Goal: Task Accomplishment & Management: Use online tool/utility

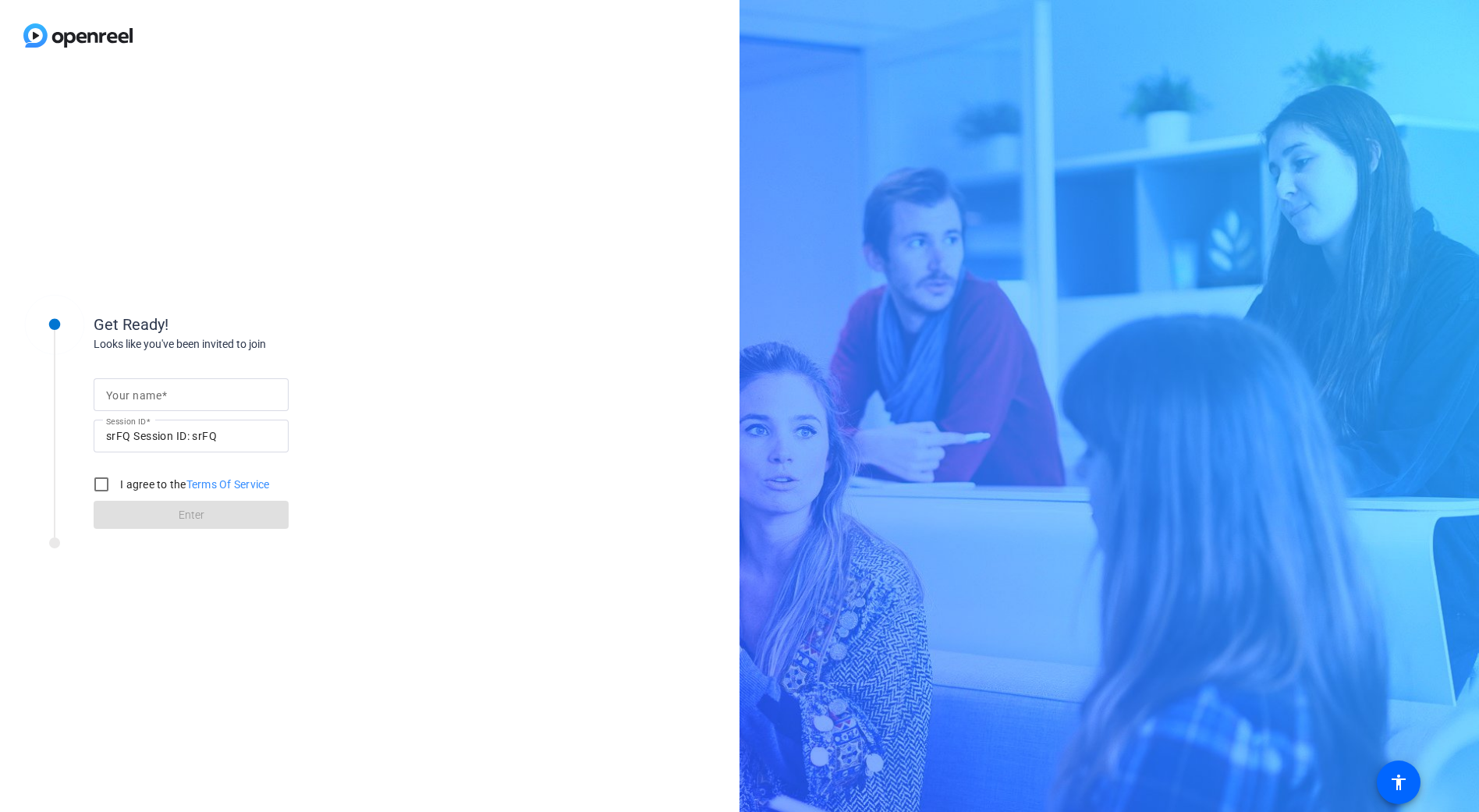
click at [127, 393] on mat-label "Your name" at bounding box center [133, 395] width 55 height 13
click at [127, 393] on input "Your name" at bounding box center [190, 395] width 170 height 19
type input "[PERSON_NAME]"
click at [340, 336] on div "Looks like you've been invited to join" at bounding box center [249, 344] width 312 height 17
click at [105, 488] on input "I agree to the Terms Of Service" at bounding box center [102, 485] width 32 height 32
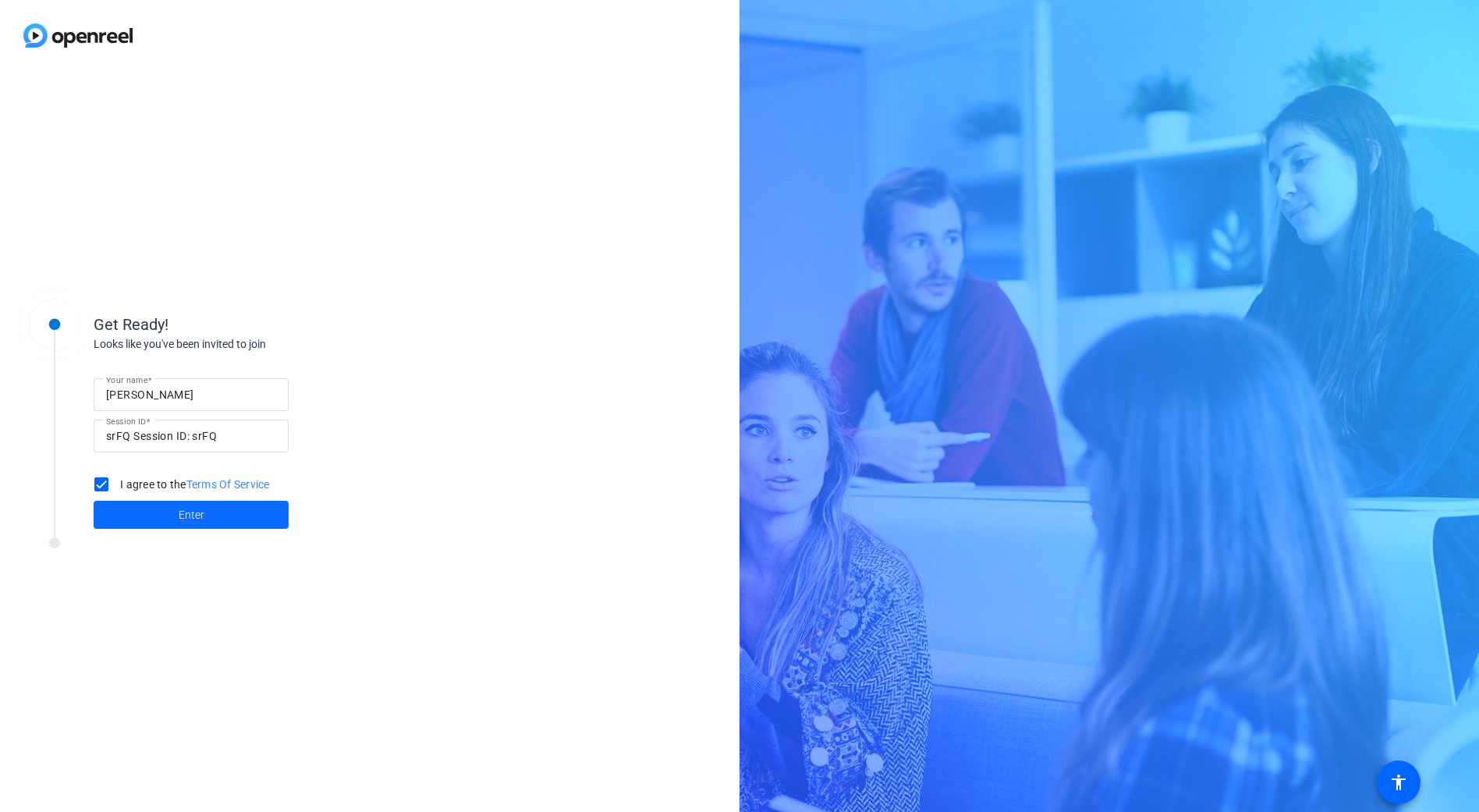
click at [197, 516] on span "Enter" at bounding box center [191, 515] width 26 height 17
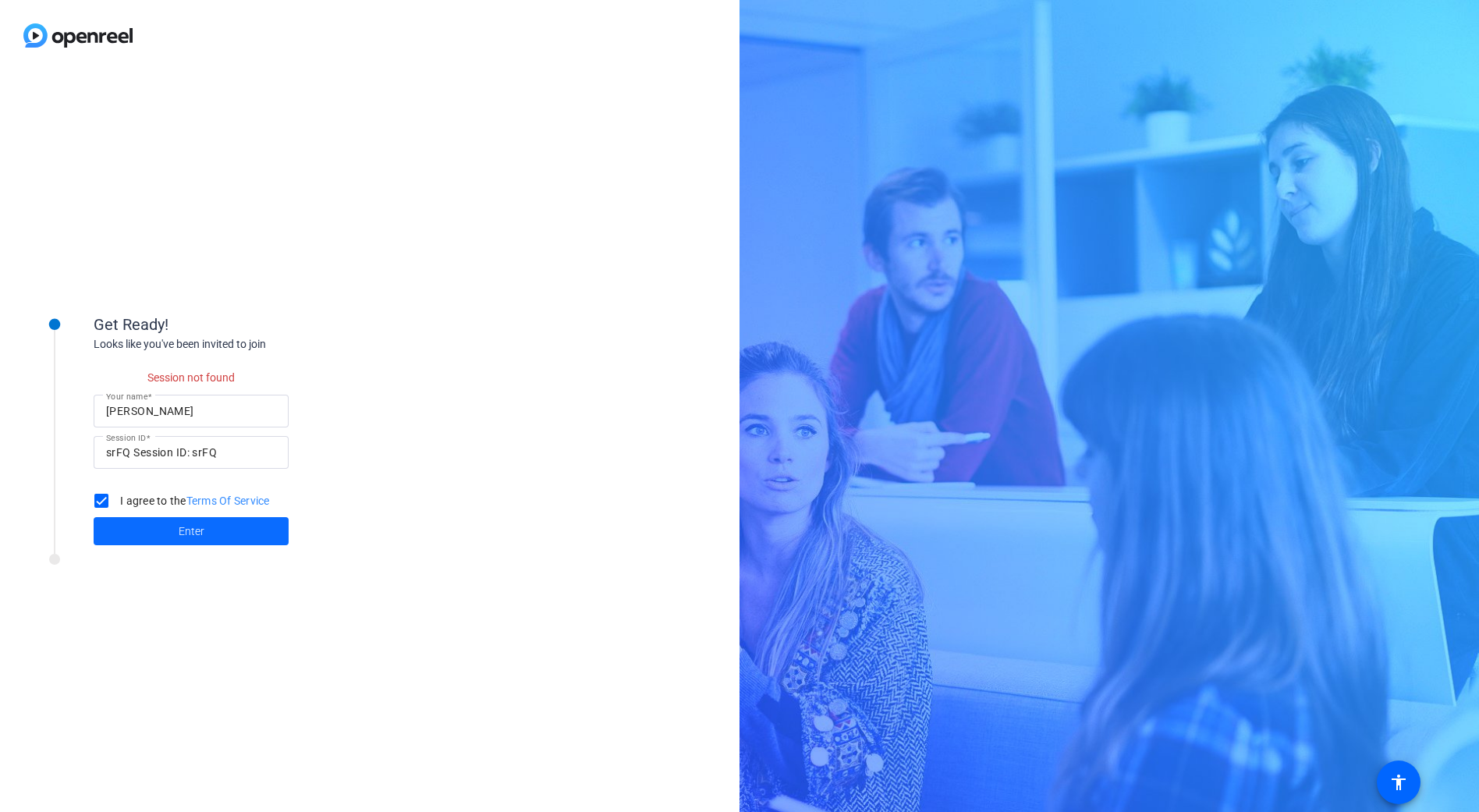
click at [219, 534] on span at bounding box center [191, 530] width 195 height 37
click at [223, 539] on span at bounding box center [191, 530] width 195 height 37
click at [196, 457] on input "srFQ Session ID: srFQ" at bounding box center [190, 452] width 170 height 19
drag, startPoint x: 196, startPoint y: 457, endPoint x: 90, endPoint y: 456, distance: 106.0
click at [90, 456] on div "Get Ready! Looks like you've been invited to join Session not found Your name D…" at bounding box center [211, 420] width 390 height 269
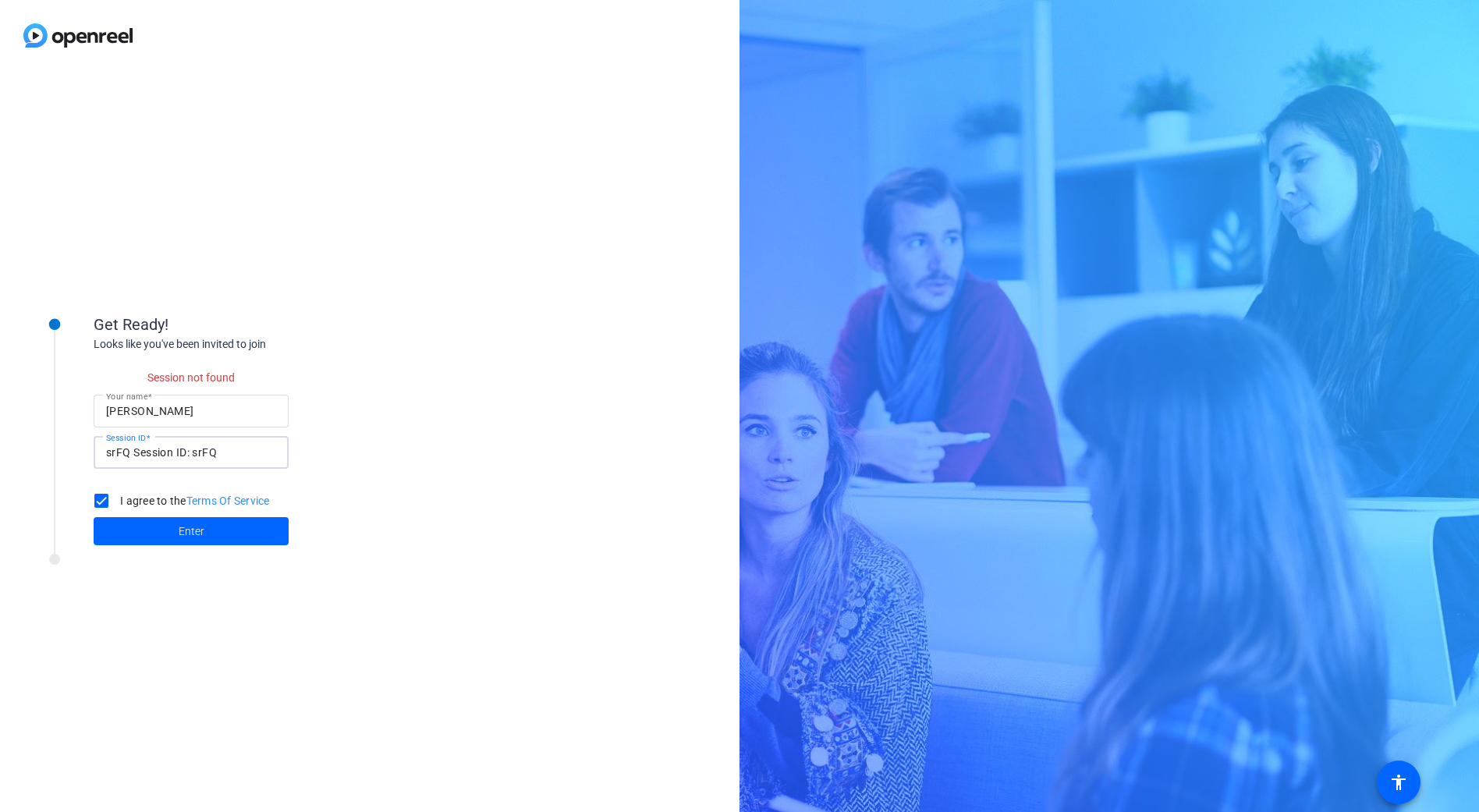
click at [198, 451] on input "srFQ Session ID: srFQ" at bounding box center [190, 452] width 170 height 19
drag, startPoint x: 196, startPoint y: 451, endPoint x: 28, endPoint y: 455, distance: 168.0
click at [28, 455] on div "Get Ready! Looks like you've been invited to join Session not found Your name D…" at bounding box center [211, 420] width 390 height 269
click at [204, 456] on input "srFQ Session ID: srFQ" at bounding box center [190, 452] width 170 height 19
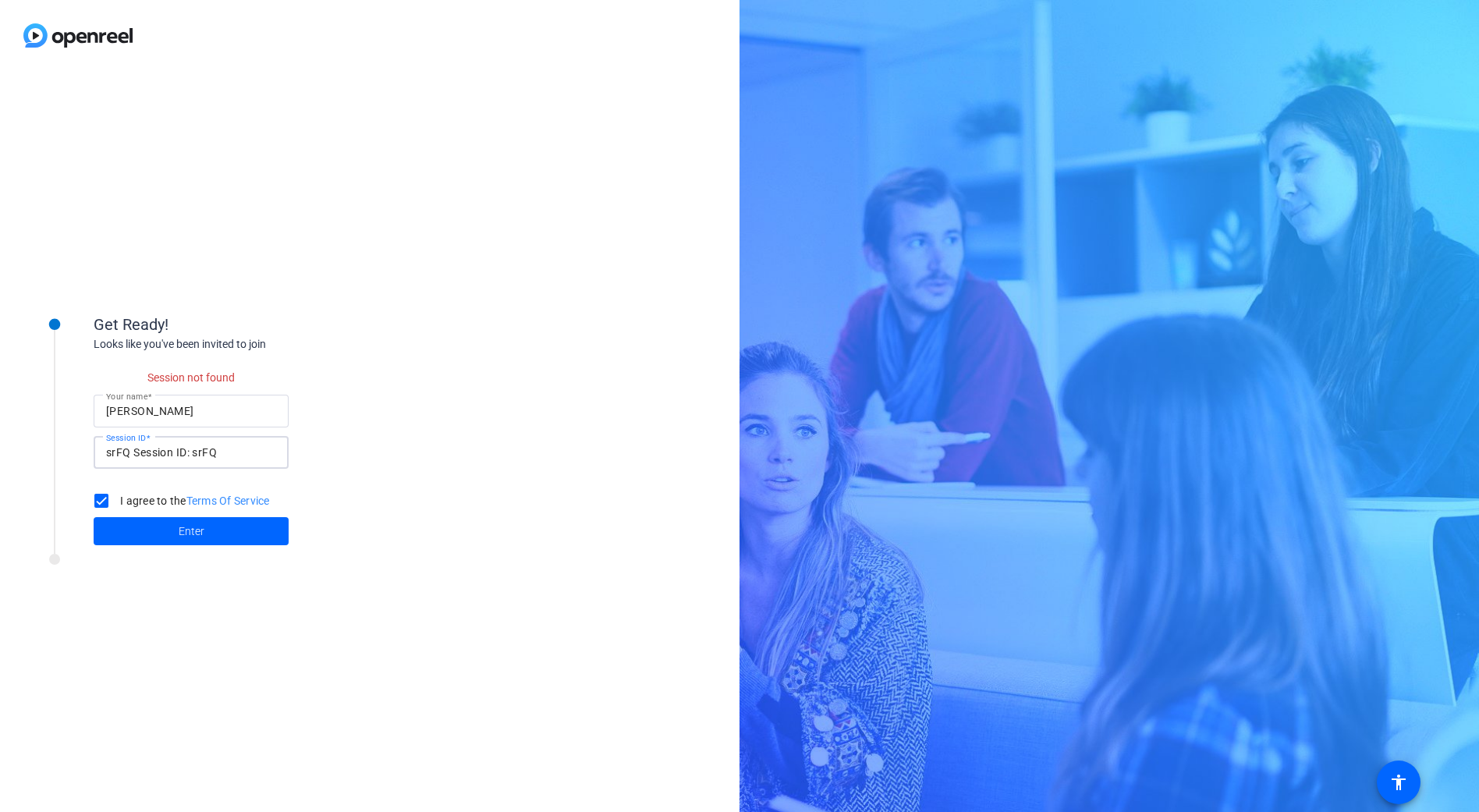
drag, startPoint x: 222, startPoint y: 454, endPoint x: 52, endPoint y: 448, distance: 170.1
click at [52, 448] on div "Get Ready! Looks like you've been invited to join Session not found Your name D…" at bounding box center [211, 420] width 390 height 269
click at [103, 500] on input "I agree to the Terms Of Service" at bounding box center [102, 501] width 32 height 32
checkbox input "false"
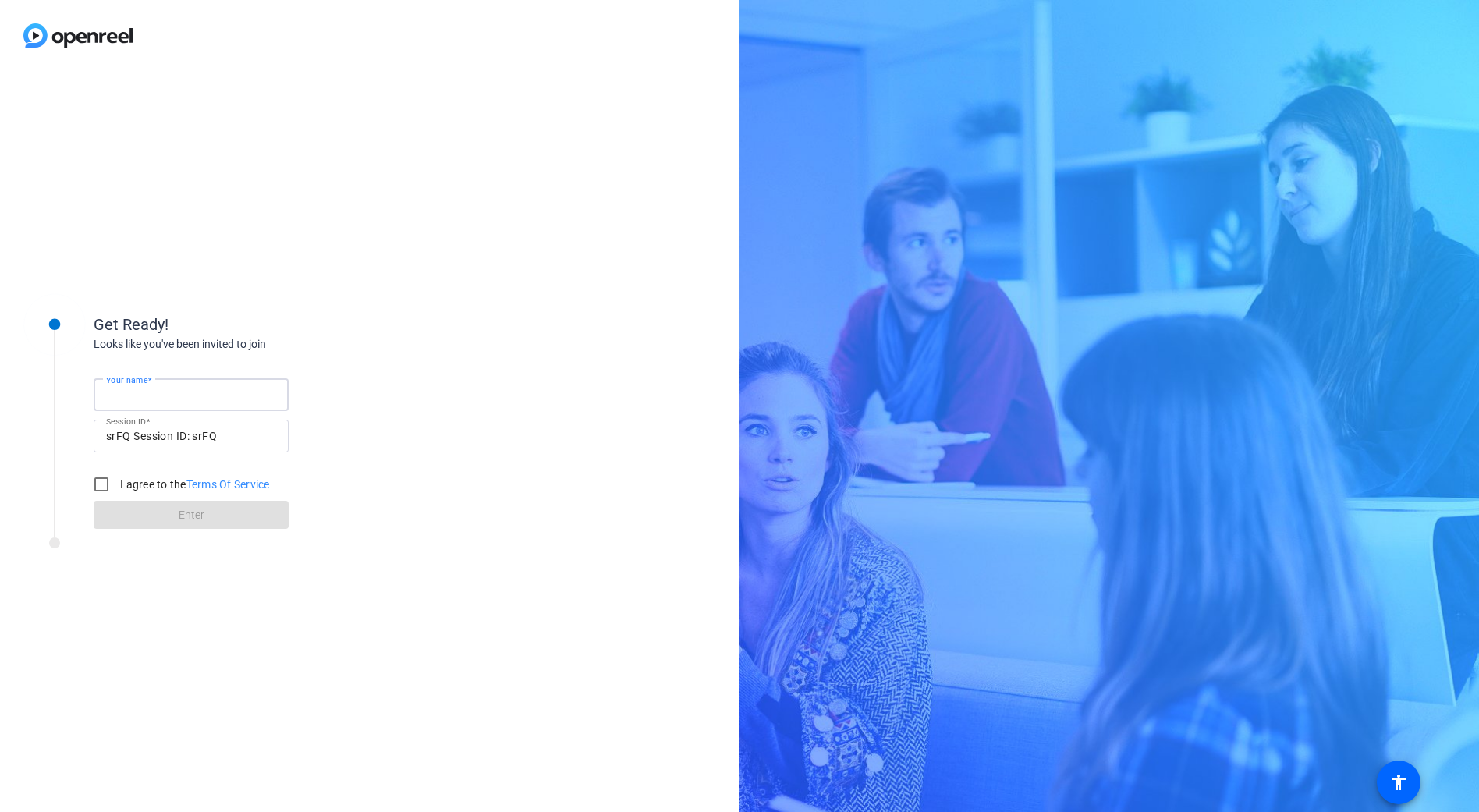
click at [229, 395] on input "Your name" at bounding box center [190, 395] width 170 height 19
type input "[PERSON_NAME]"
click at [103, 485] on input "I agree to the Terms Of Service" at bounding box center [102, 485] width 32 height 32
checkbox input "true"
click at [167, 511] on span at bounding box center [191, 515] width 195 height 37
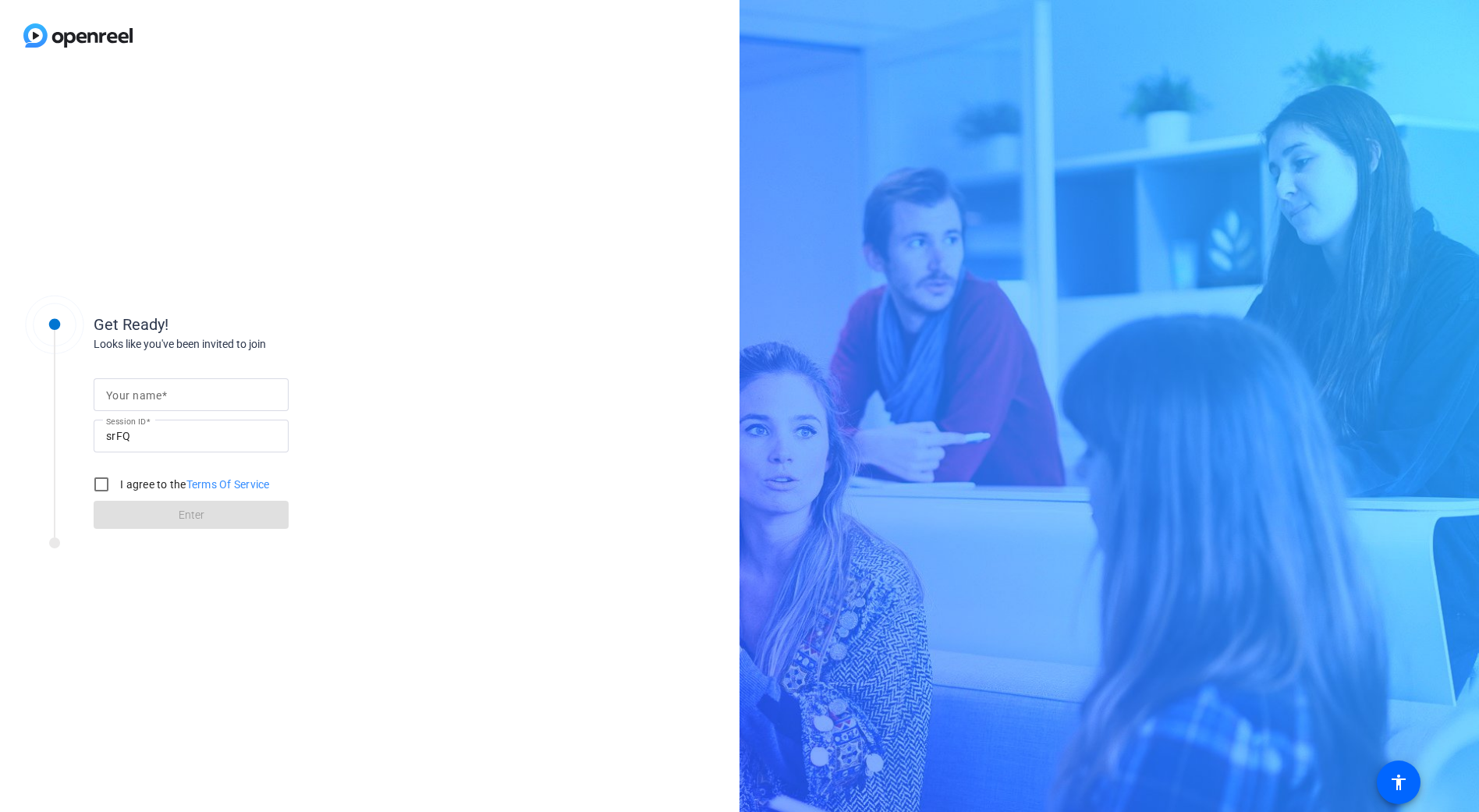
click at [231, 387] on input "Your name" at bounding box center [190, 395] width 170 height 19
type input "[PERSON_NAME]"
click at [104, 488] on input "I agree to the Terms Of Service" at bounding box center [102, 485] width 32 height 32
checkbox input "true"
click at [194, 514] on span "Enter" at bounding box center [191, 515] width 26 height 17
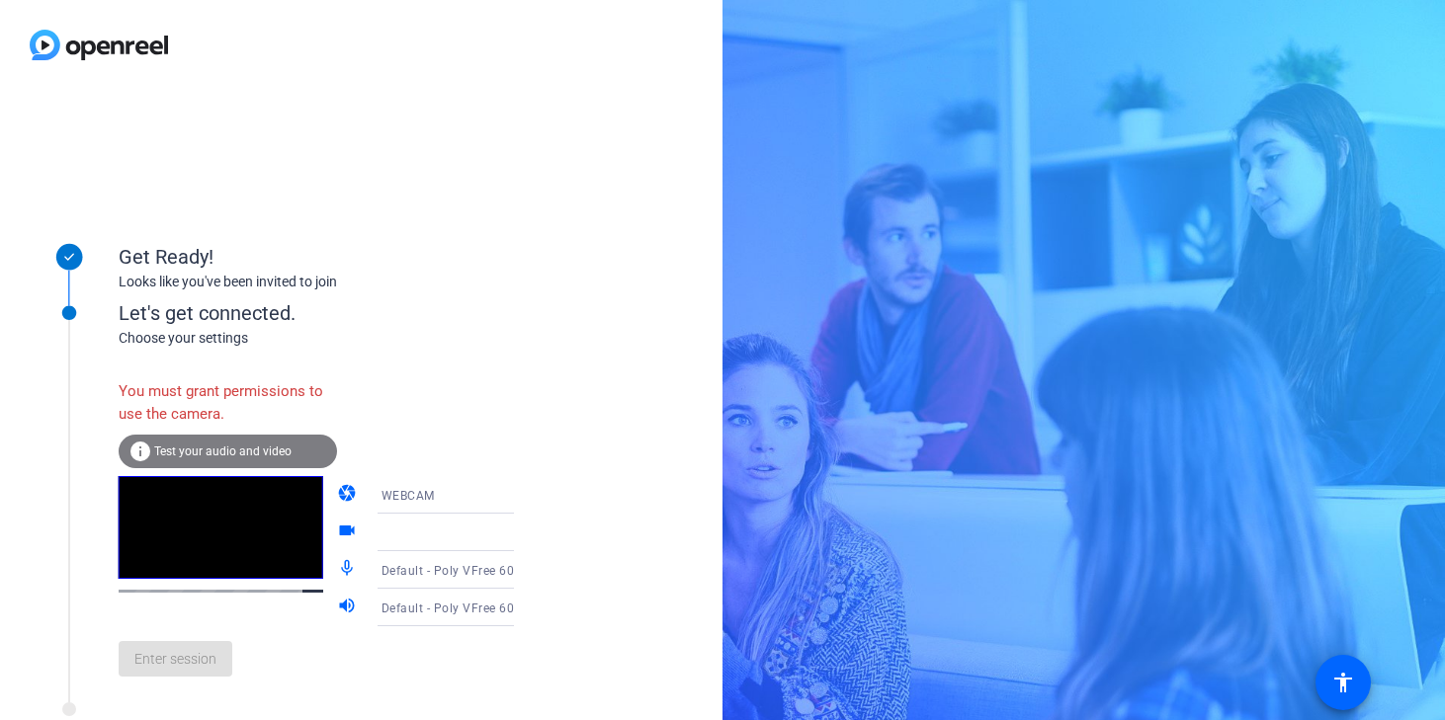
click at [522, 496] on icon at bounding box center [534, 495] width 24 height 24
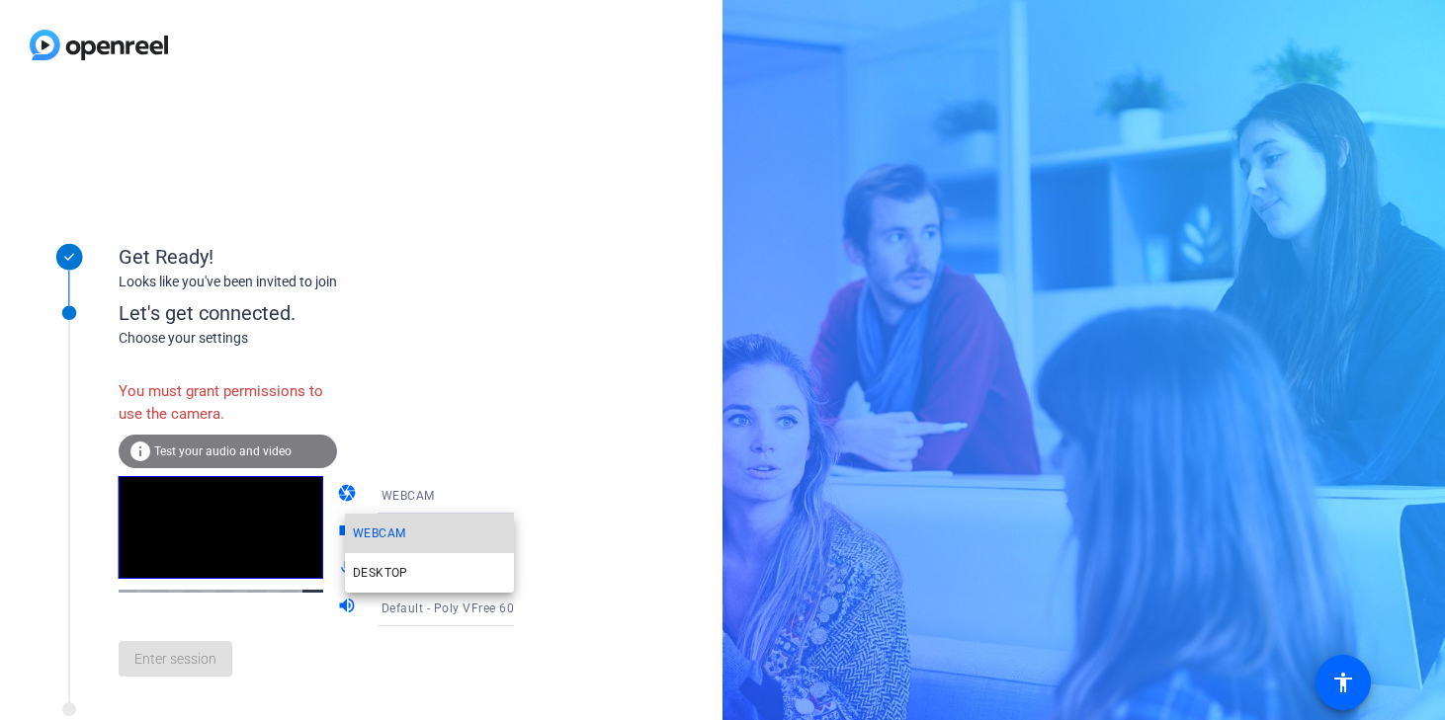
click at [402, 537] on span "WEBCAM" at bounding box center [379, 534] width 52 height 24
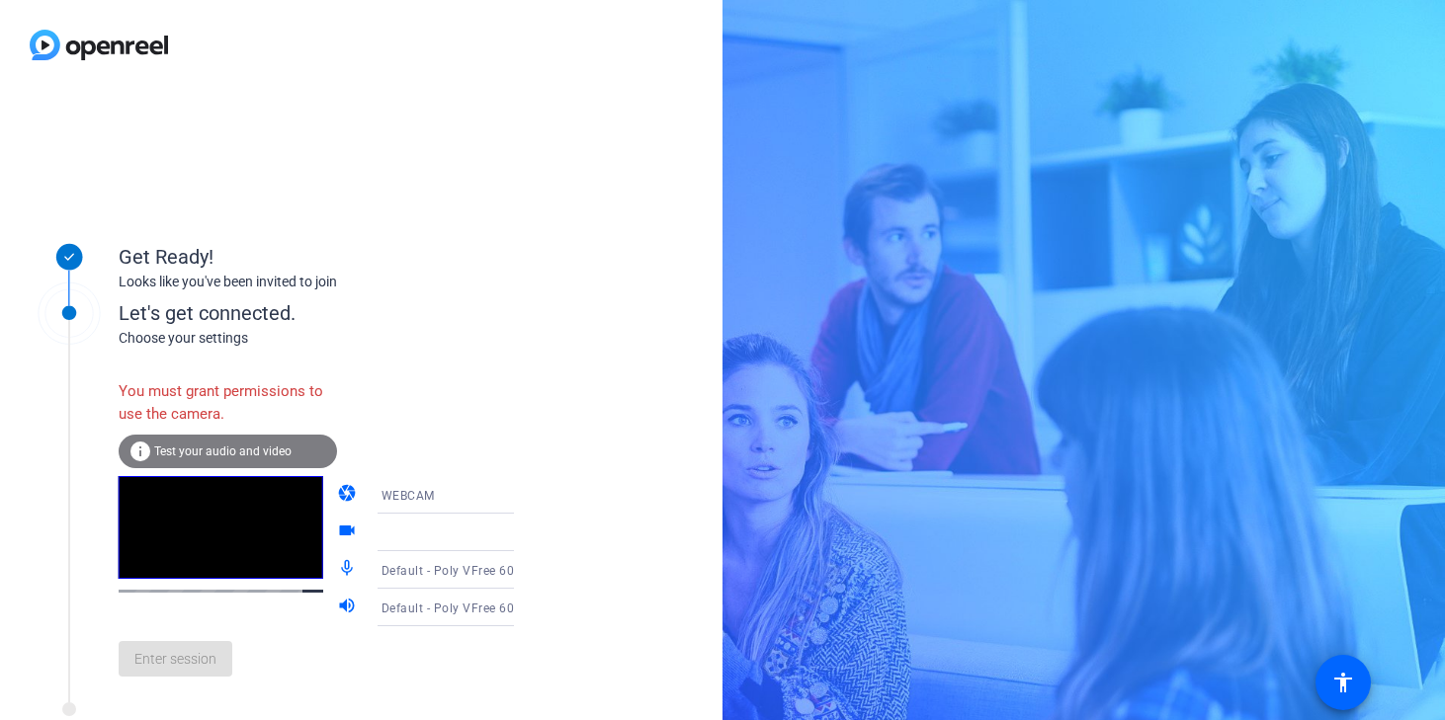
click at [478, 539] on div at bounding box center [455, 533] width 148 height 24
click at [522, 535] on icon at bounding box center [534, 533] width 24 height 24
click at [476, 565] on span "Default - Poly VFree 60 Series (Bluetooth)" at bounding box center [500, 570] width 239 height 16
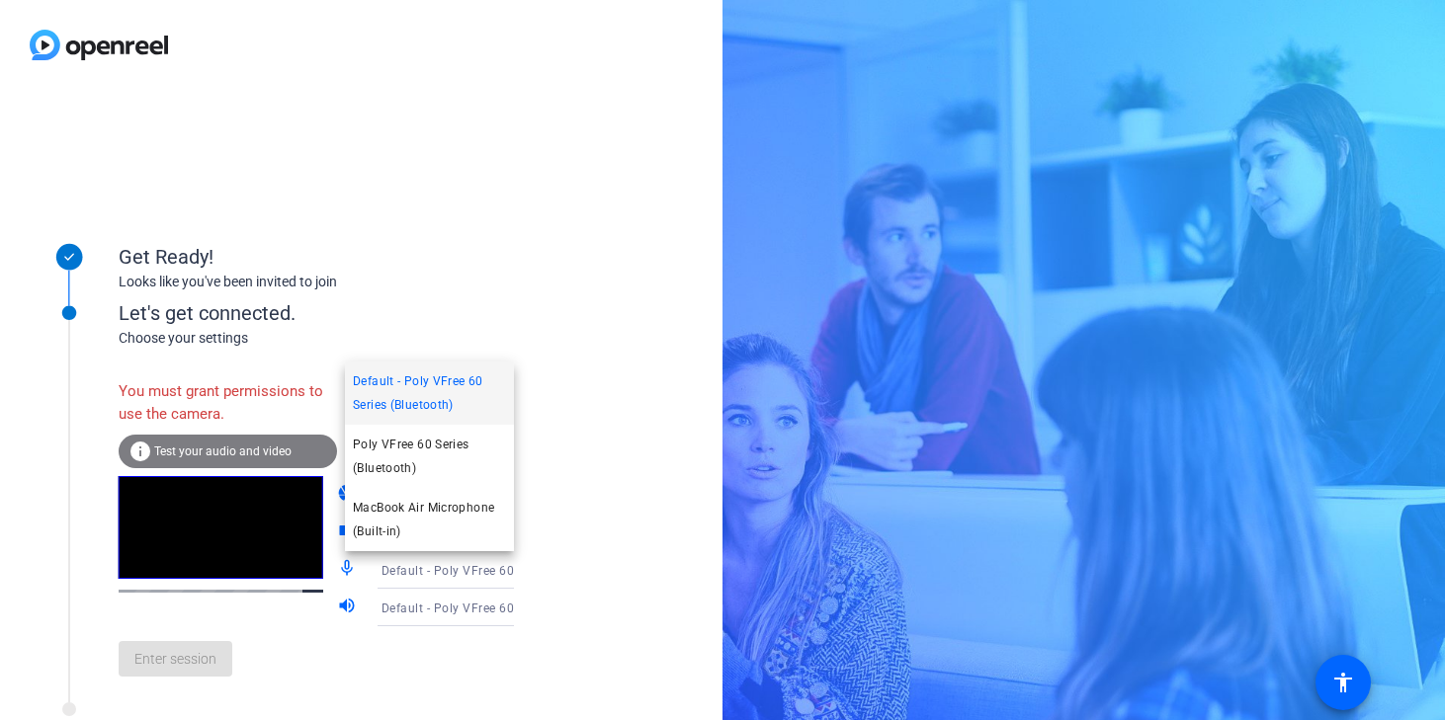
click at [582, 387] on div at bounding box center [722, 360] width 1445 height 720
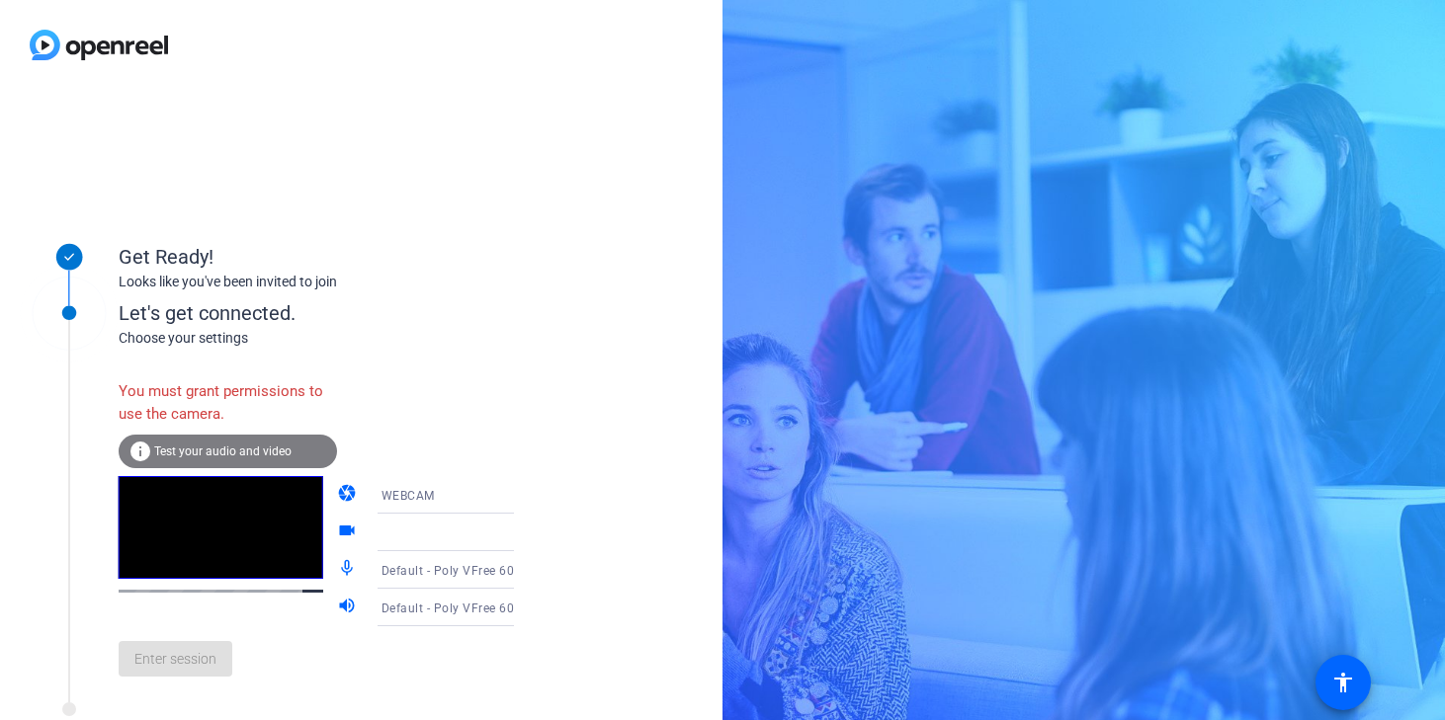
click at [232, 454] on span "Test your audio and video" at bounding box center [222, 452] width 137 height 14
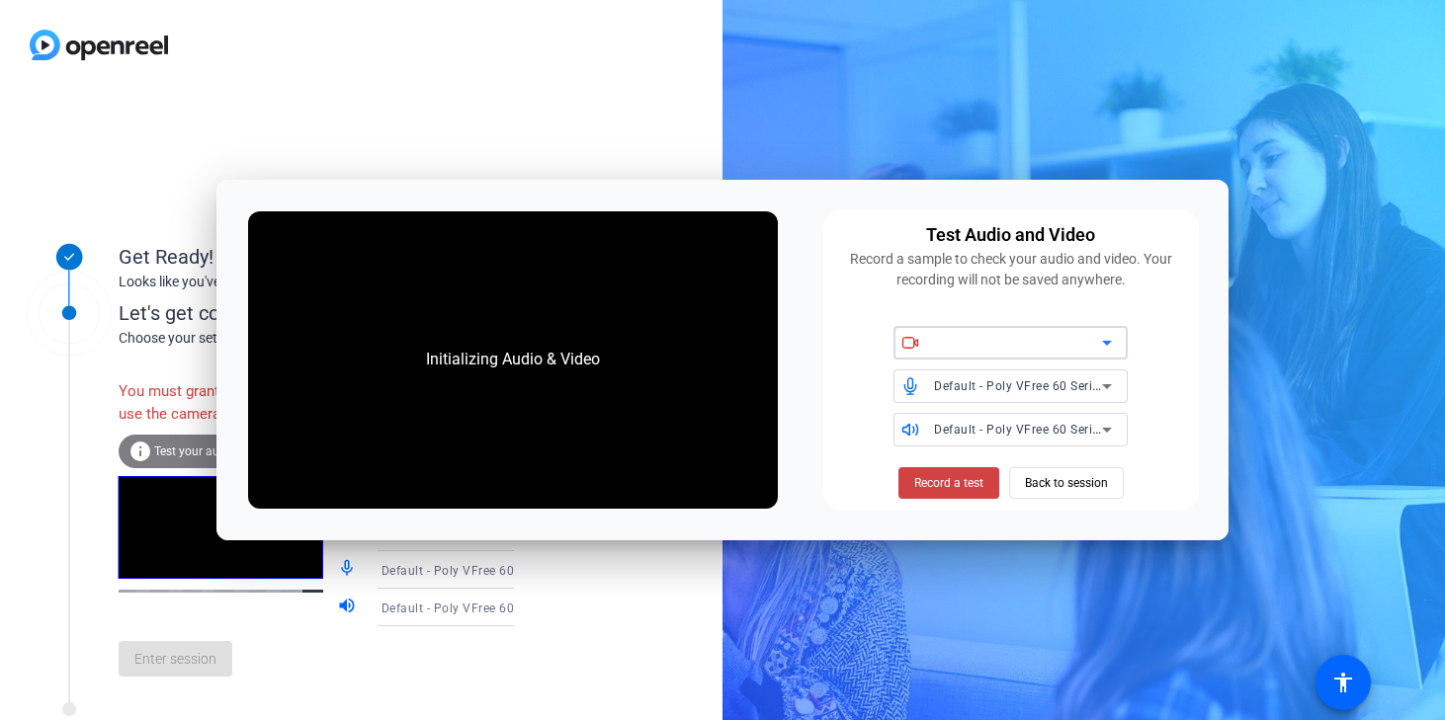
click at [947, 343] on div at bounding box center [1018, 343] width 168 height 24
click at [1078, 480] on span "Back to session" at bounding box center [1066, 484] width 83 height 38
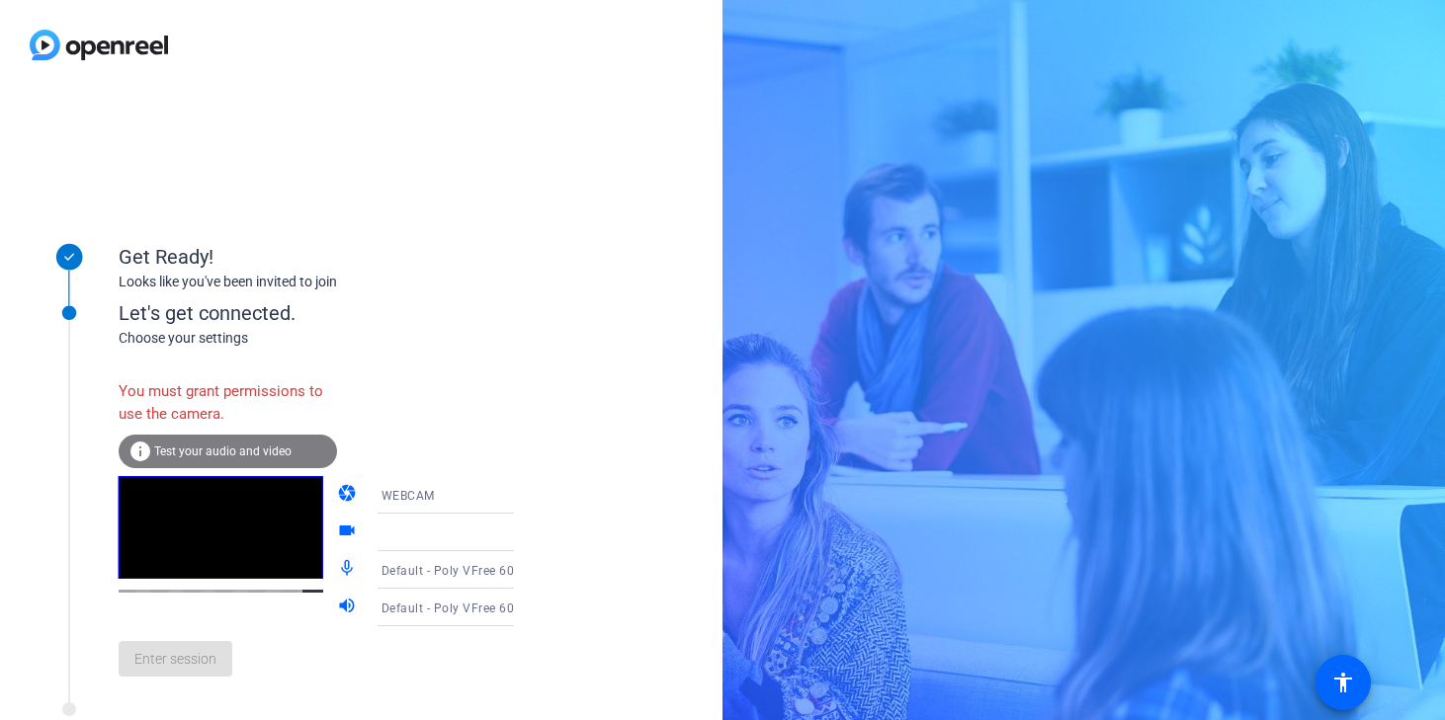
click at [158, 323] on div "Let's get connected." at bounding box center [337, 313] width 436 height 30
click at [189, 398] on div "You must grant permissions to use the camera." at bounding box center [228, 403] width 218 height 64
click at [182, 451] on span "Test your audio and video" at bounding box center [222, 452] width 137 height 14
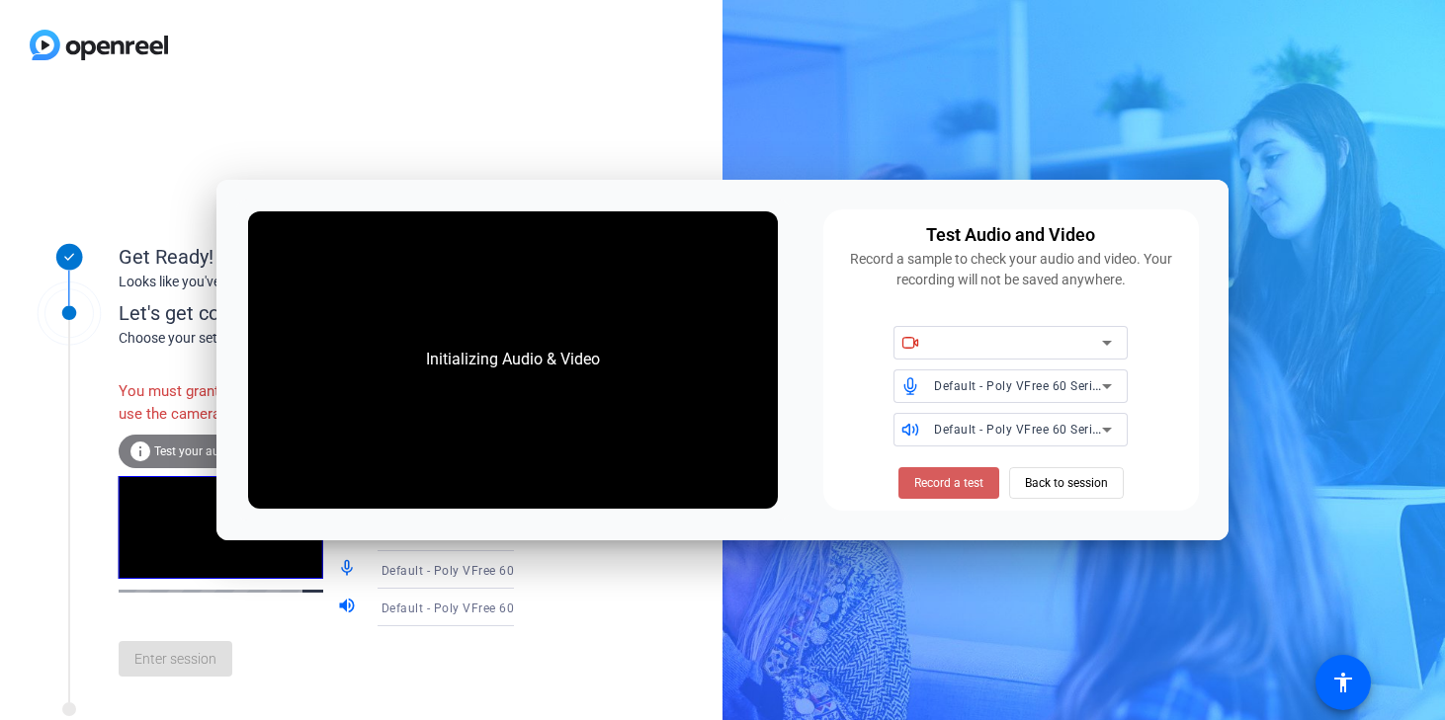
click at [926, 486] on span "Record a test" at bounding box center [948, 483] width 69 height 18
click at [568, 360] on div "Initializing Audio & Video" at bounding box center [512, 359] width 213 height 63
click at [1033, 484] on span "Back to session" at bounding box center [1066, 484] width 83 height 38
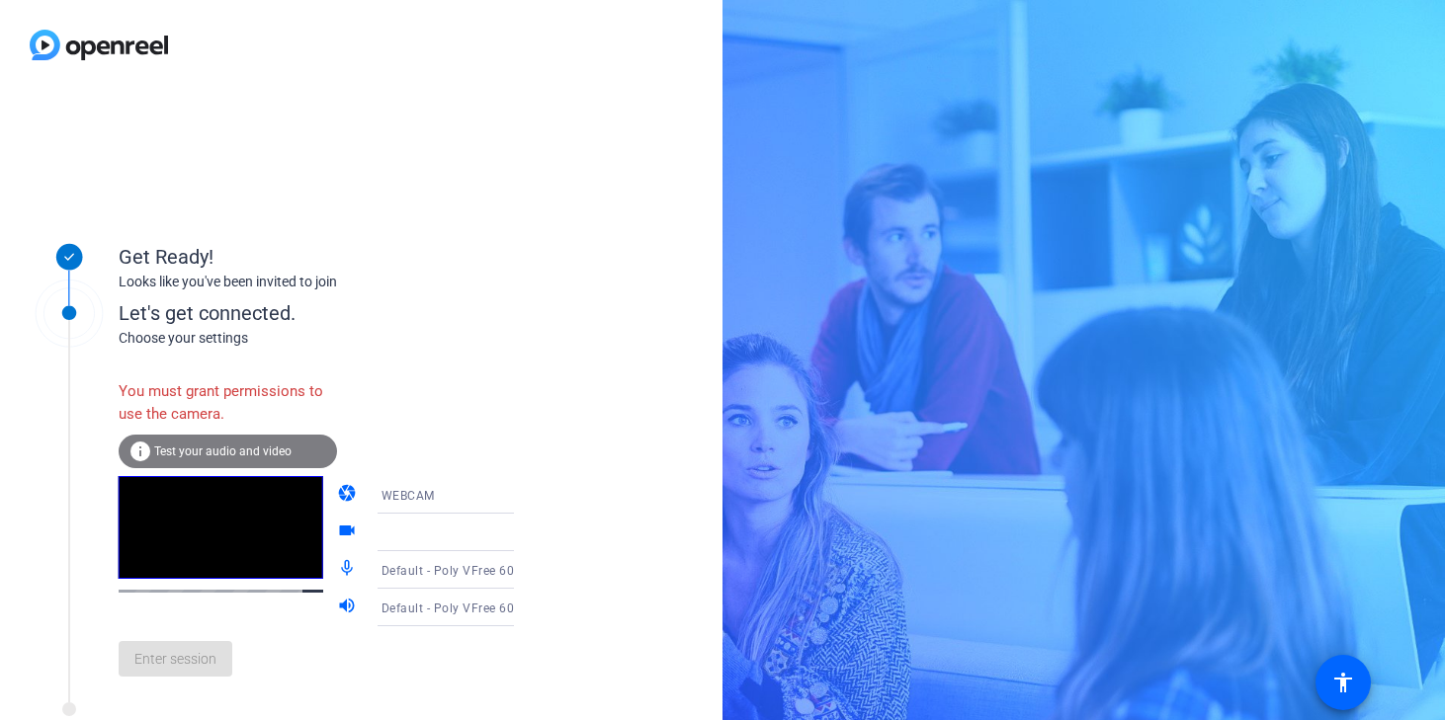
click at [399, 497] on span "WEBCAM" at bounding box center [407, 496] width 53 height 14
click at [385, 578] on span "DESKTOP" at bounding box center [380, 573] width 55 height 24
click at [223, 400] on div "Can't share your screen. You must grant permissions." at bounding box center [228, 403] width 218 height 64
click at [171, 413] on div "Can't share your screen. You must grant permissions." at bounding box center [228, 403] width 218 height 64
click at [184, 680] on div "Enter session" at bounding box center [337, 659] width 436 height 65
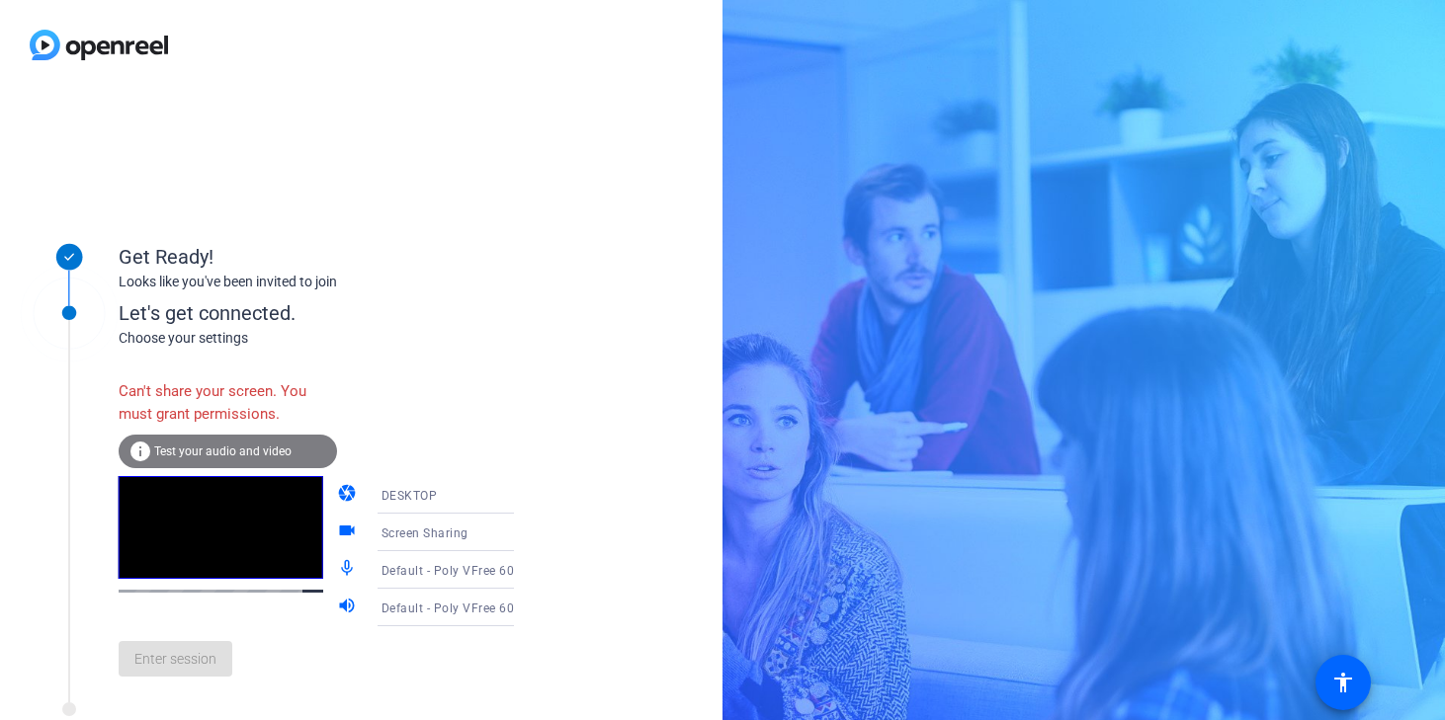
click at [214, 409] on div "Can't share your screen. You must grant permissions." at bounding box center [228, 403] width 218 height 64
click at [218, 454] on span "Test your audio and video" at bounding box center [222, 452] width 137 height 14
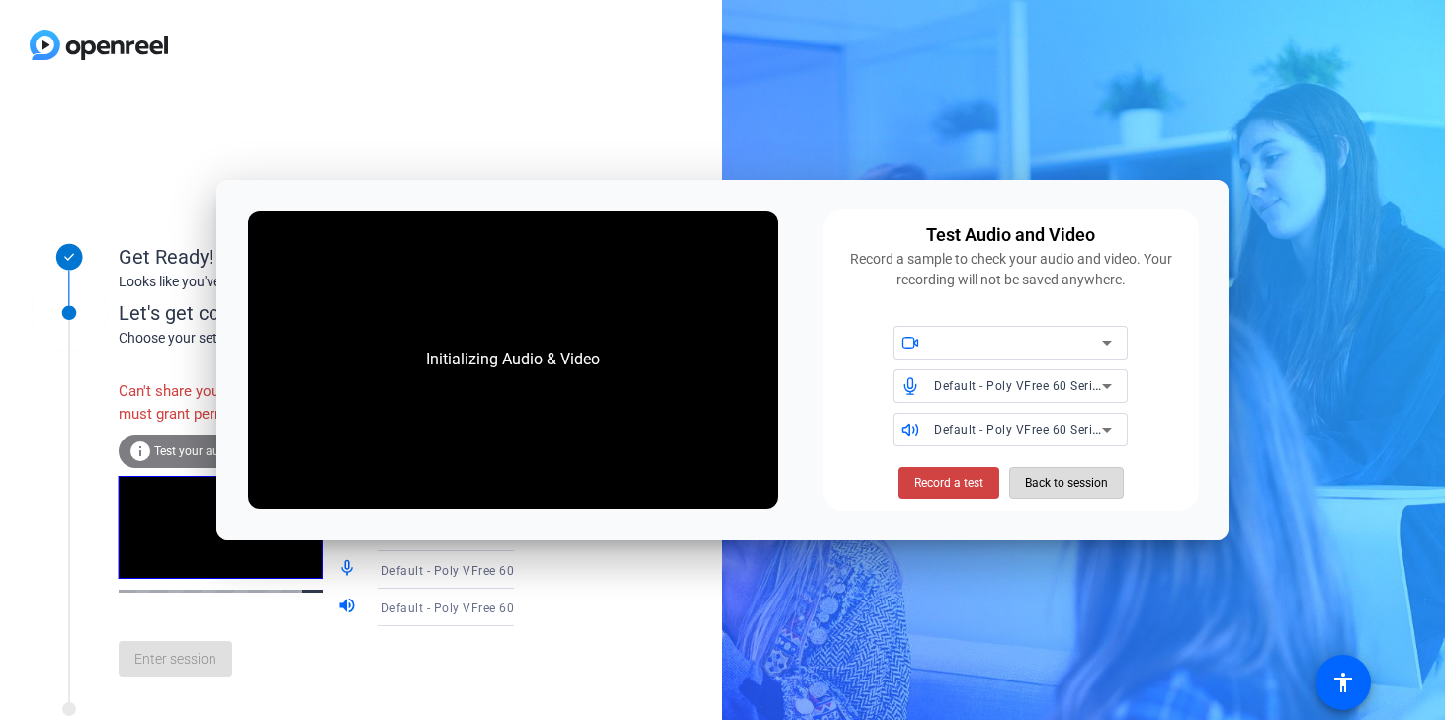
click at [1056, 480] on span "Back to session" at bounding box center [1066, 484] width 83 height 38
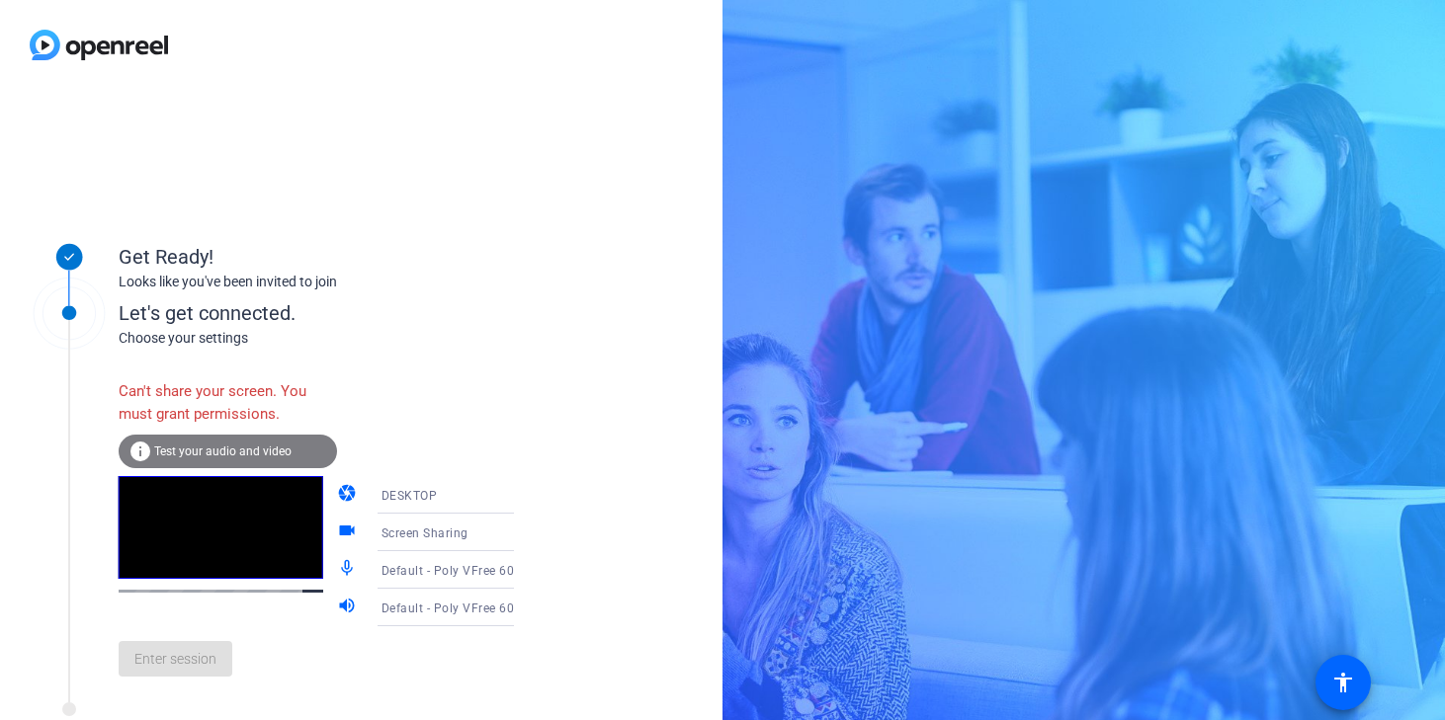
click at [522, 487] on icon at bounding box center [534, 495] width 24 height 24
click at [416, 528] on mat-option "WEBCAM" at bounding box center [429, 534] width 169 height 40
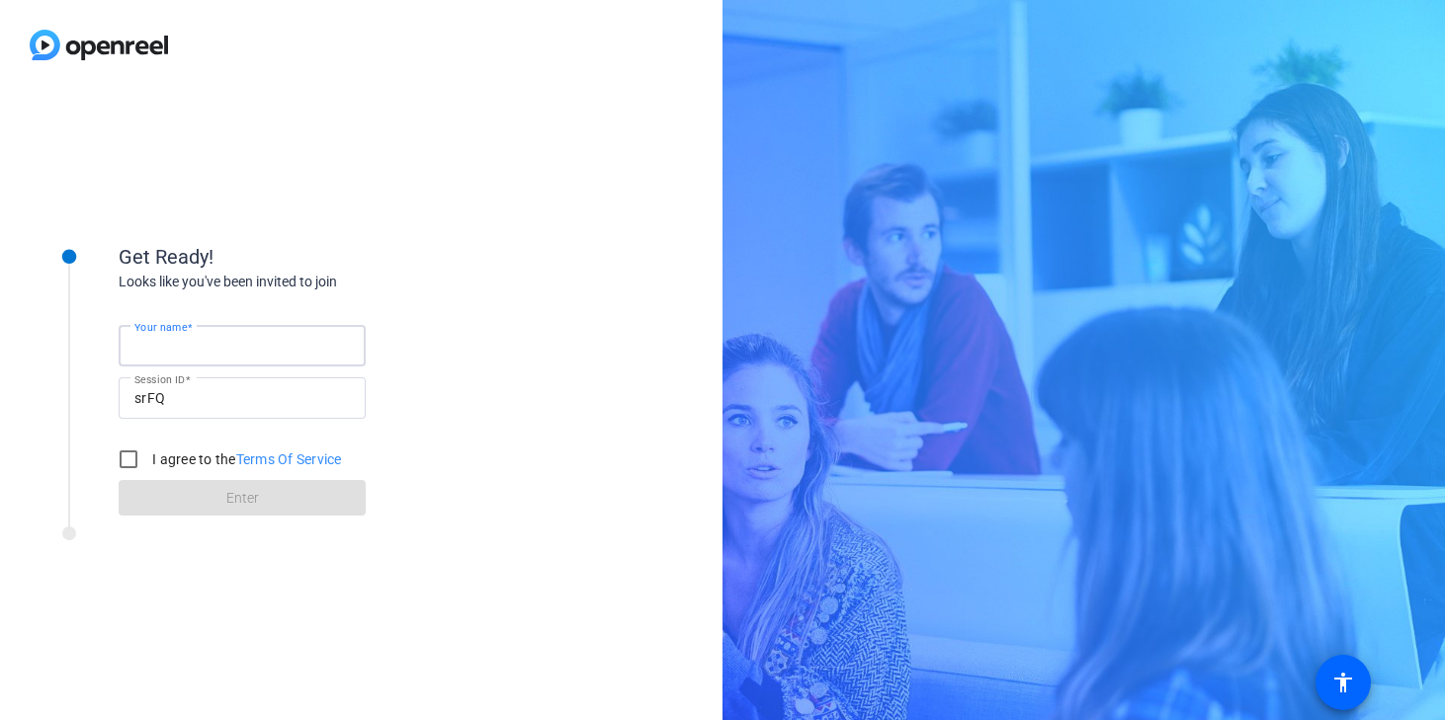
click at [324, 346] on input "Your name" at bounding box center [241, 346] width 215 height 24
type input "[PERSON_NAME]"
click at [137, 464] on input "I agree to the Terms Of Service" at bounding box center [129, 460] width 40 height 40
checkbox input "true"
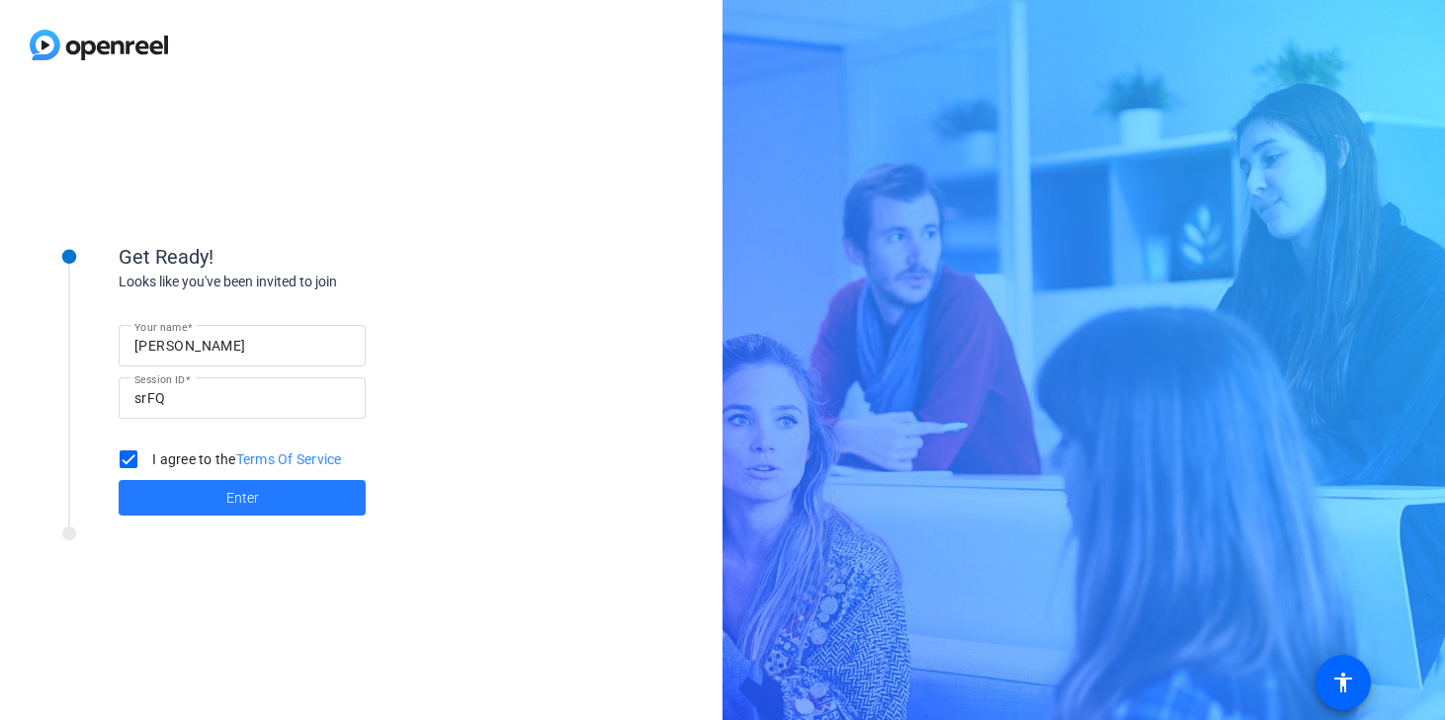
click at [233, 501] on span "Enter" at bounding box center [242, 498] width 33 height 21
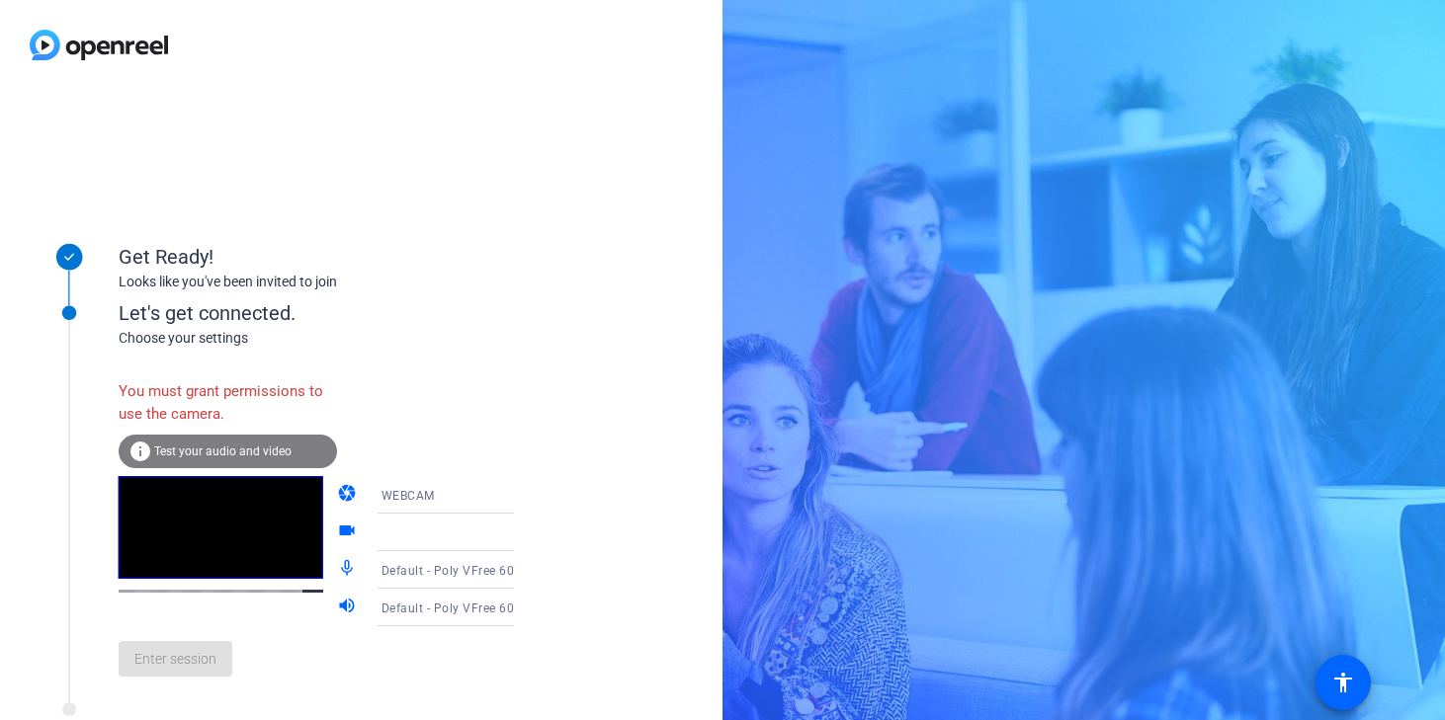
click at [186, 325] on div "Let's get connected." at bounding box center [337, 313] width 436 height 30
click at [194, 401] on div "You must grant permissions to use the camera." at bounding box center [228, 403] width 218 height 64
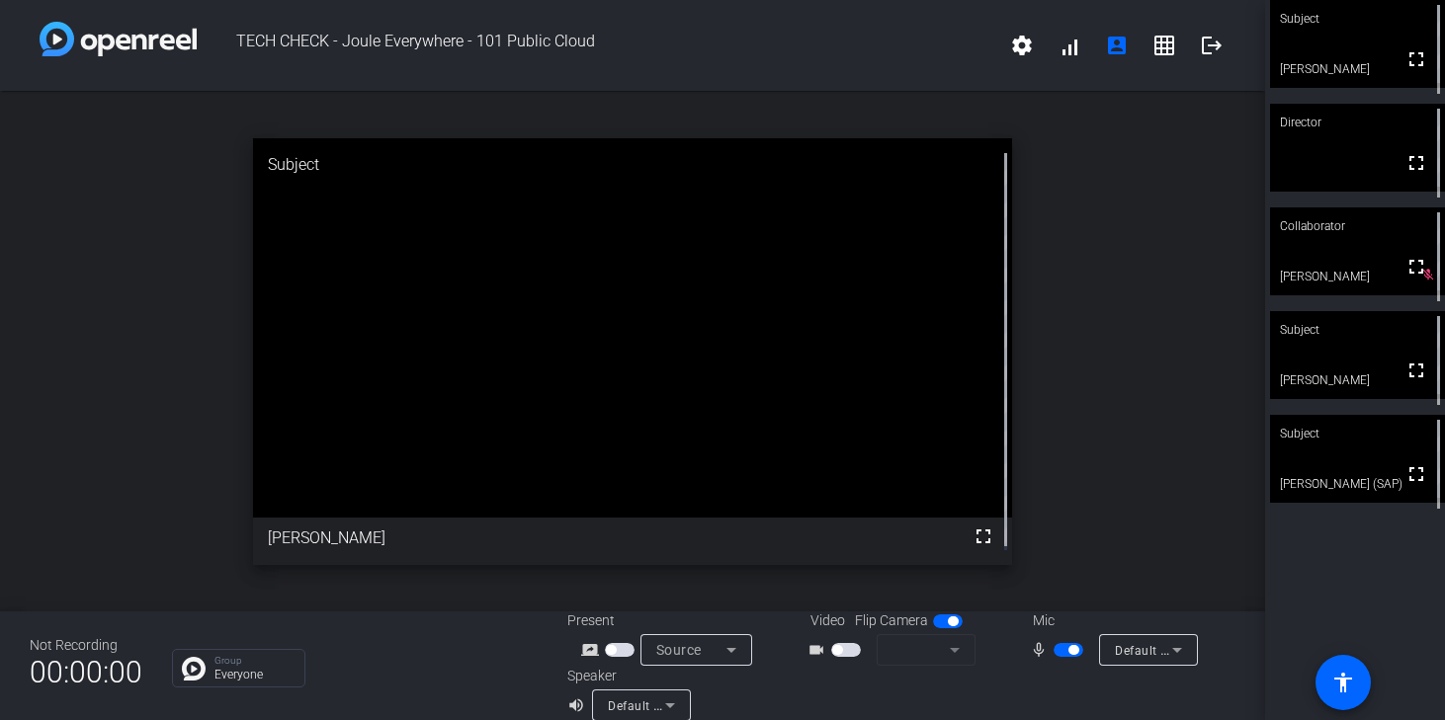
click at [947, 650] on mat-form-field at bounding box center [926, 650] width 99 height 32
click at [847, 652] on span "button" at bounding box center [846, 650] width 30 height 14
click at [1324, 347] on div "Subject" at bounding box center [1357, 330] width 175 height 38
click at [1354, 460] on video at bounding box center [1357, 459] width 175 height 88
click at [1372, 48] on video at bounding box center [1357, 44] width 175 height 88
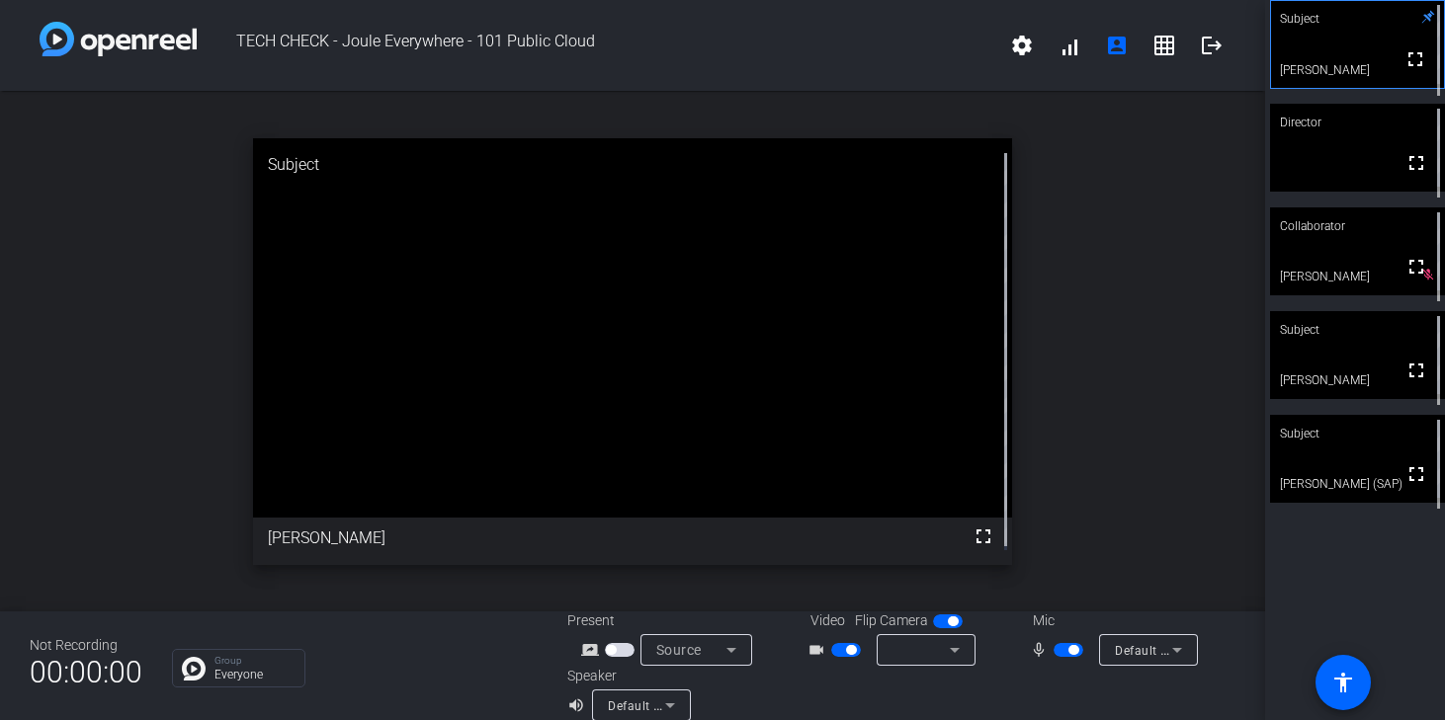
click at [1353, 170] on video at bounding box center [1357, 148] width 175 height 88
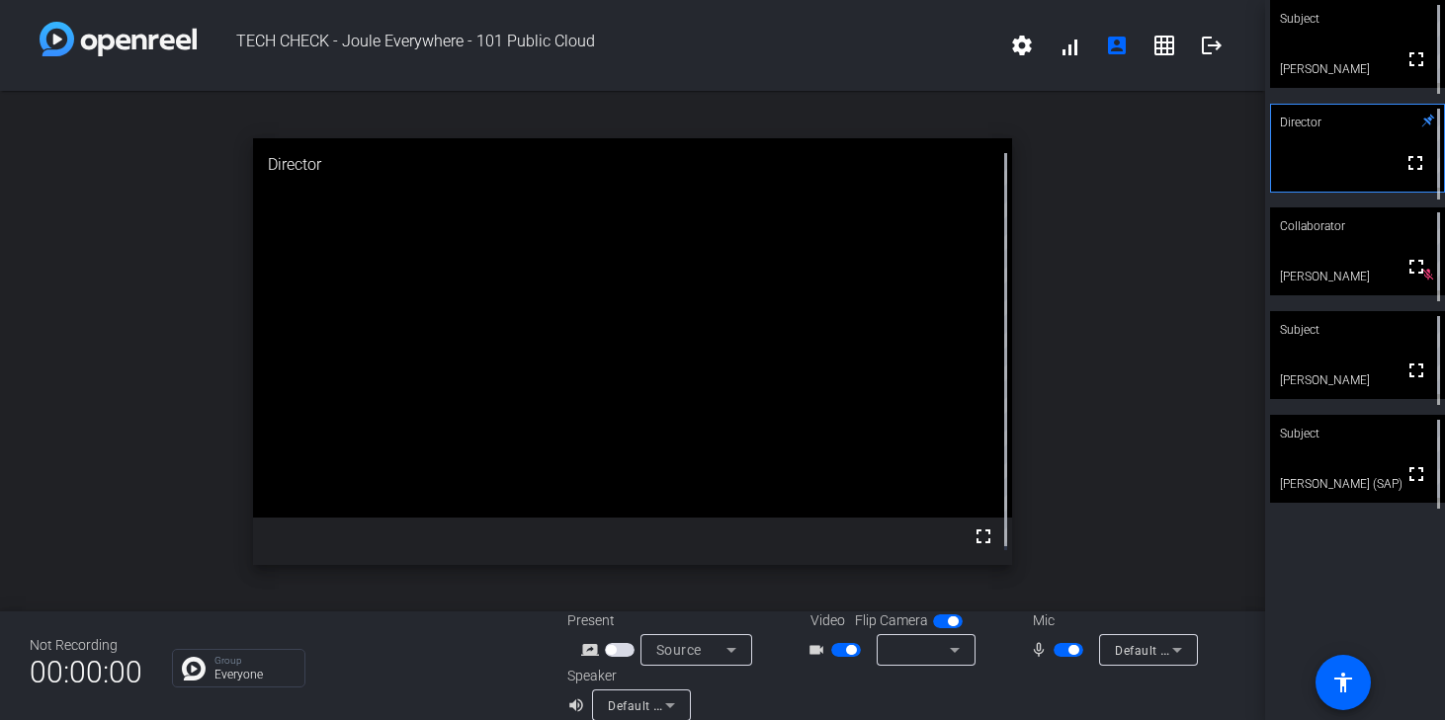
click at [1124, 648] on span "Default - Poly VFree 60 Series (Bluetooth)" at bounding box center [1234, 650] width 239 height 16
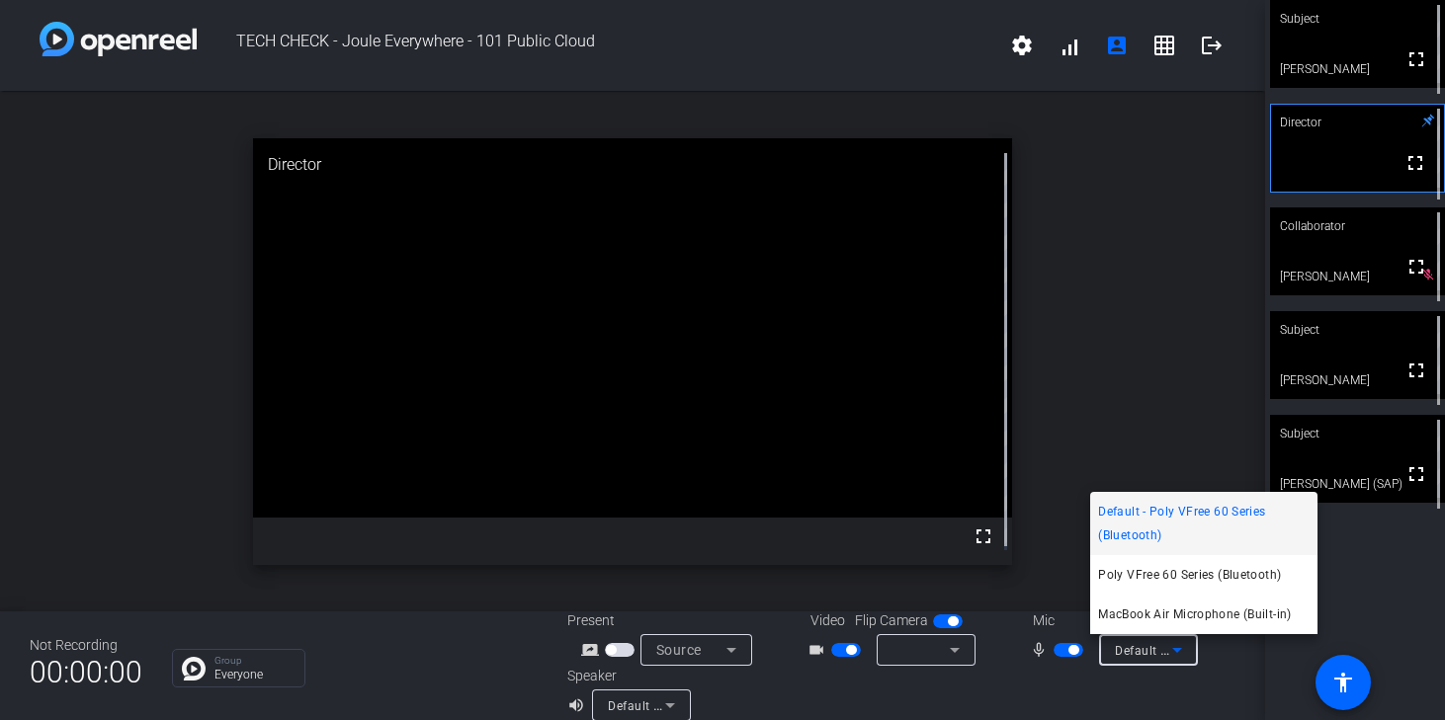
click at [1140, 537] on span "Default - Poly VFree 60 Series (Bluetooth)" at bounding box center [1203, 523] width 211 height 47
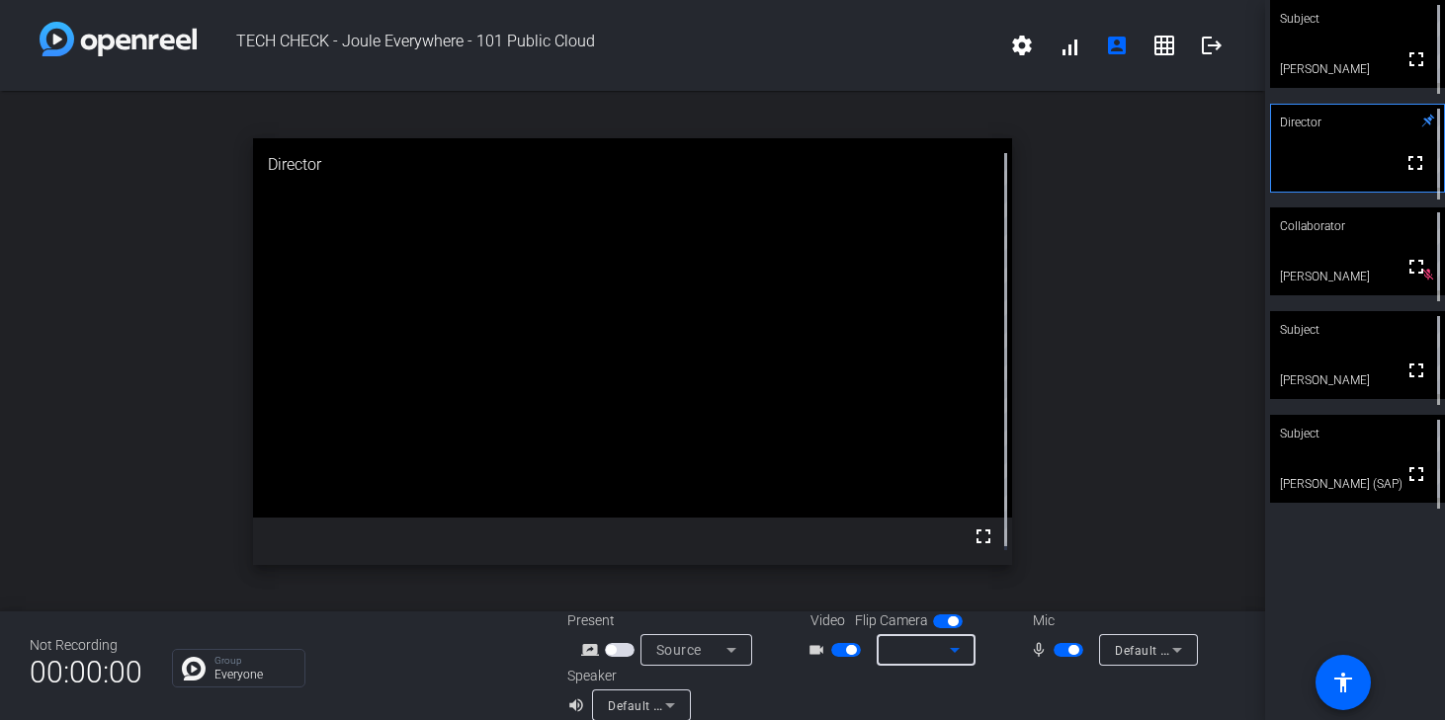
click at [958, 646] on icon at bounding box center [955, 650] width 24 height 24
click at [948, 654] on icon at bounding box center [955, 650] width 24 height 24
click at [950, 651] on icon at bounding box center [955, 650] width 10 height 5
click at [831, 648] on span "button" at bounding box center [846, 650] width 30 height 14
click at [832, 648] on span "button" at bounding box center [837, 650] width 10 height 10
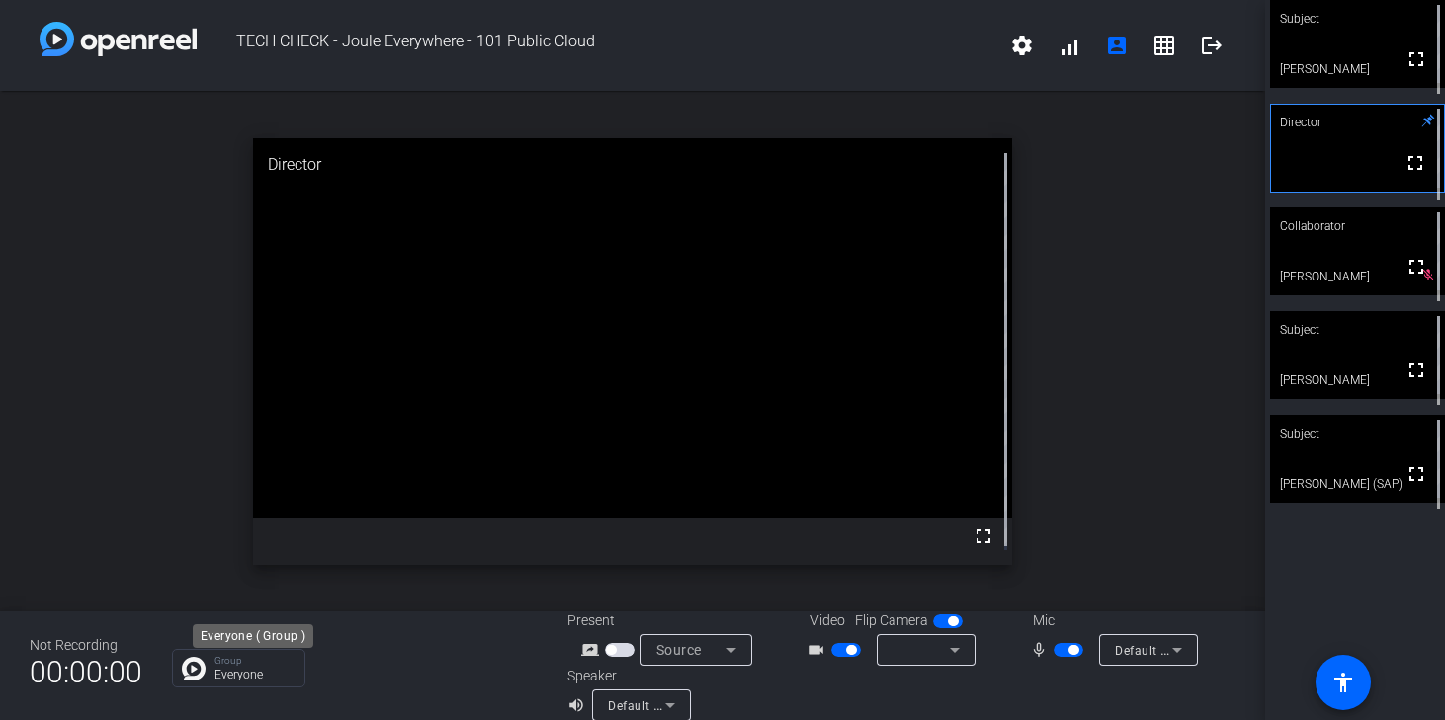
click at [258, 669] on p "Everyone" at bounding box center [254, 675] width 80 height 12
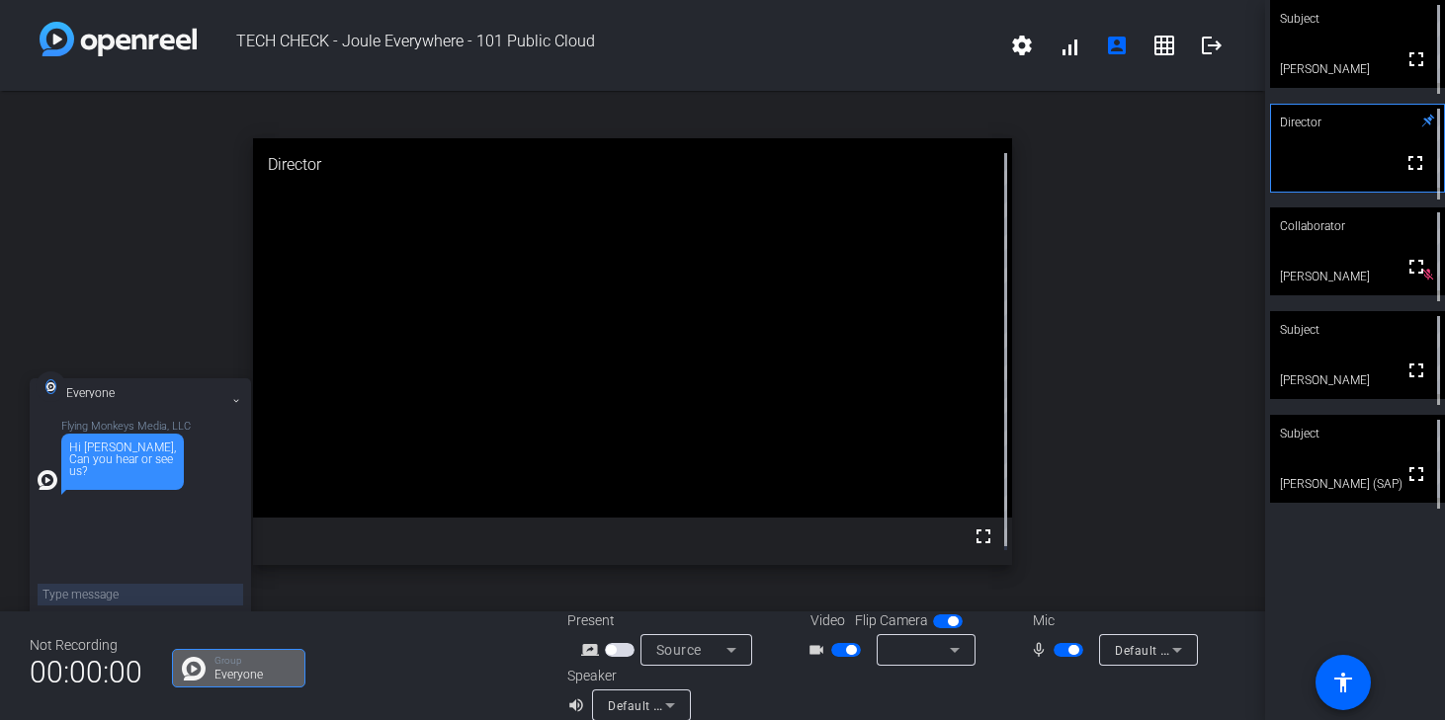
click at [168, 597] on textarea at bounding box center [141, 595] width 206 height 22
type textarea "no"
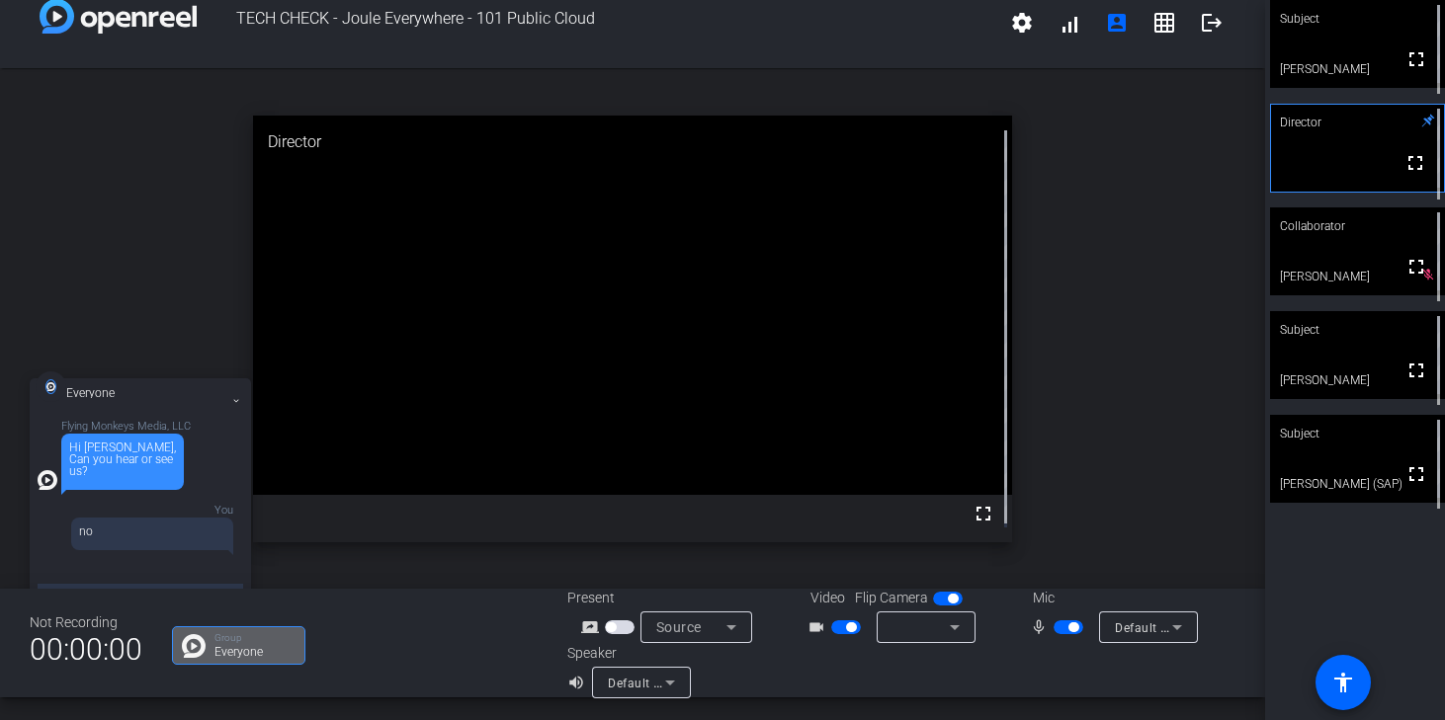
click at [669, 686] on icon at bounding box center [670, 683] width 24 height 24
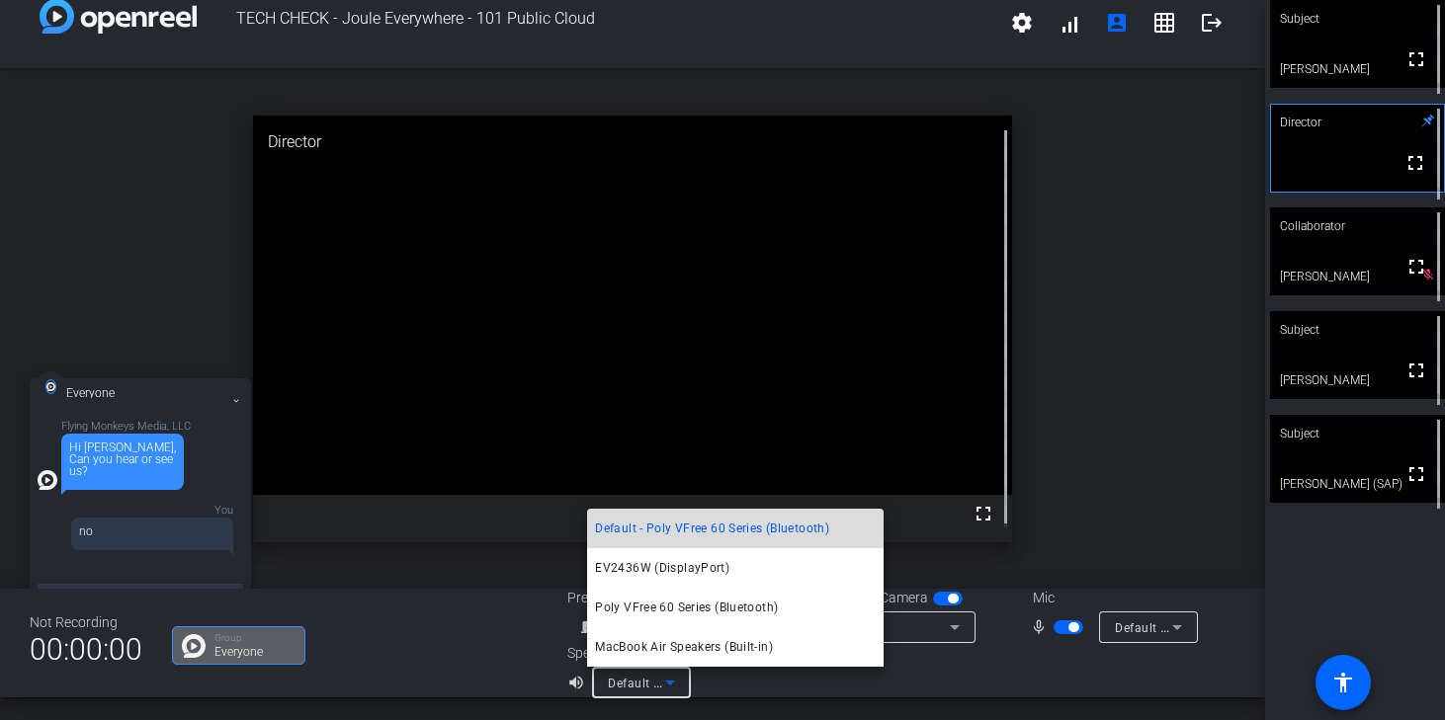
click at [697, 520] on span "Default - Poly VFree 60 Series (Bluetooth)" at bounding box center [712, 529] width 234 height 24
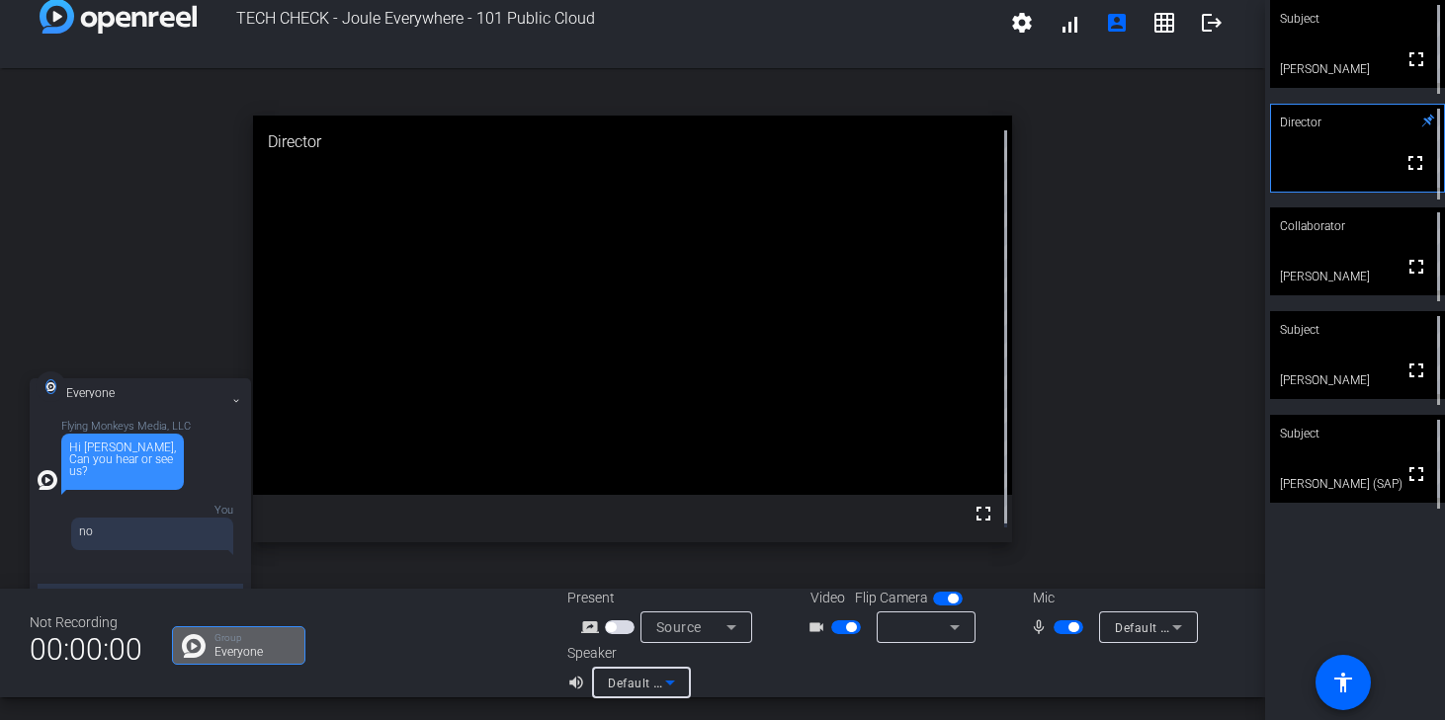
click at [726, 628] on icon at bounding box center [731, 628] width 10 height 5
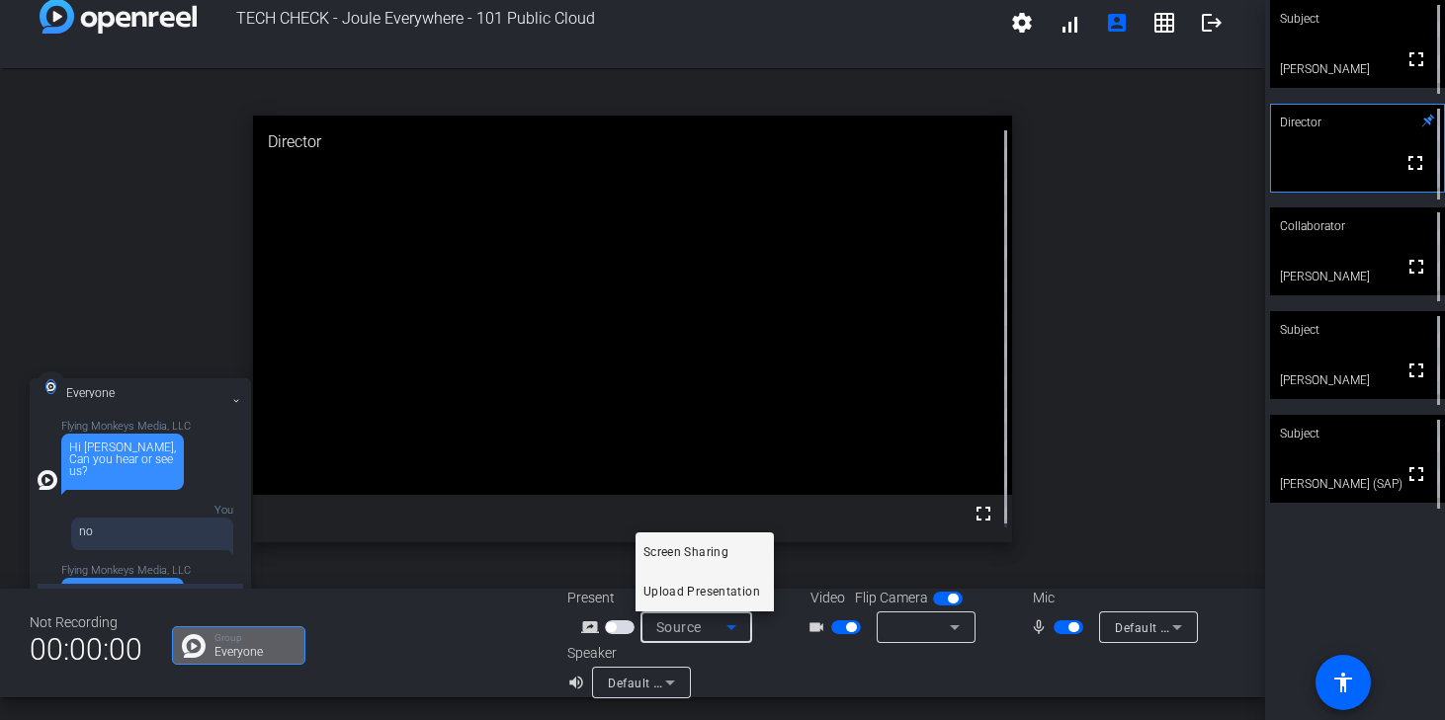
scroll to position [48, 0]
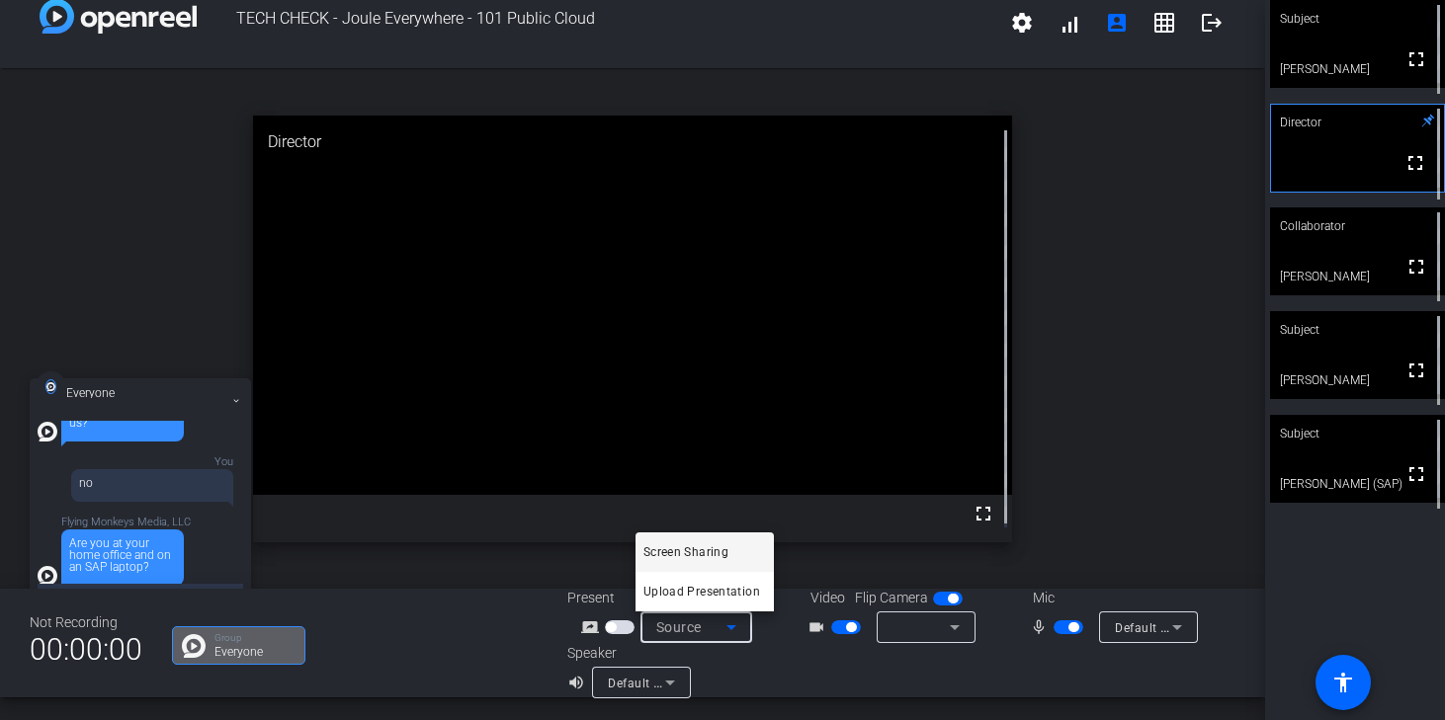
drag, startPoint x: 233, startPoint y: 473, endPoint x: 233, endPoint y: 522, distance: 48.4
click at [233, 522] on div at bounding box center [722, 360] width 1445 height 720
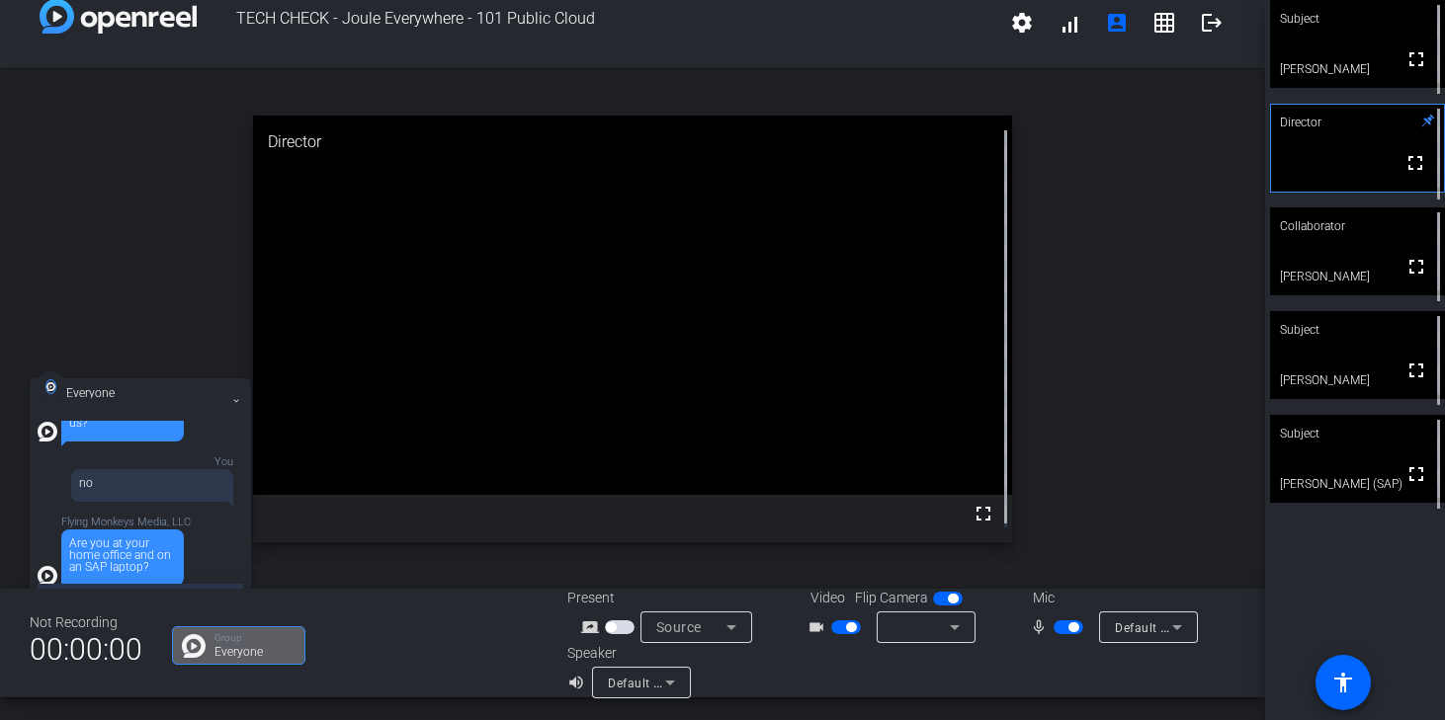
click at [196, 546] on div "Flying Monkeys Media, LLC Are you at your home office and on an SAP laptop?" at bounding box center [141, 551] width 206 height 69
drag, startPoint x: 184, startPoint y: 388, endPoint x: 198, endPoint y: 274, distance: 115.5
click at [198, 274] on div "TECH CHECK - Joule Everywhere - 101 Public Cloud settings signal_cellular_alt a…" at bounding box center [632, 360] width 1265 height 720
click at [172, 581] on div "Flying Monkeys Media, LLC Hi Donatella, Can you hear or see us? You no Flying M…" at bounding box center [141, 505] width 206 height 168
click at [172, 583] on div "Flying Monkeys Media, LLC Hi Donatella, Can you hear or see us? You no Flying M…" at bounding box center [141, 505] width 206 height 168
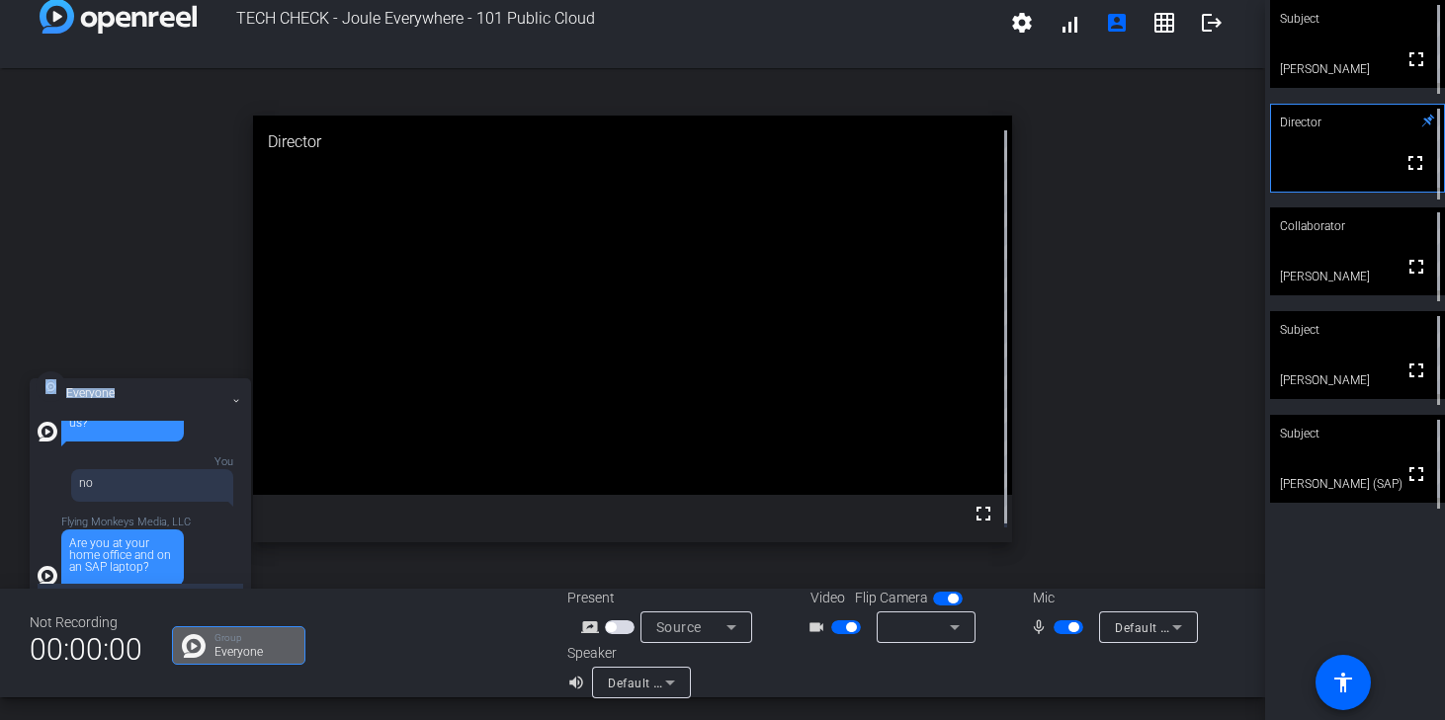
drag, startPoint x: 199, startPoint y: 396, endPoint x: 206, endPoint y: 370, distance: 27.6
click at [206, 370] on div "TECH CHECK - Joule Everywhere - 101 Public Cloud settings signal_cellular_alt a…" at bounding box center [632, 360] width 1265 height 720
click at [185, 566] on div "Flying Monkeys Media, LLC Are you at your home office and on an SAP laptop?" at bounding box center [125, 551] width 129 height 69
click at [144, 580] on div "Flying Monkeys Media, LLC Hi Donatella, Can you hear or see us? You no Flying M…" at bounding box center [141, 505] width 206 height 168
drag, startPoint x: 136, startPoint y: 551, endPoint x: 136, endPoint y: 516, distance: 35.6
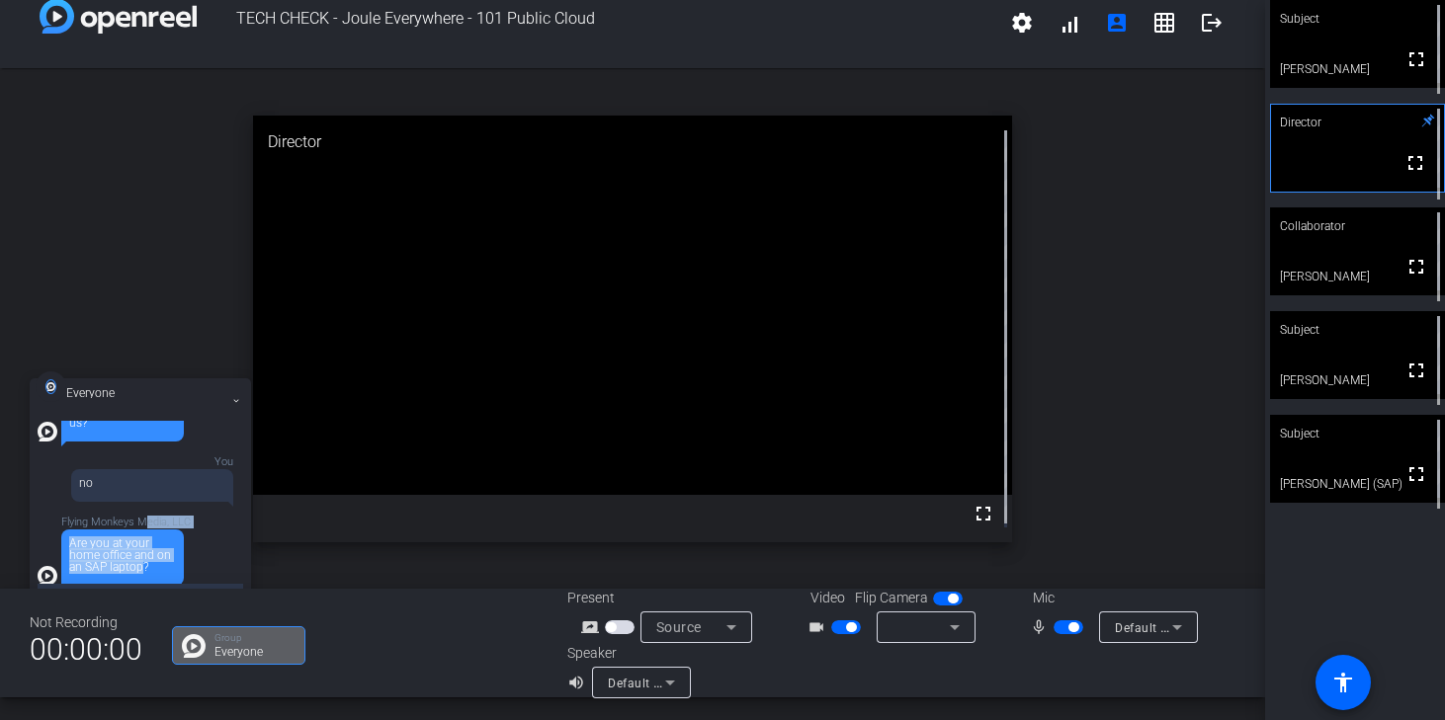
click at [136, 517] on div "Flying Monkeys Media, LLC Are you at your home office and on an SAP laptop?" at bounding box center [125, 551] width 129 height 69
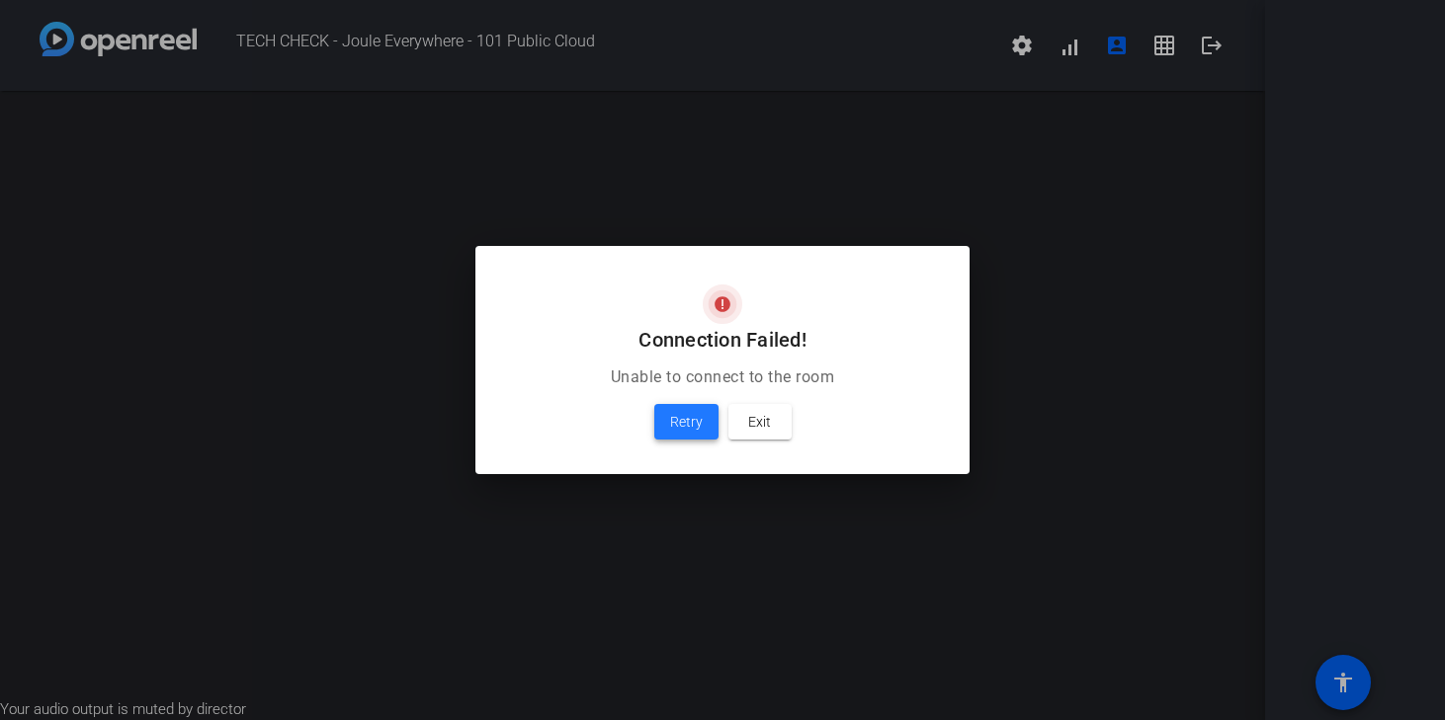
click at [698, 418] on span "Retry" at bounding box center [686, 422] width 33 height 24
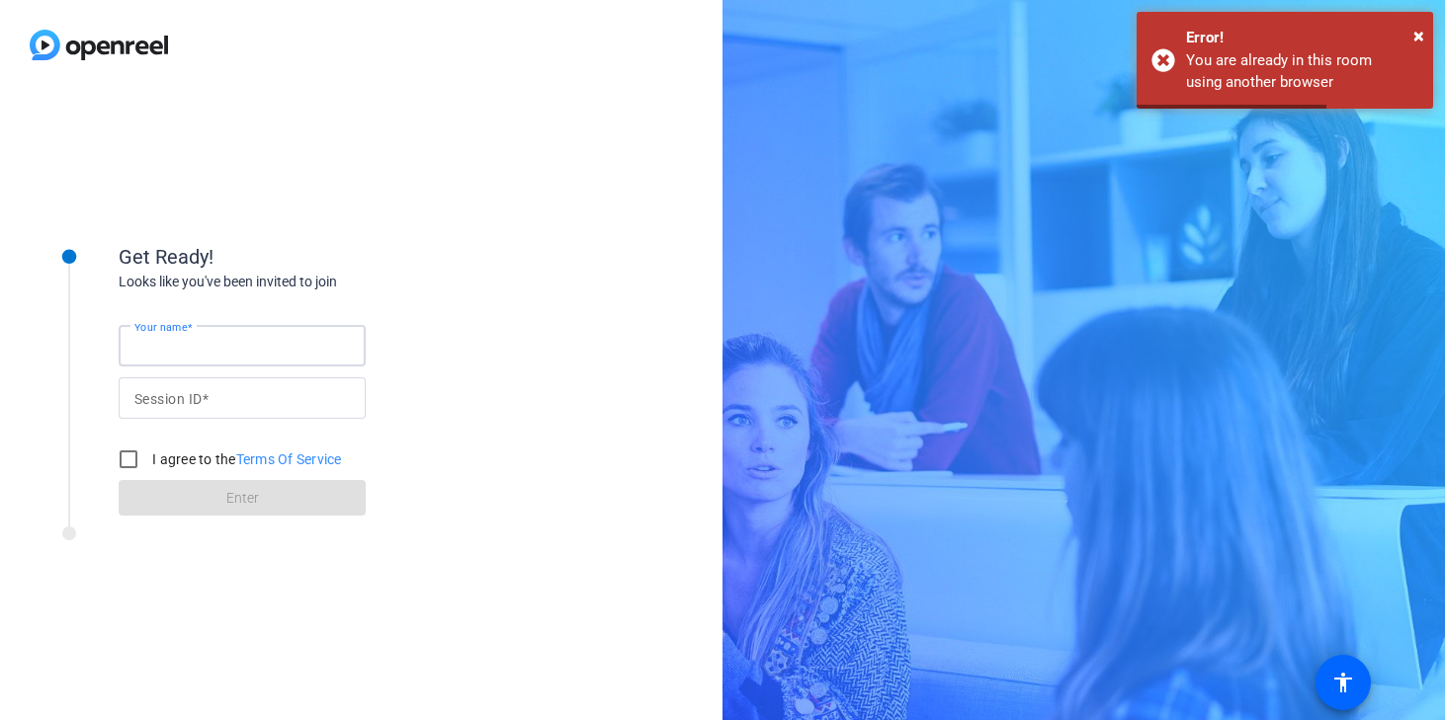
click at [293, 345] on input "Your name" at bounding box center [241, 346] width 215 height 24
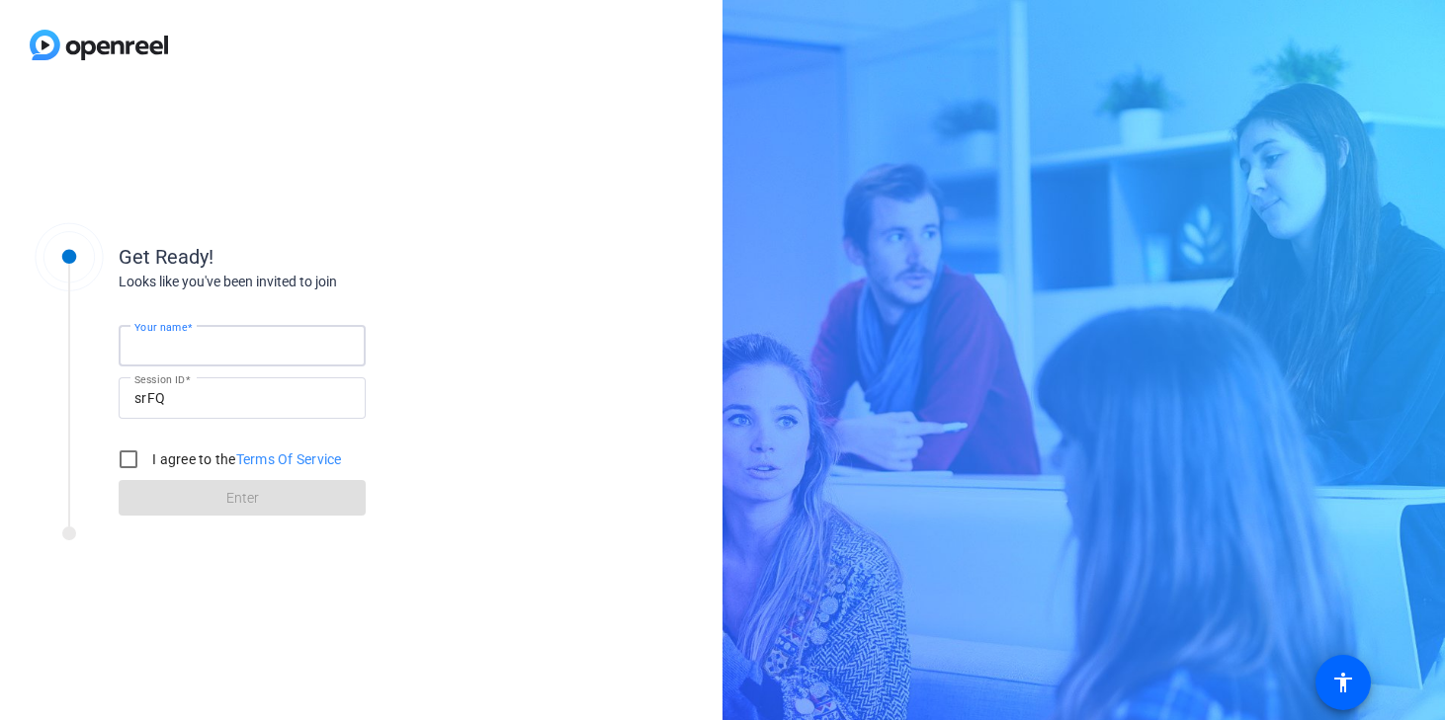
click at [314, 345] on input "Your name" at bounding box center [241, 346] width 215 height 24
type input "[PERSON_NAME]"
click at [129, 463] on input "I agree to the Terms Of Service" at bounding box center [129, 460] width 40 height 40
checkbox input "true"
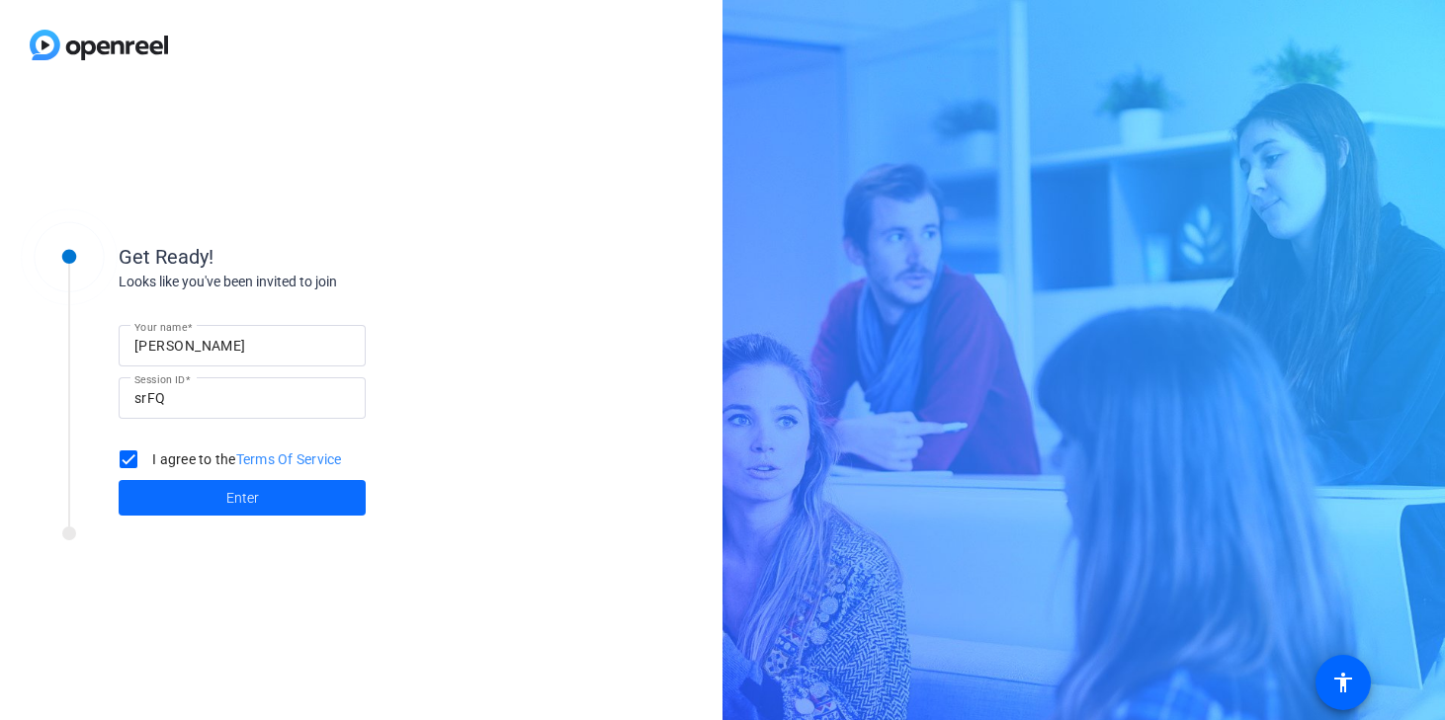
click at [186, 494] on span at bounding box center [242, 497] width 247 height 47
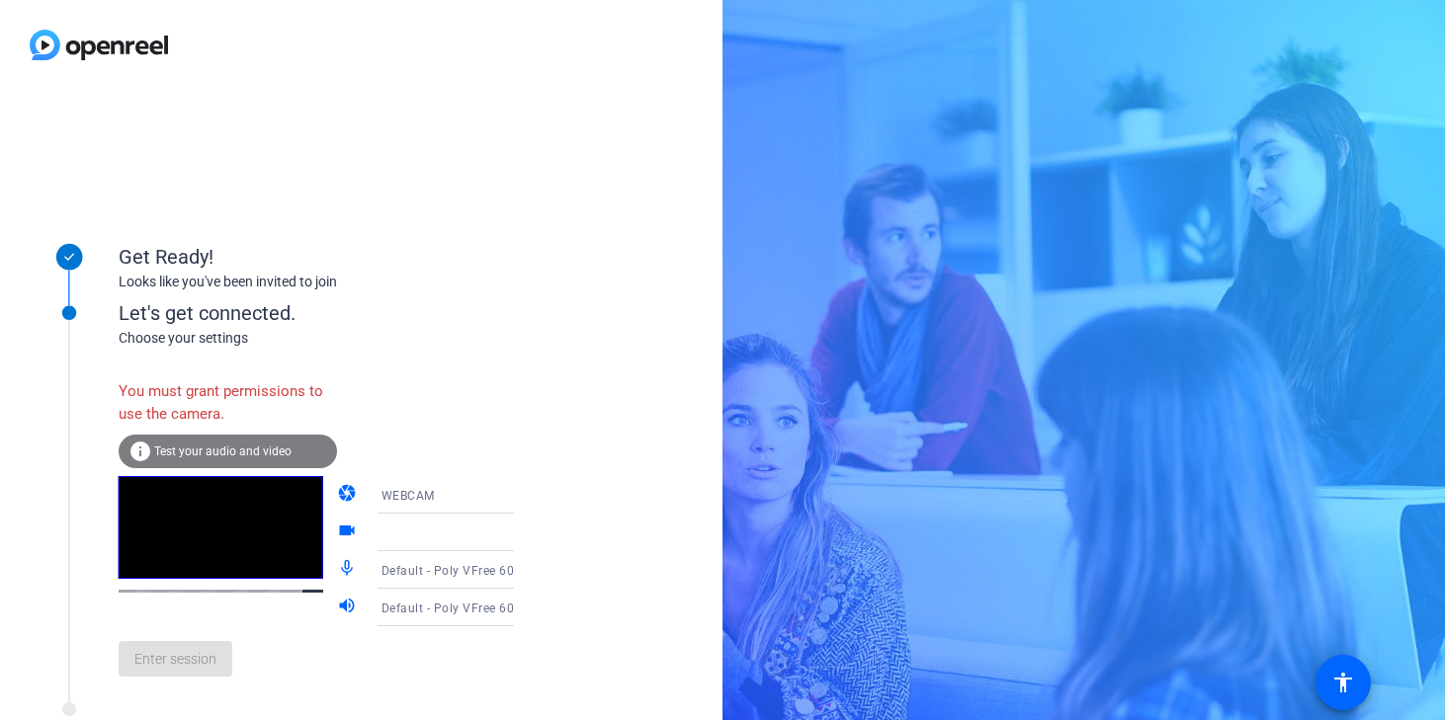
click at [218, 445] on span "Test your audio and video" at bounding box center [222, 452] width 137 height 14
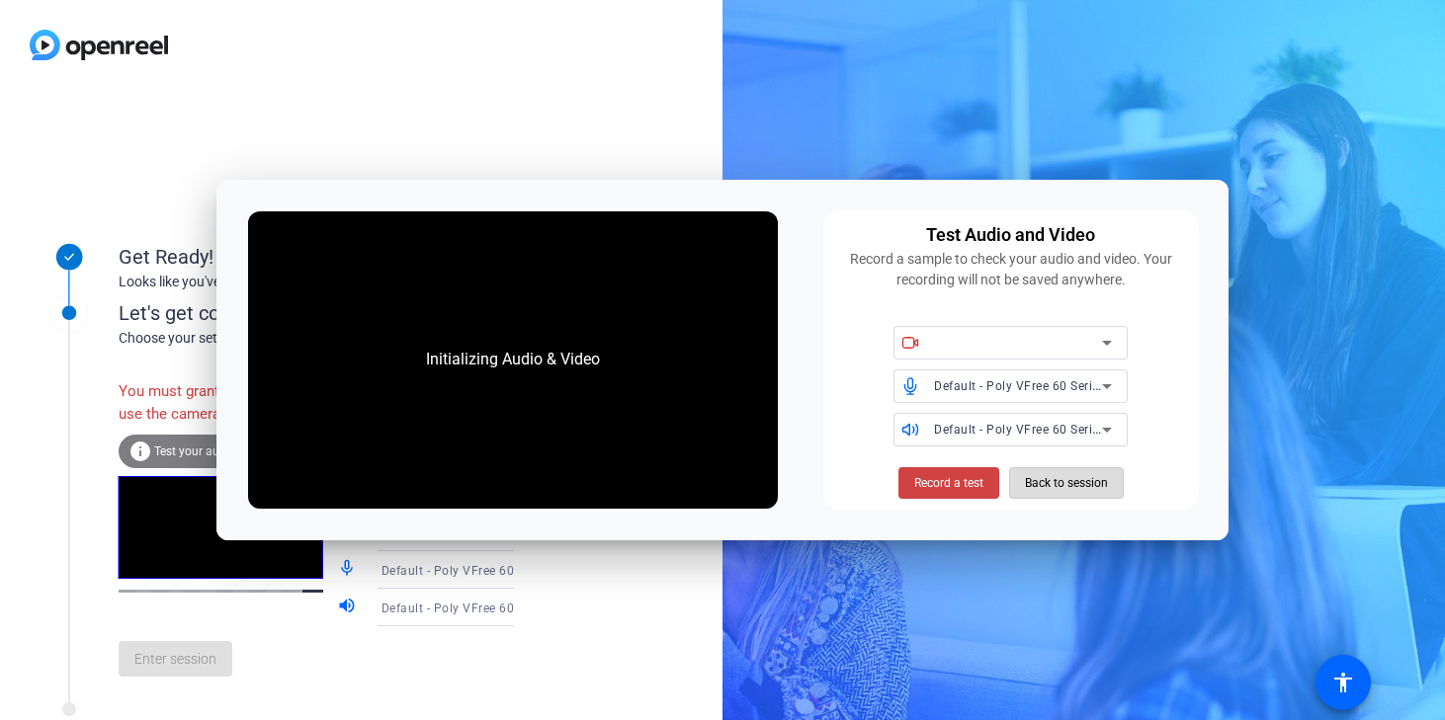
click at [1069, 479] on span "Back to session" at bounding box center [1066, 484] width 83 height 38
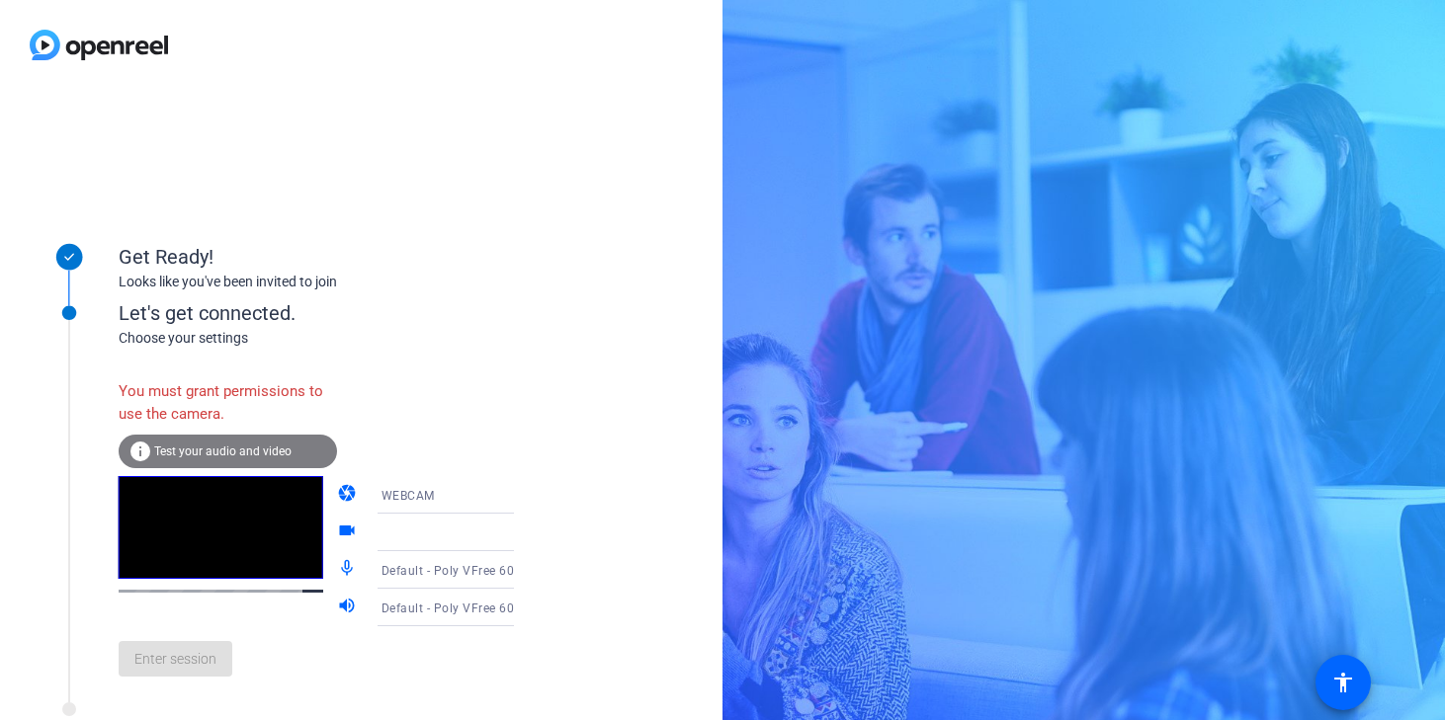
click at [301, 367] on div "You must grant permissions to use the camera. info Test your audio and video ca…" at bounding box center [337, 521] width 436 height 344
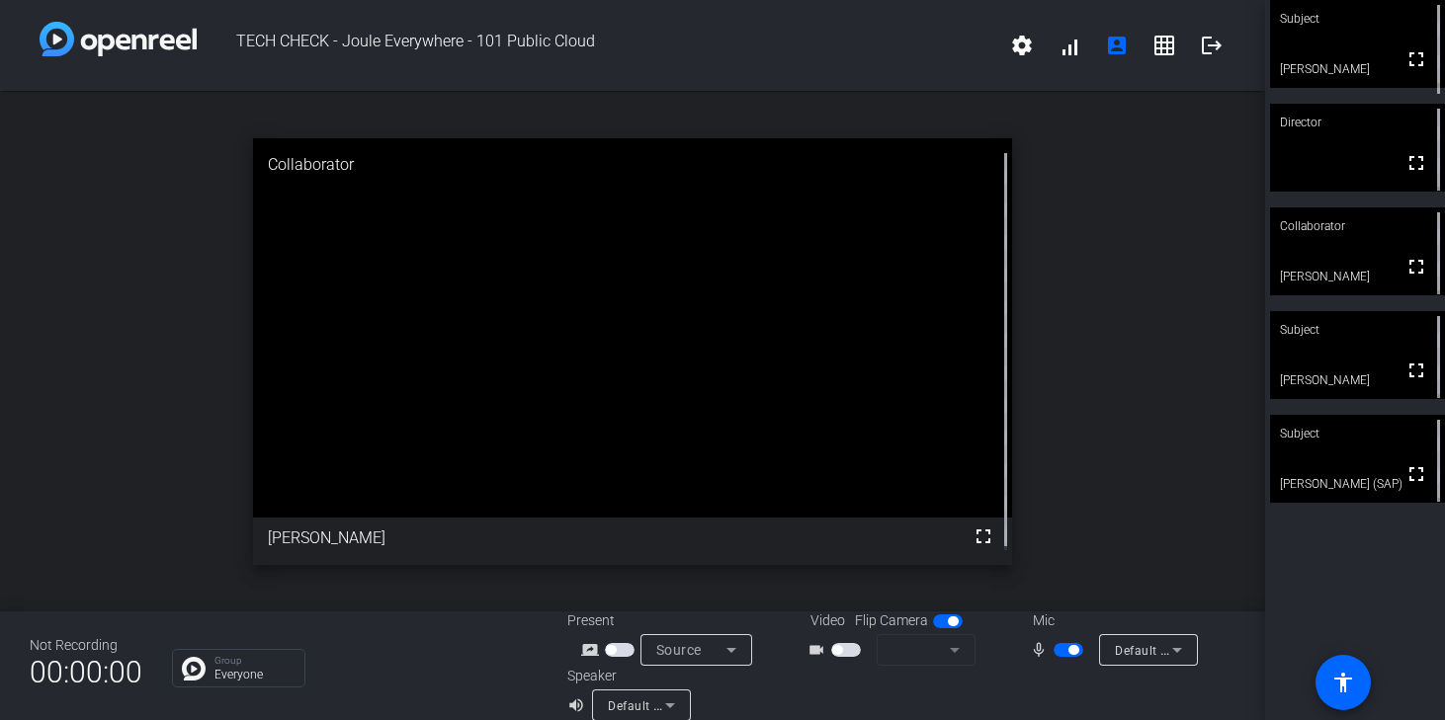
click at [847, 649] on span "button" at bounding box center [846, 650] width 30 height 14
click at [847, 649] on span "button" at bounding box center [851, 650] width 10 height 10
click at [852, 653] on span "button" at bounding box center [846, 650] width 30 height 14
click at [956, 660] on icon at bounding box center [955, 650] width 24 height 24
click at [953, 654] on icon at bounding box center [955, 650] width 24 height 24
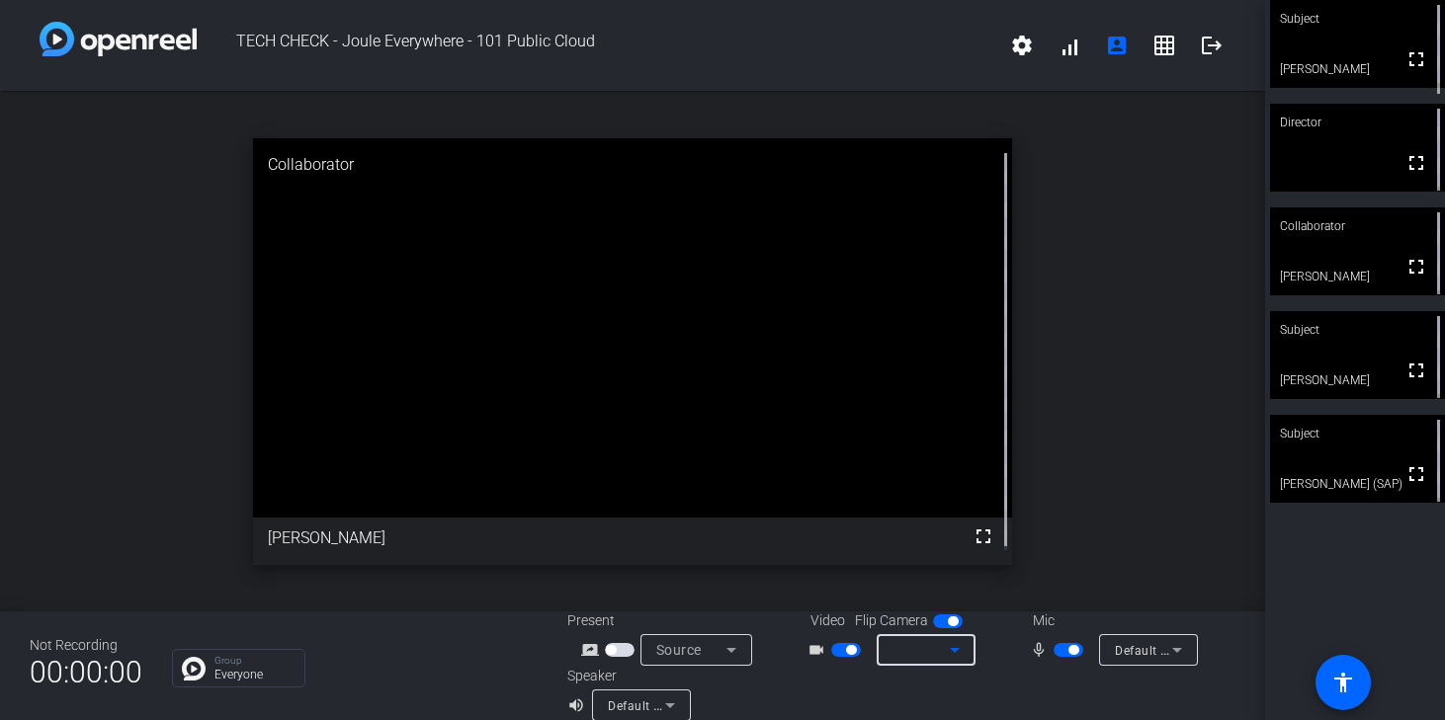
click at [673, 701] on icon at bounding box center [670, 706] width 24 height 24
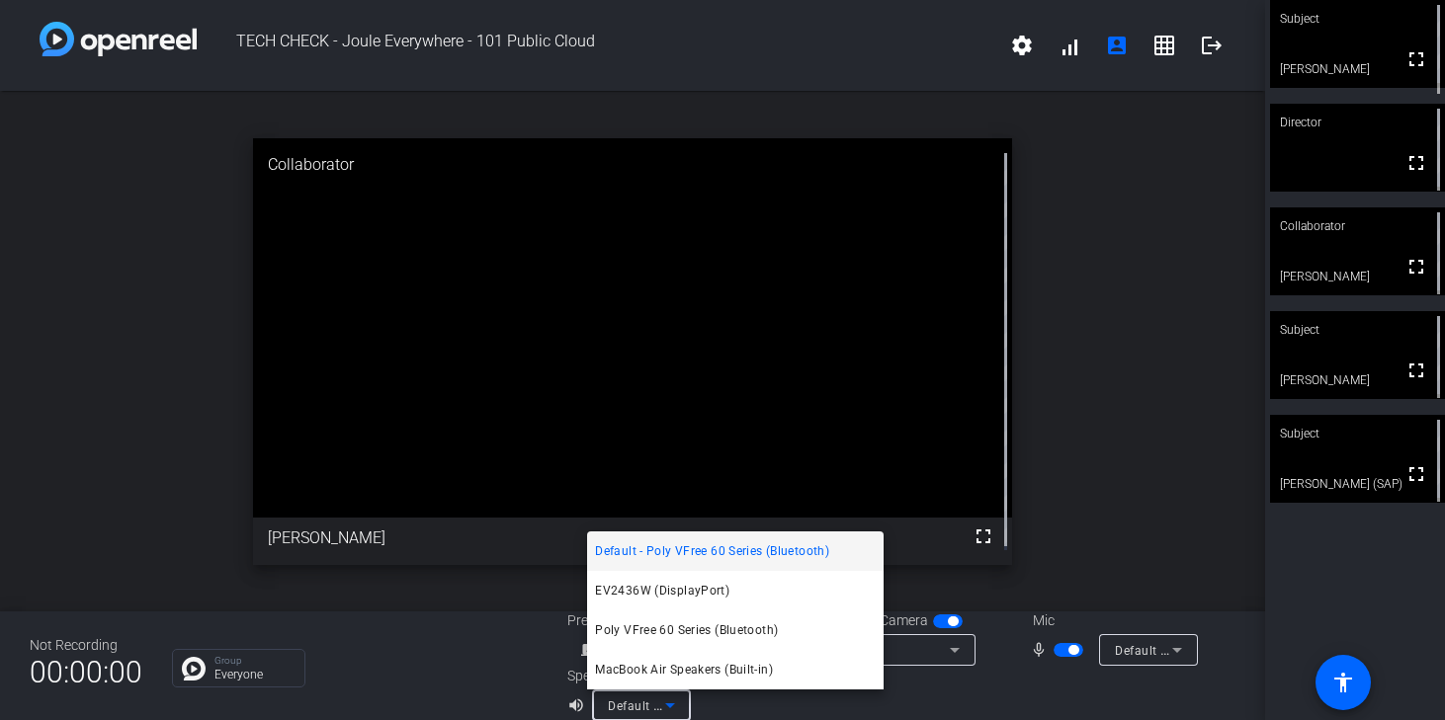
click at [673, 701] on div at bounding box center [722, 360] width 1445 height 720
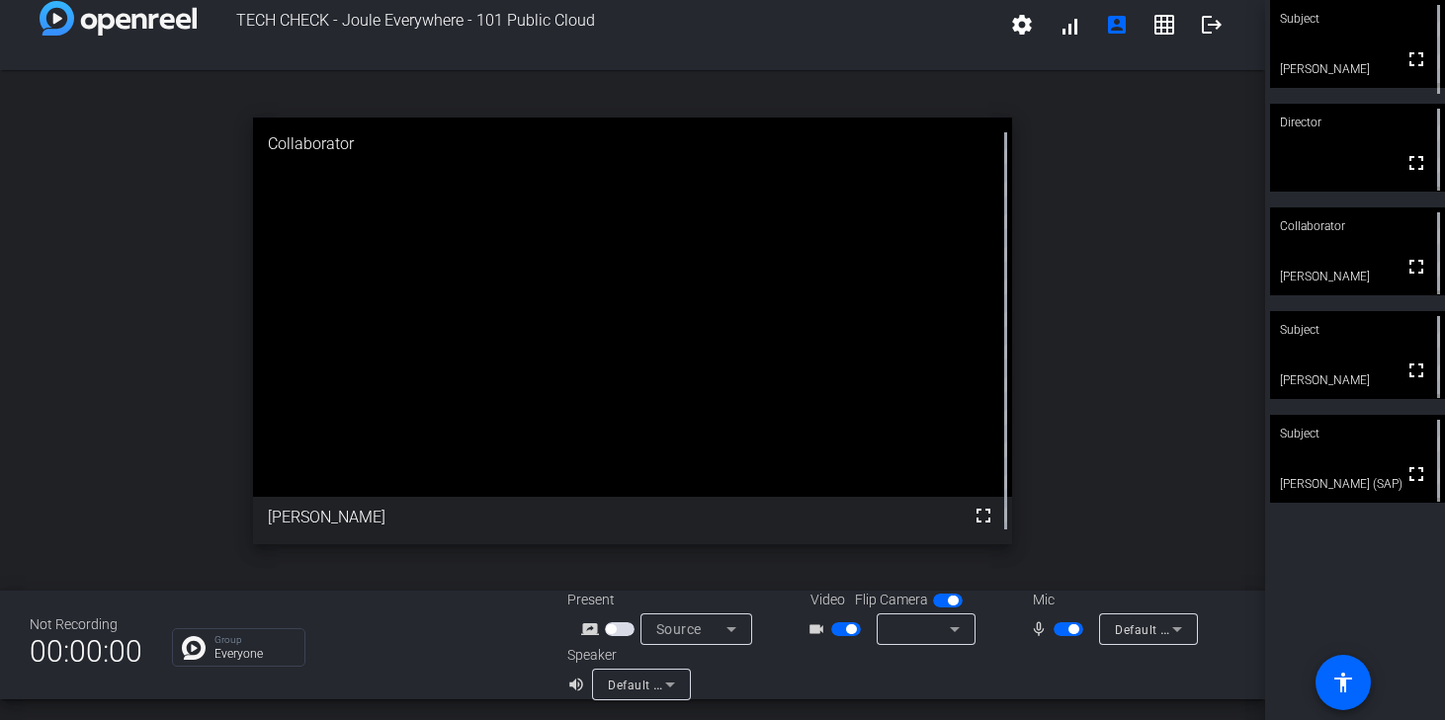
scroll to position [23, 0]
click at [1352, 685] on mat-icon "accessibility" at bounding box center [1343, 683] width 24 height 24
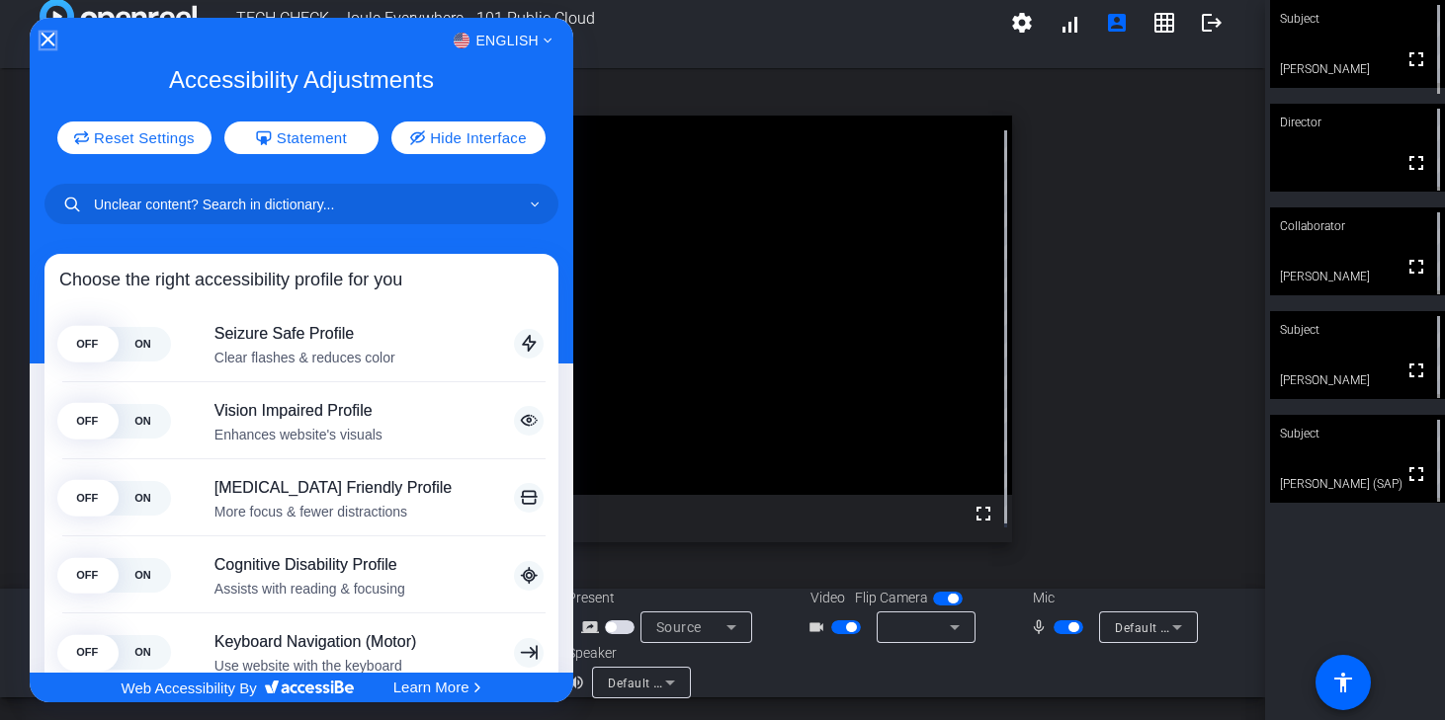
click at [46, 42] on icon "Close Accessibility Interface" at bounding box center [48, 40] width 14 height 14
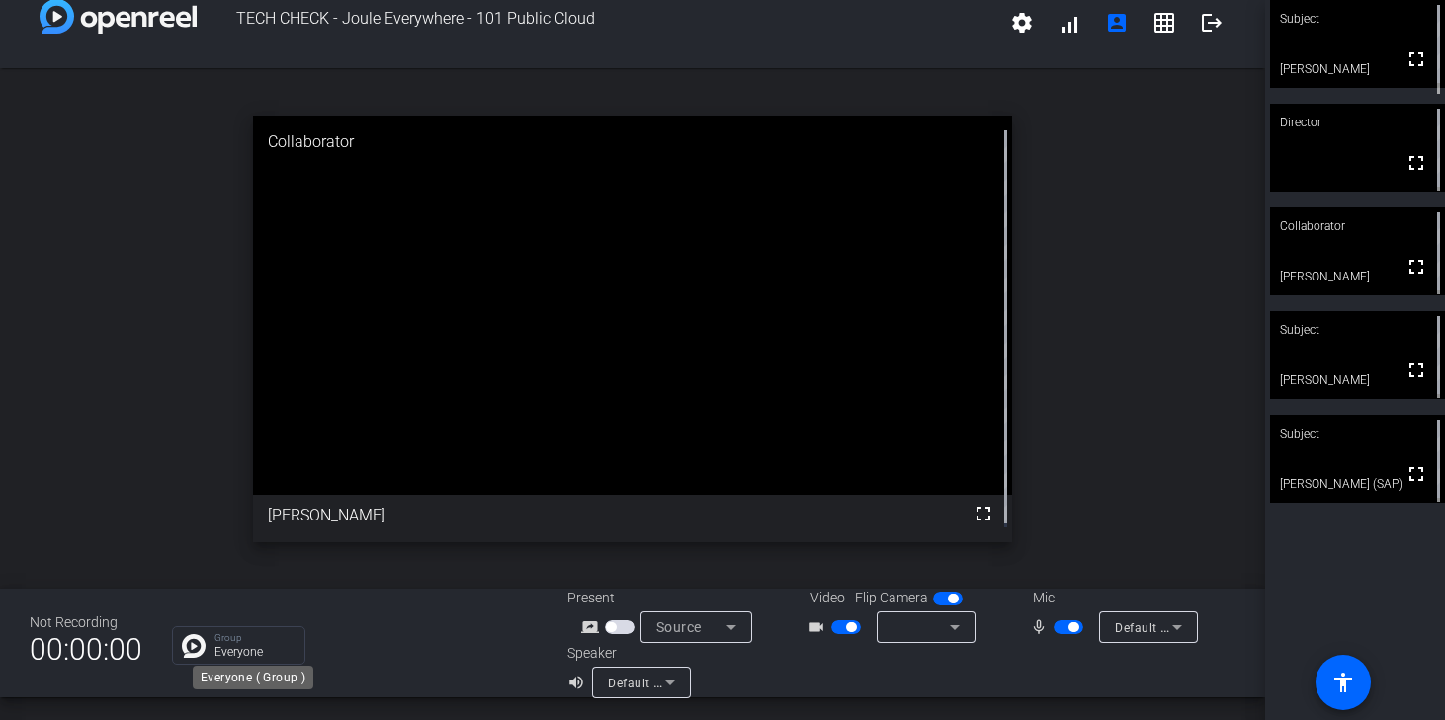
click at [264, 649] on p "Everyone" at bounding box center [254, 652] width 80 height 12
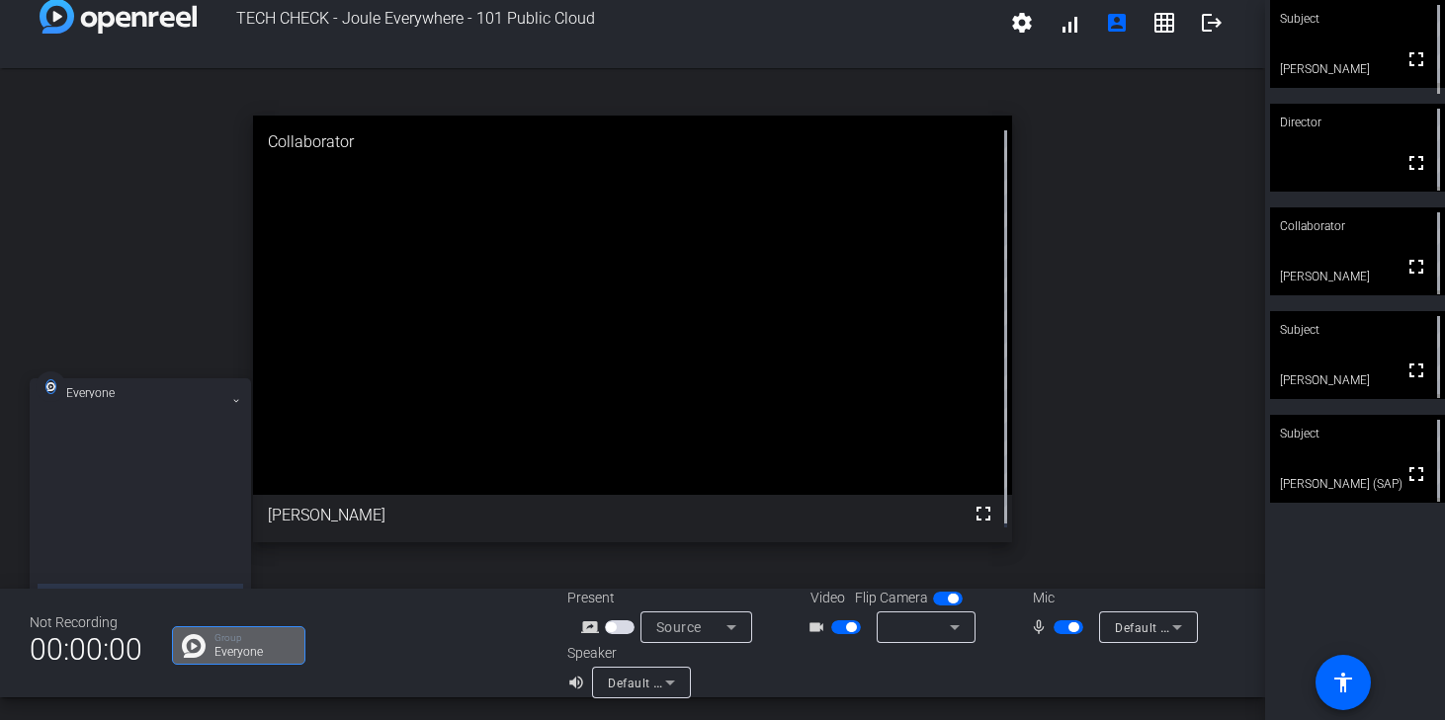
click at [236, 401] on icon at bounding box center [236, 401] width 5 height 3
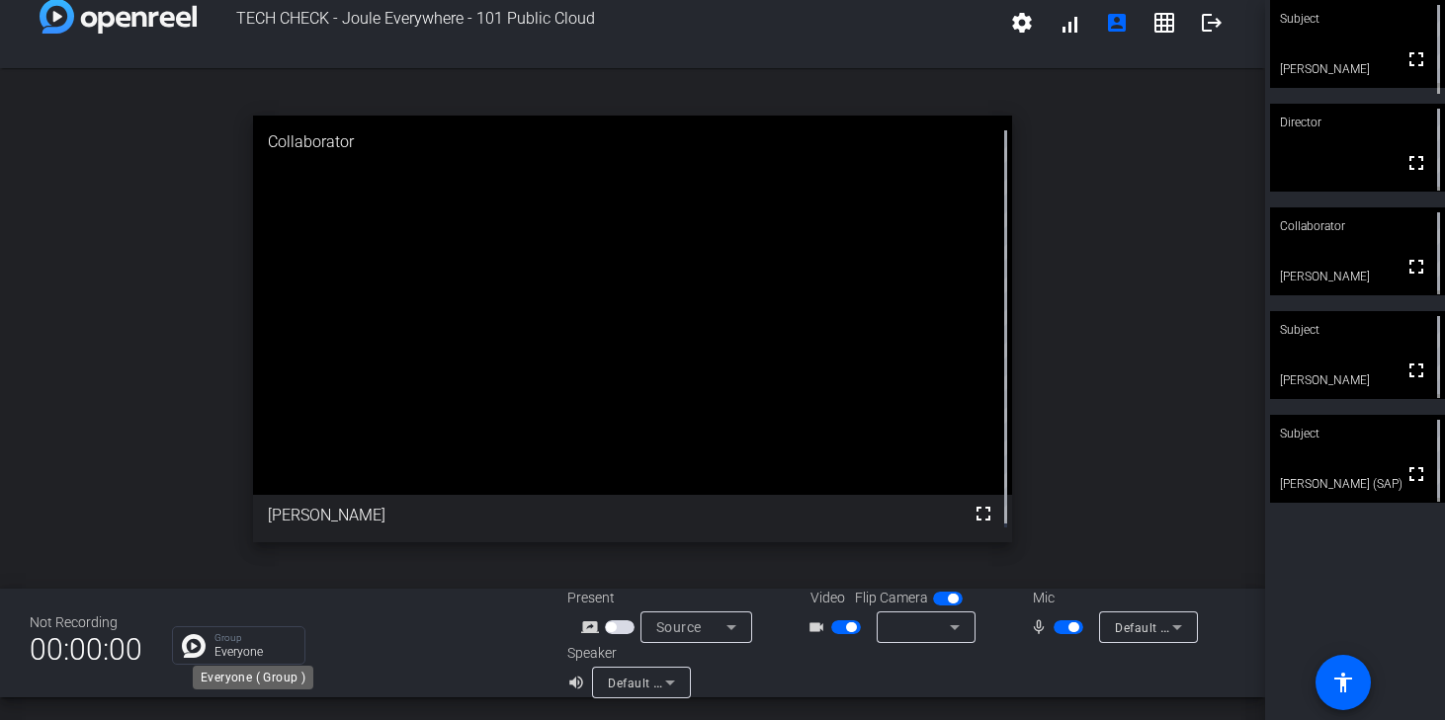
click at [267, 654] on p "Everyone" at bounding box center [254, 652] width 80 height 12
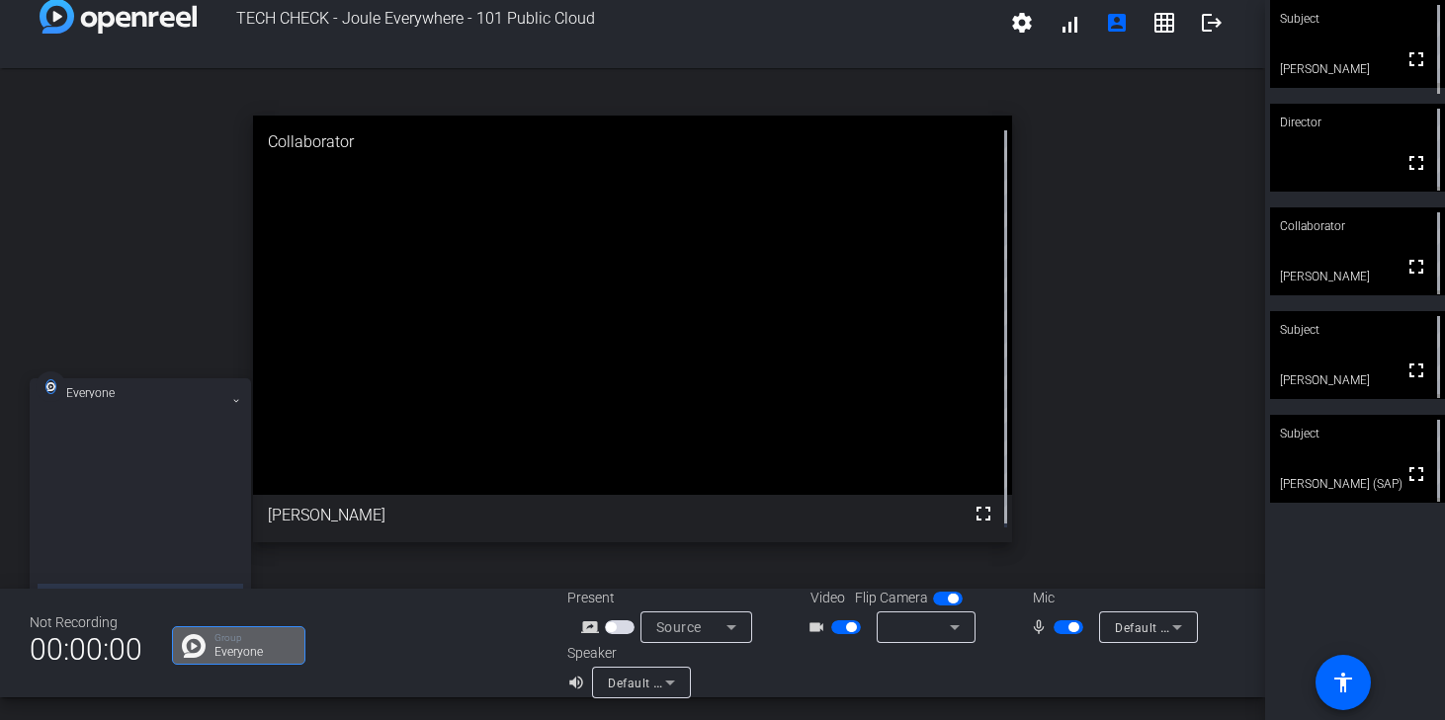
click at [621, 625] on span "button" at bounding box center [620, 628] width 30 height 14
click at [685, 628] on span "Screen Sharing" at bounding box center [699, 628] width 87 height 16
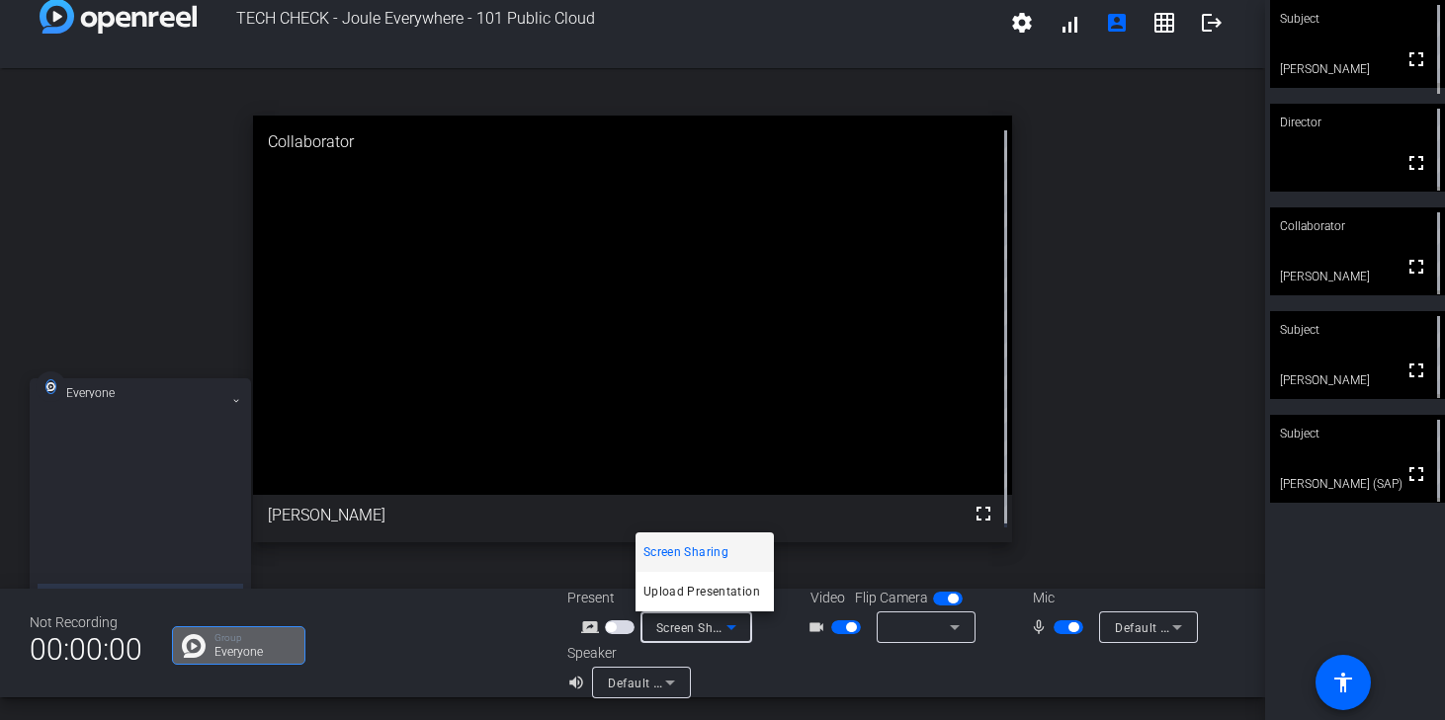
click at [624, 627] on div at bounding box center [722, 360] width 1445 height 720
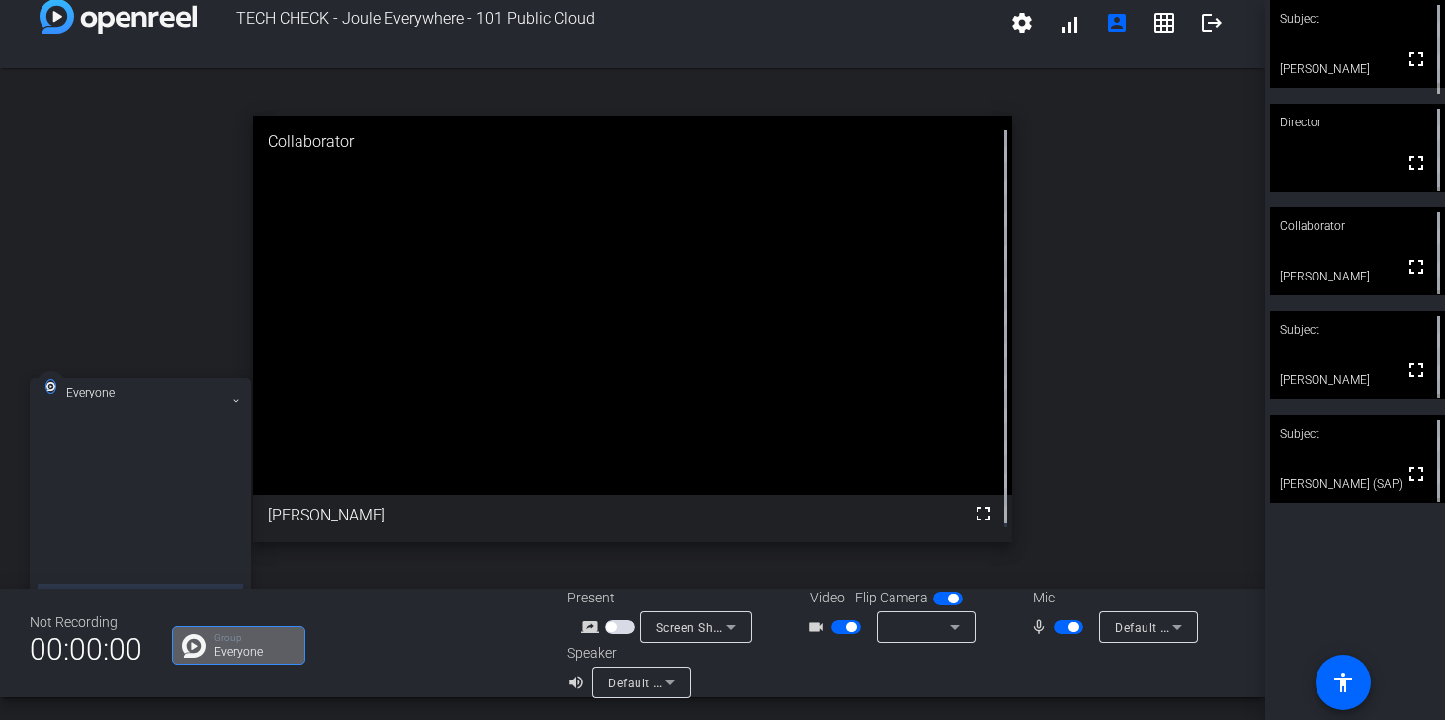
click at [624, 627] on span "button" at bounding box center [620, 628] width 30 height 14
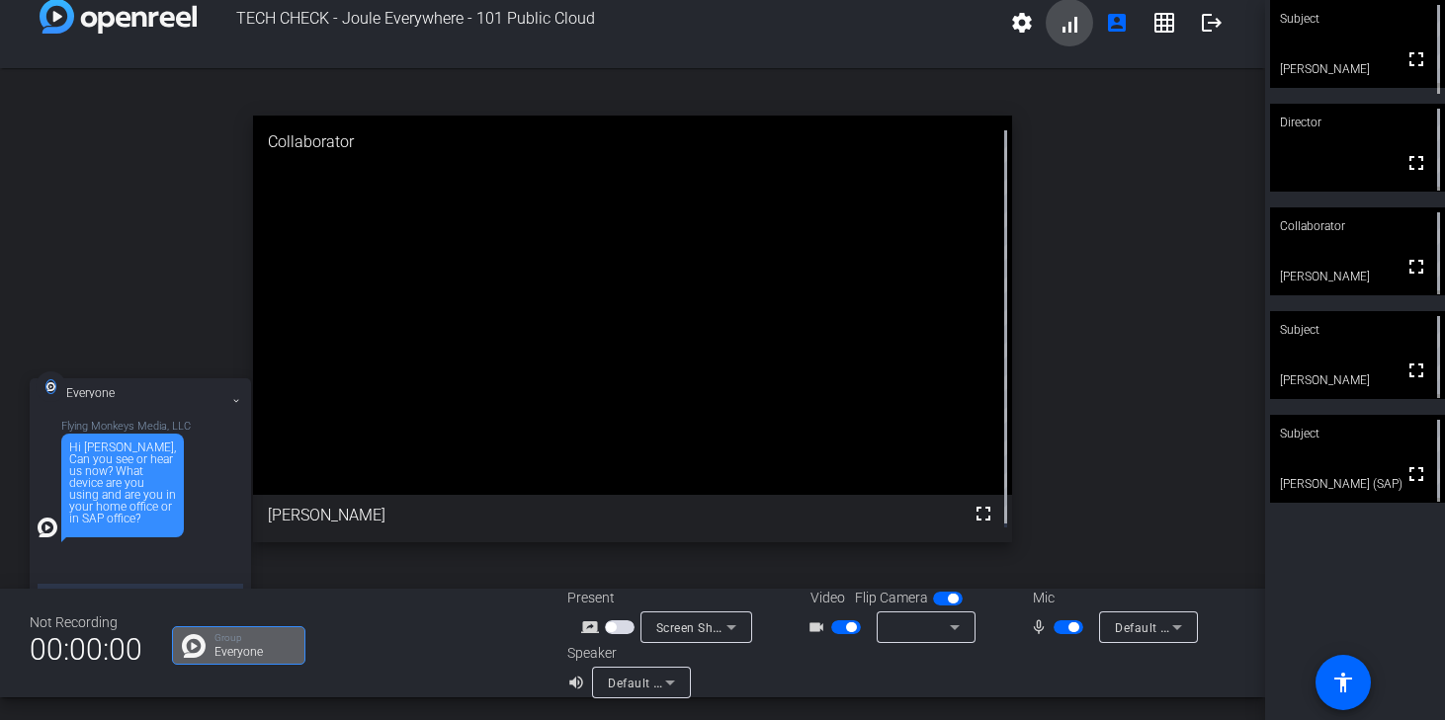
click at [1061, 21] on span at bounding box center [1069, 22] width 47 height 47
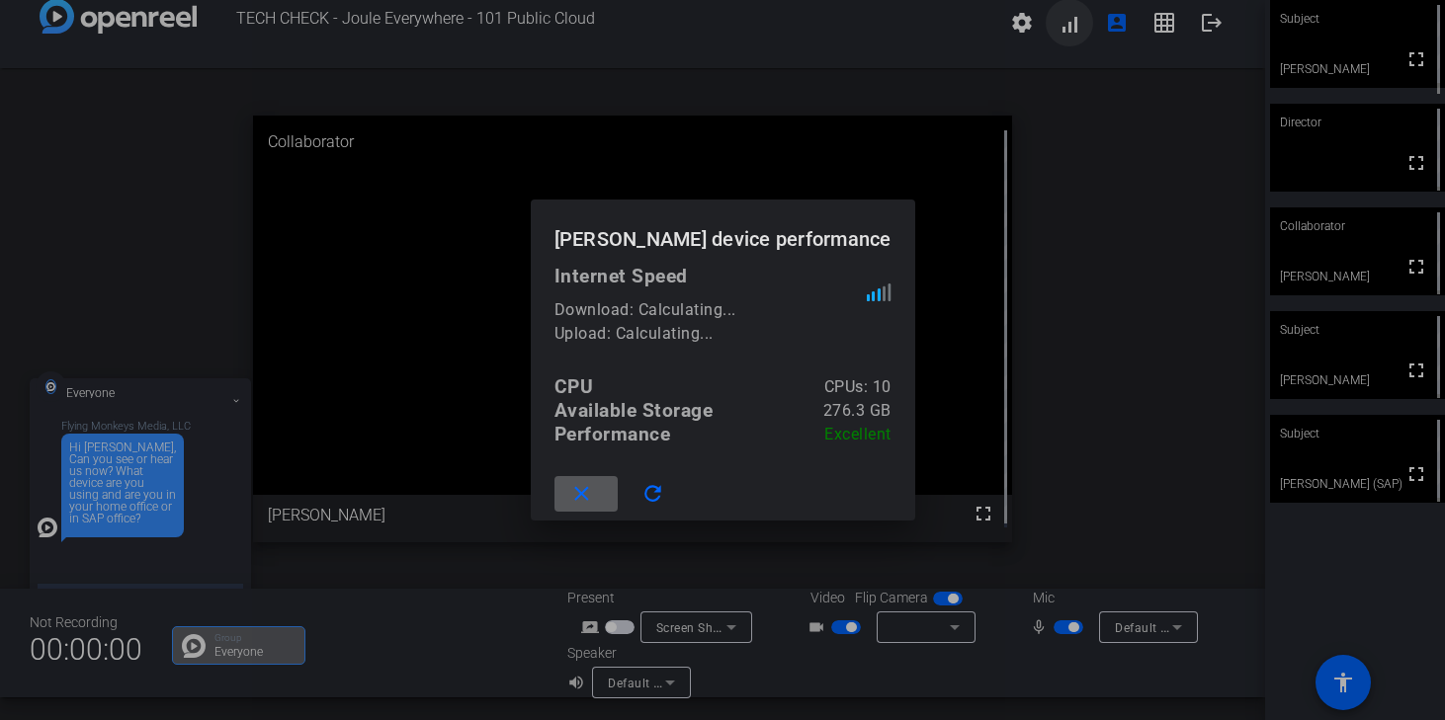
click at [1061, 21] on div at bounding box center [722, 360] width 1445 height 720
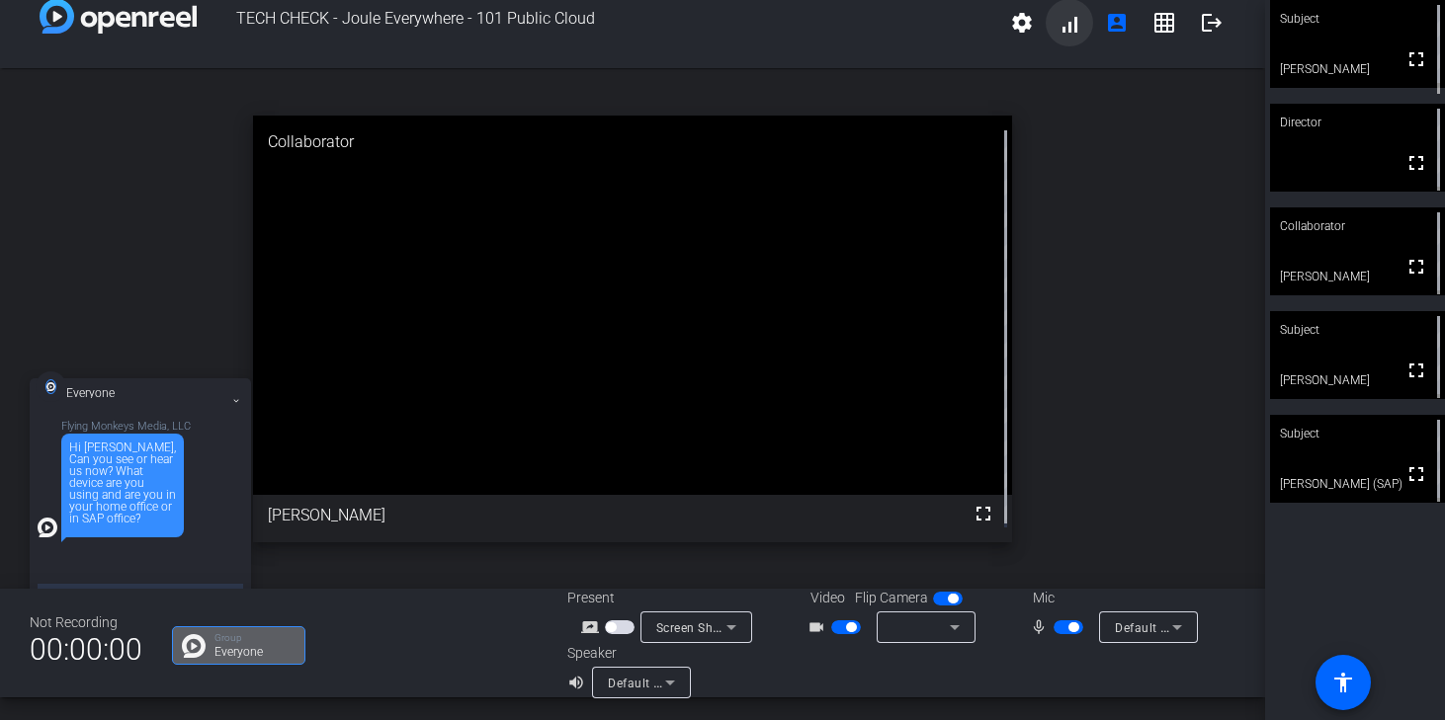
scroll to position [22, 0]
click at [1013, 30] on mat-icon "settings" at bounding box center [1022, 24] width 24 height 24
click at [1013, 33] on div at bounding box center [722, 360] width 1445 height 720
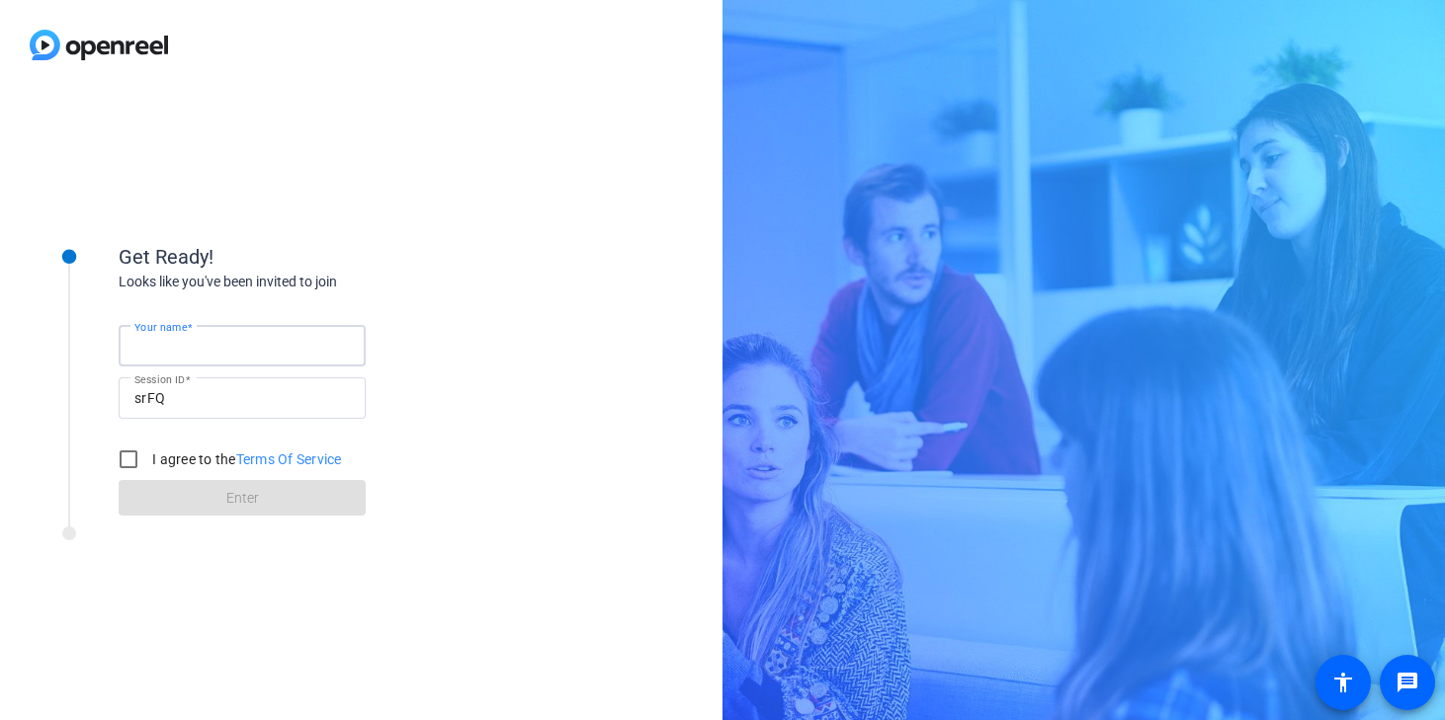
click at [255, 355] on input "Your name" at bounding box center [241, 346] width 215 height 24
type input "[PERSON_NAME]"
click at [127, 465] on input "I agree to the Terms Of Service" at bounding box center [129, 460] width 40 height 40
checkbox input "true"
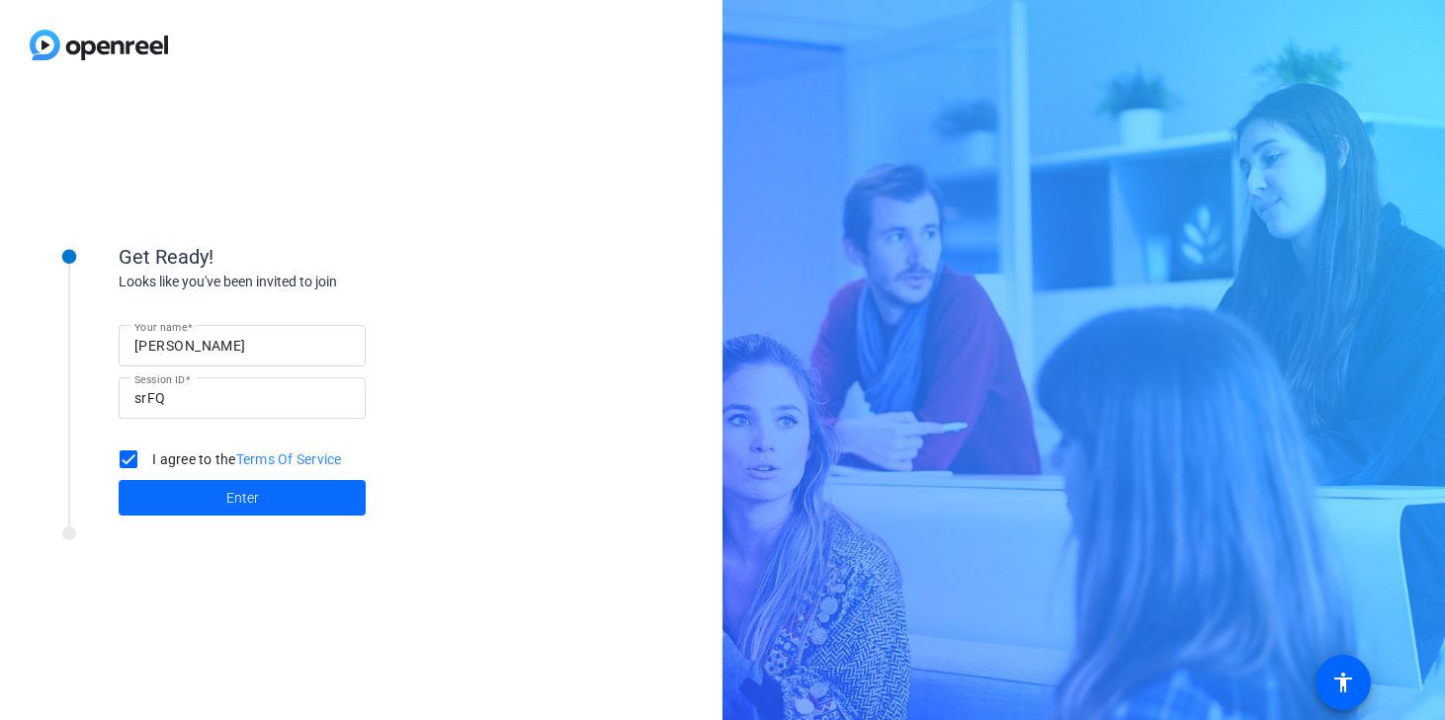
click at [203, 488] on span at bounding box center [242, 497] width 247 height 47
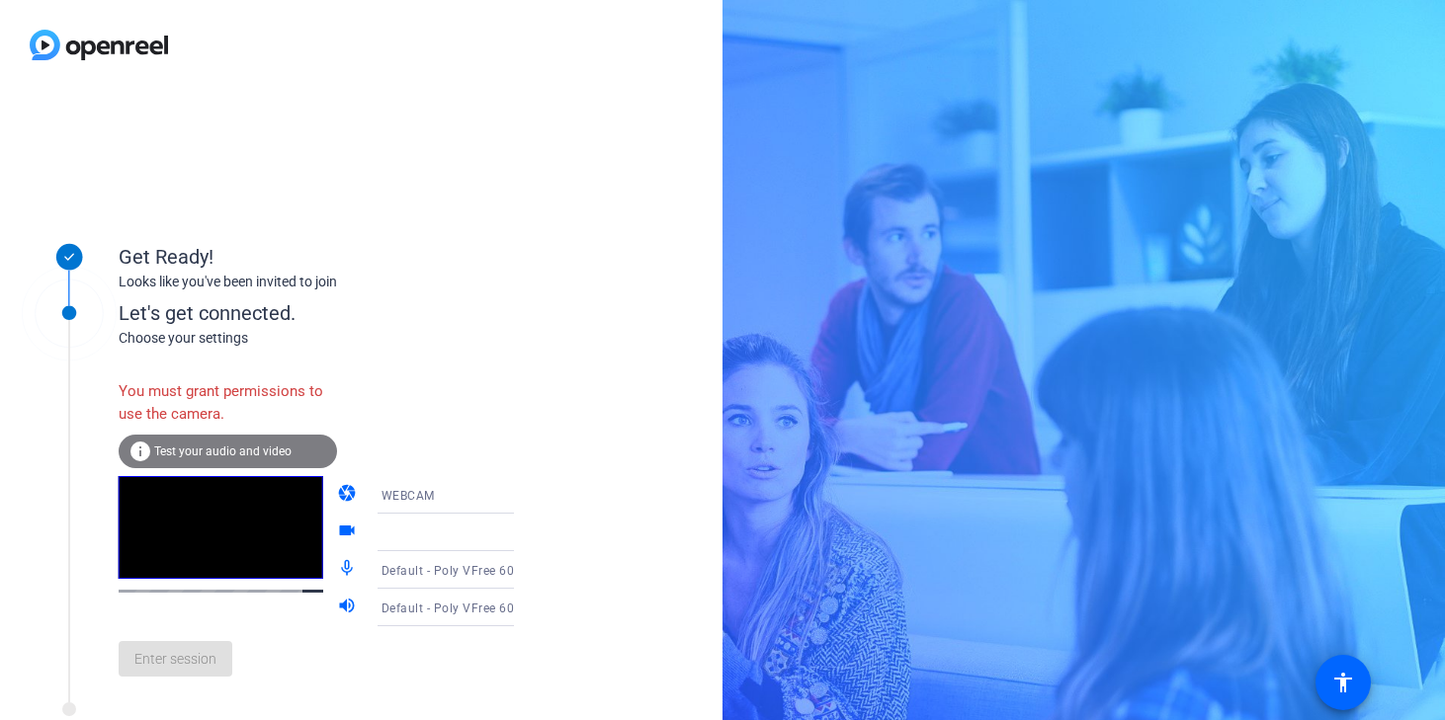
drag, startPoint x: 245, startPoint y: 410, endPoint x: 116, endPoint y: 385, distance: 131.8
click at [116, 385] on div "Let's get connected. Choose your settings You must grant permissions to use the…" at bounding box center [267, 484] width 494 height 440
click at [629, 210] on div "Get Ready! Looks like you've been invited to join Let's get connected. Choose y…" at bounding box center [361, 405] width 722 height 631
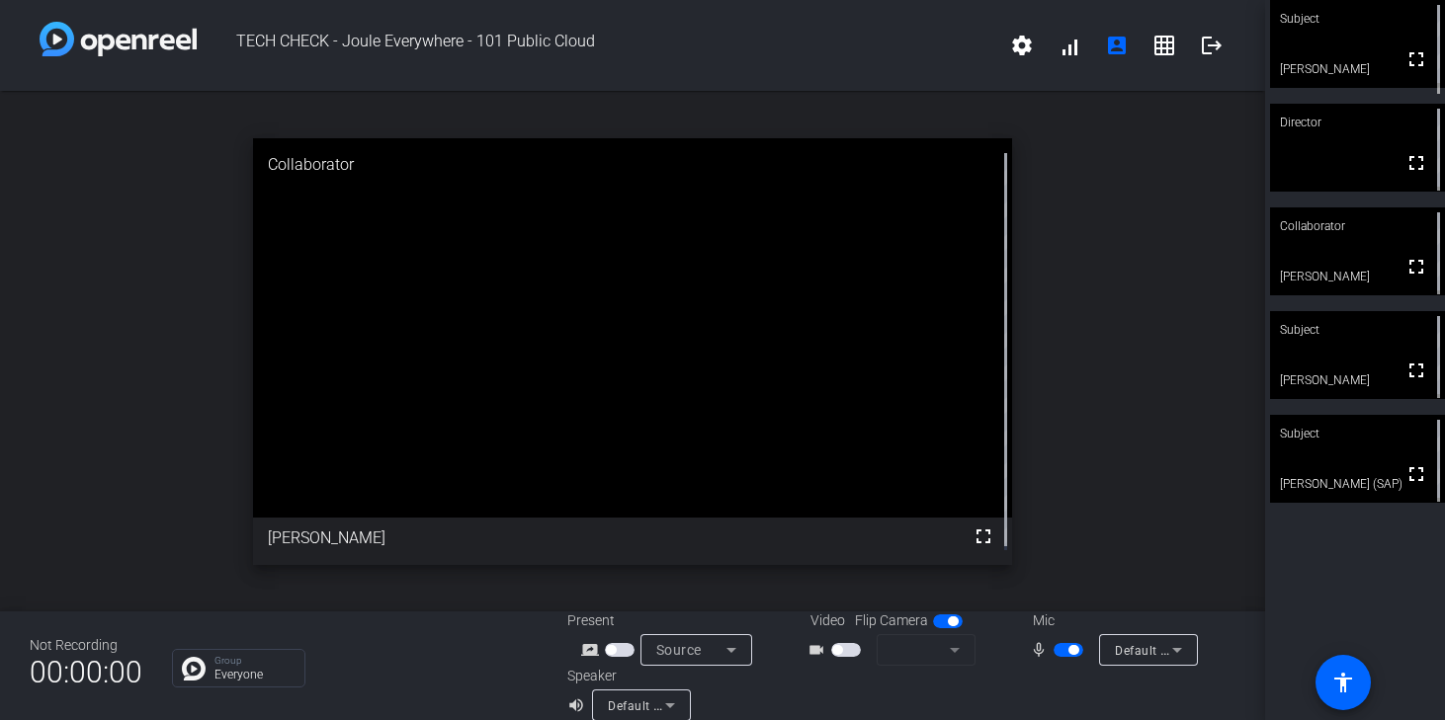
click at [842, 652] on span "button" at bounding box center [846, 650] width 30 height 14
click at [950, 649] on icon at bounding box center [955, 650] width 10 height 5
click at [726, 650] on icon at bounding box center [731, 650] width 10 height 5
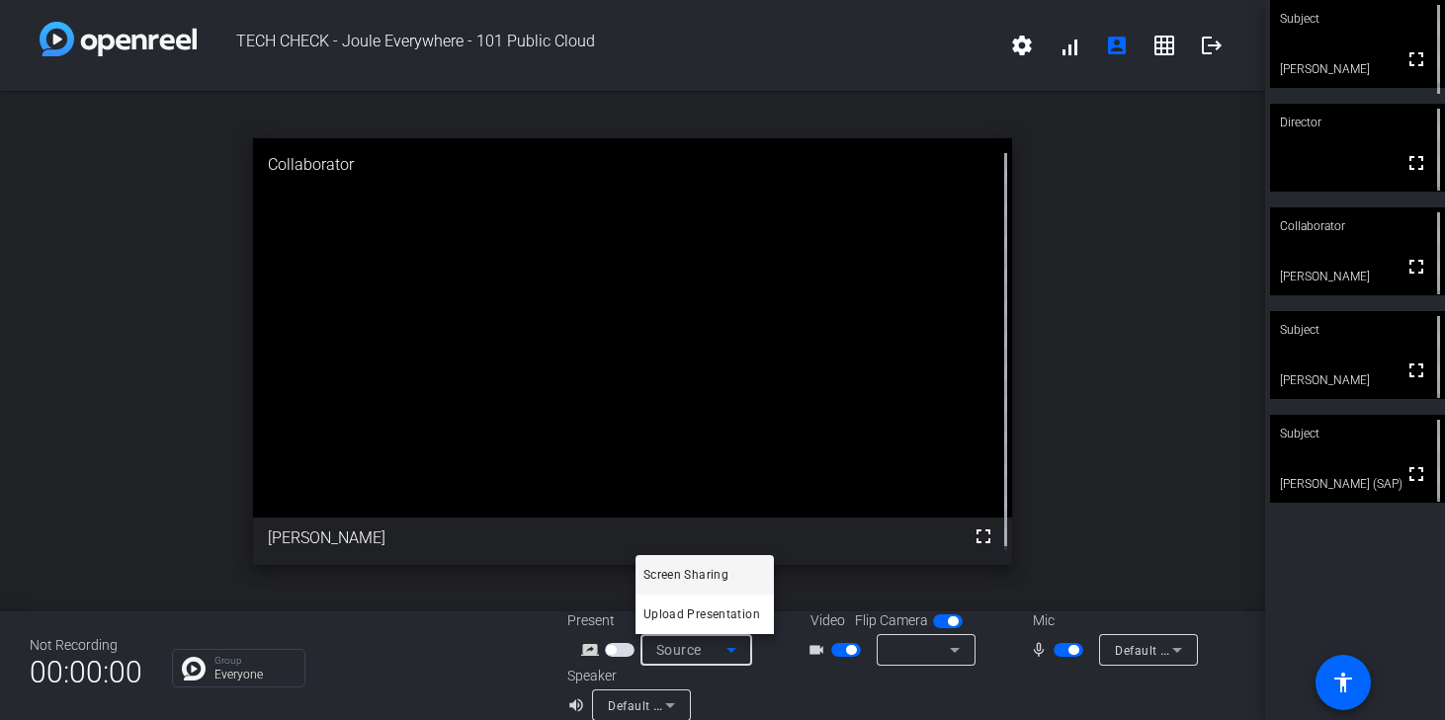
click at [737, 656] on div at bounding box center [722, 360] width 1445 height 720
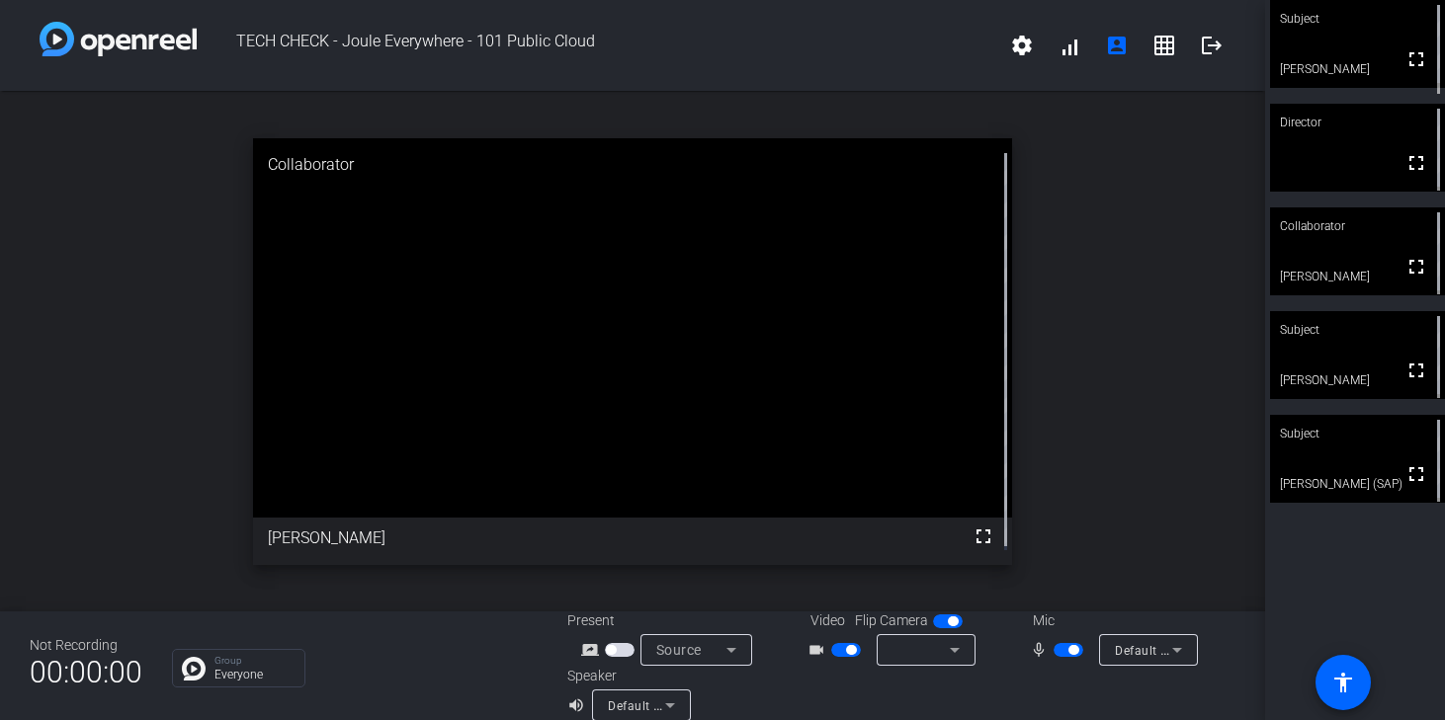
scroll to position [23, 0]
